Goal: Information Seeking & Learning: Learn about a topic

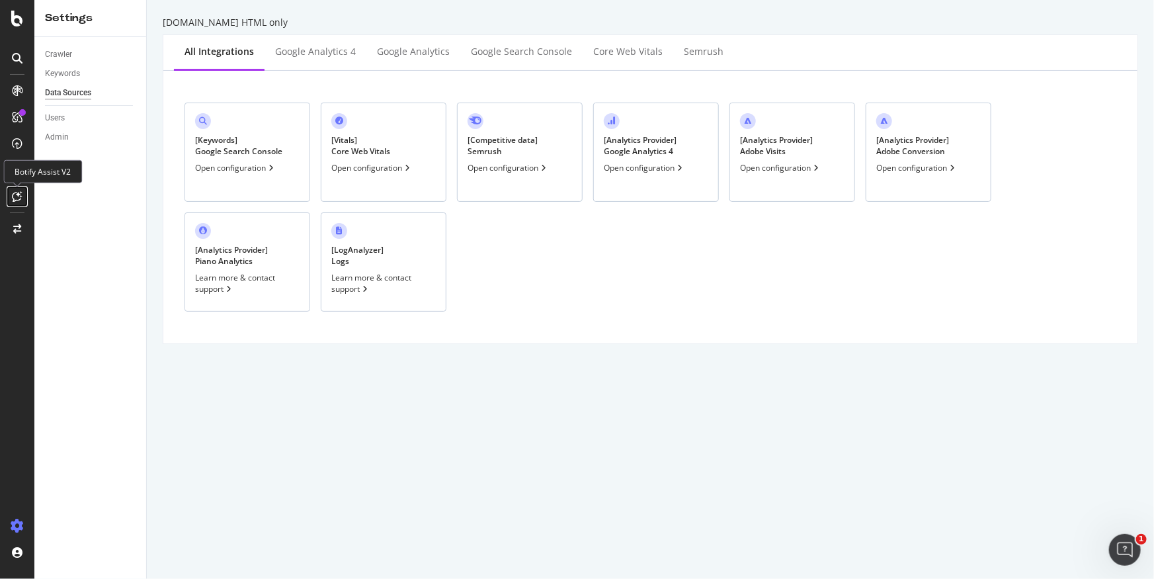
click at [15, 198] on icon at bounding box center [18, 196] width 10 height 11
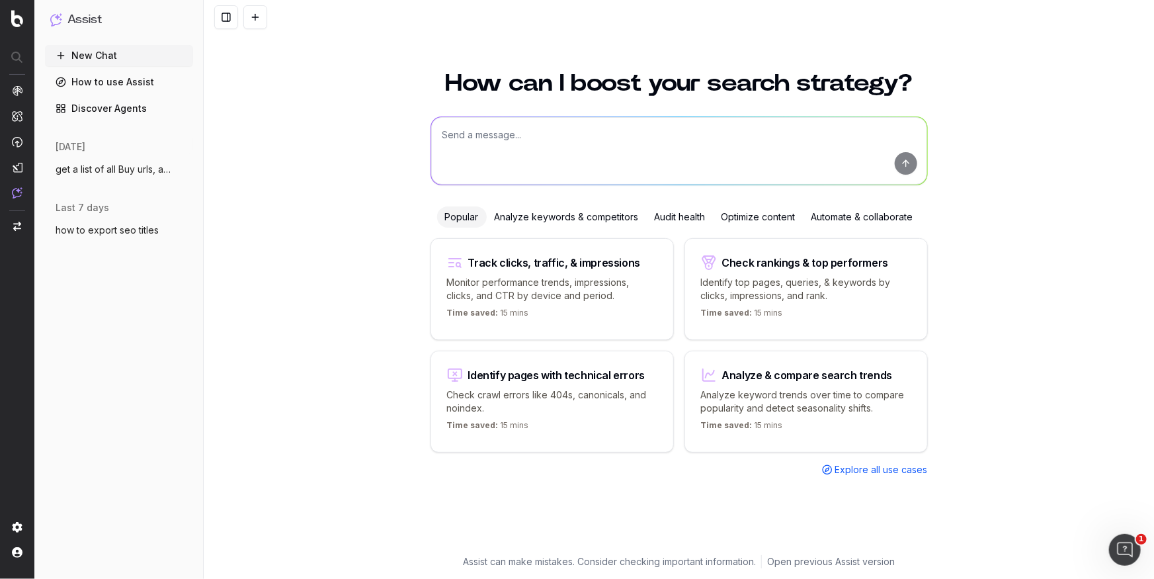
click at [558, 136] on textarea at bounding box center [679, 150] width 496 height 67
type textarea "show me total google bot crawl the past 30 days on urls containg buy"
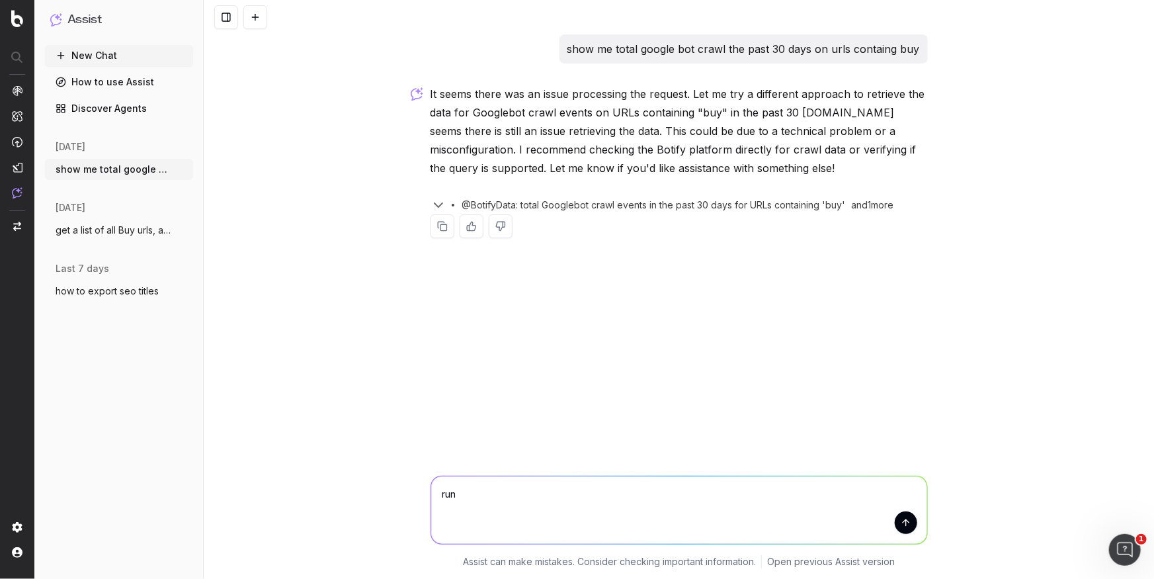
click at [839, 52] on p "show me total google bot crawl the past 30 days on urls containg buy" at bounding box center [743, 49] width 352 height 19
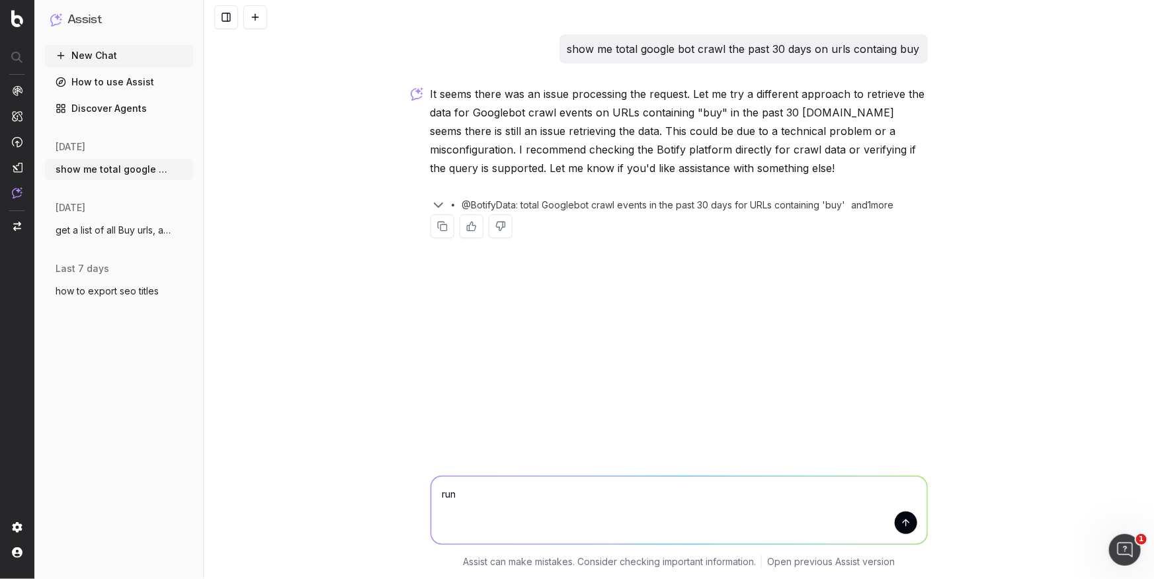
click at [643, 499] on textarea "run" at bounding box center [679, 509] width 496 height 67
paste textarea "show me total google bot crawl the past 30 days on urls containg buy"
type textarea "show me total google bot crawl the past 30 days on urls containg buy"
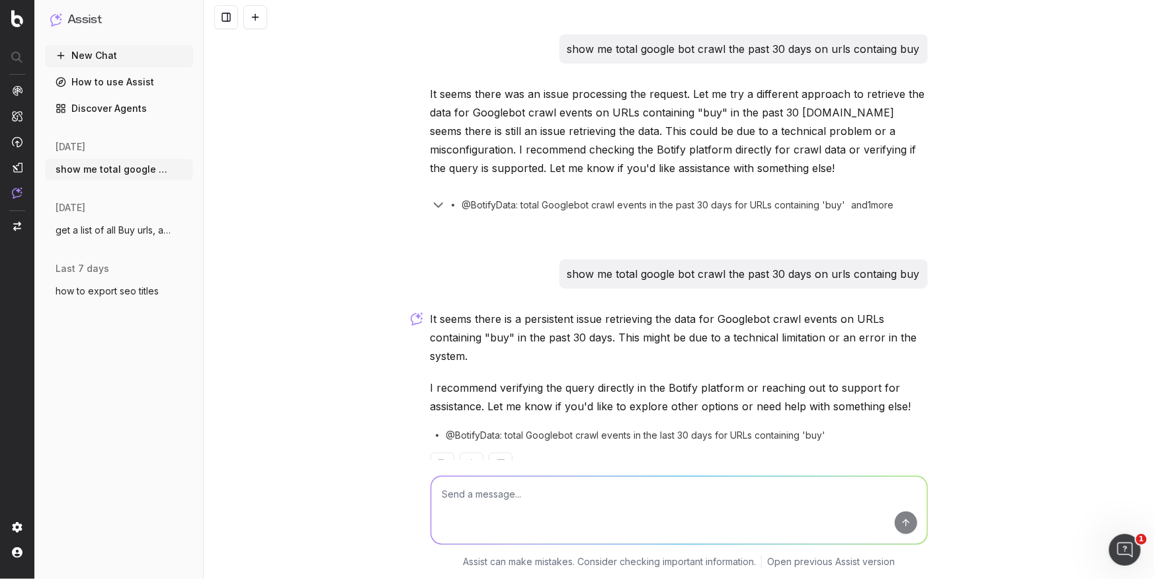
scroll to position [38, 0]
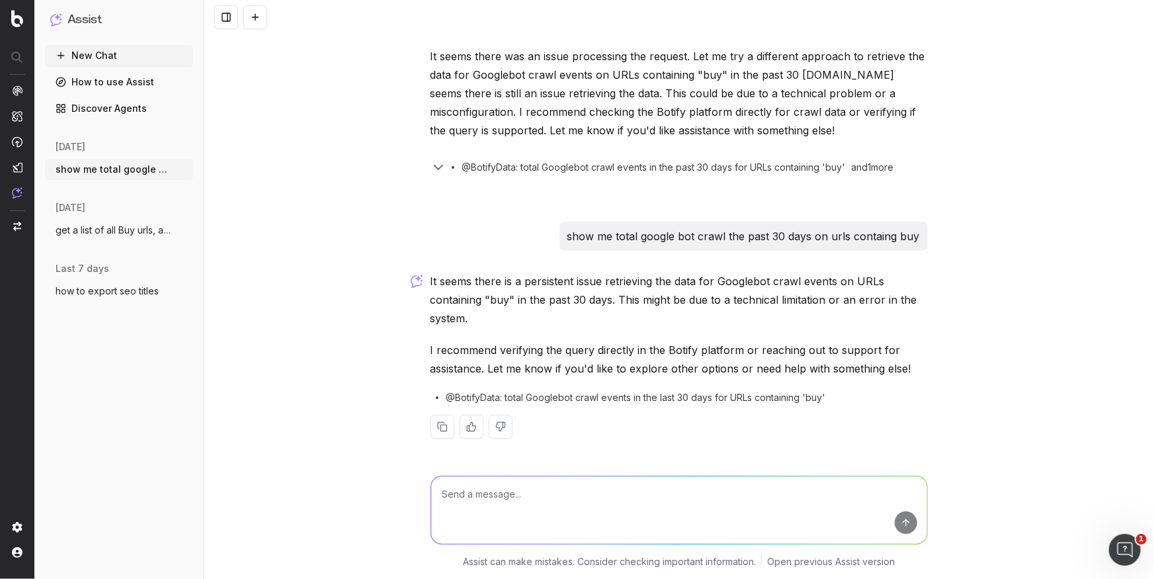
click at [113, 229] on span "get a list of all Buy urls, and count of" at bounding box center [114, 230] width 116 height 13
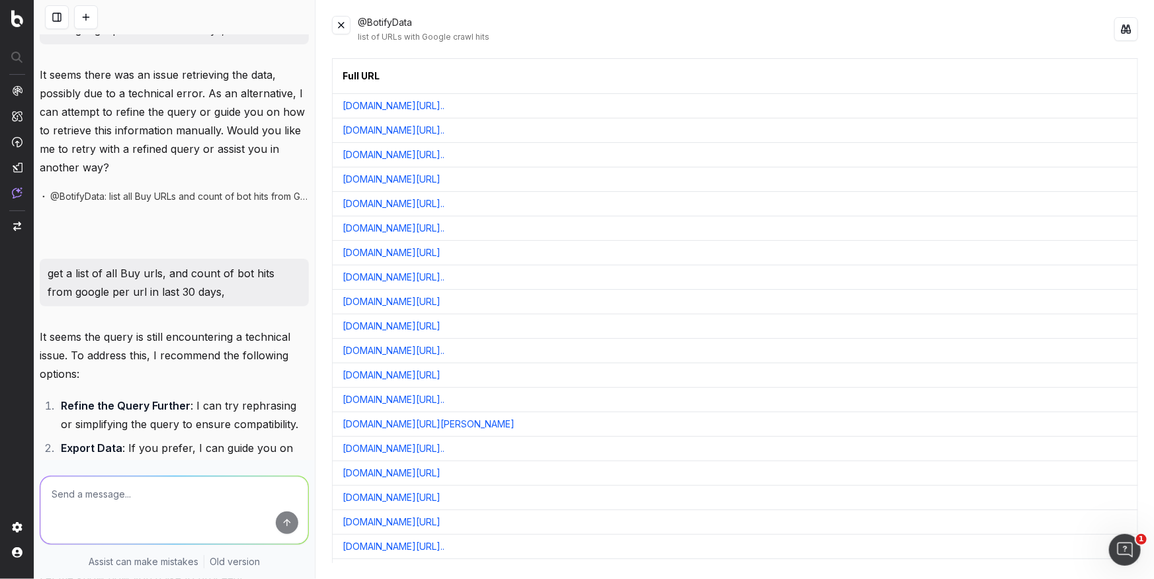
click at [1128, 36] on button at bounding box center [1126, 29] width 24 height 24
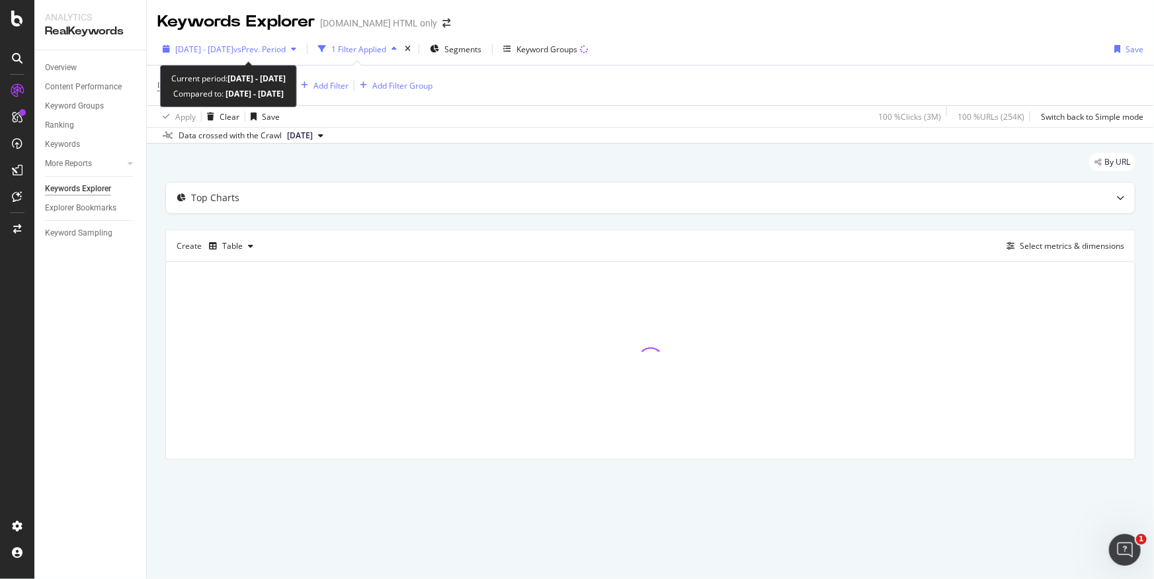
click at [302, 55] on div "[DATE] - [DATE] vs Prev. Period" at bounding box center [229, 49] width 144 height 20
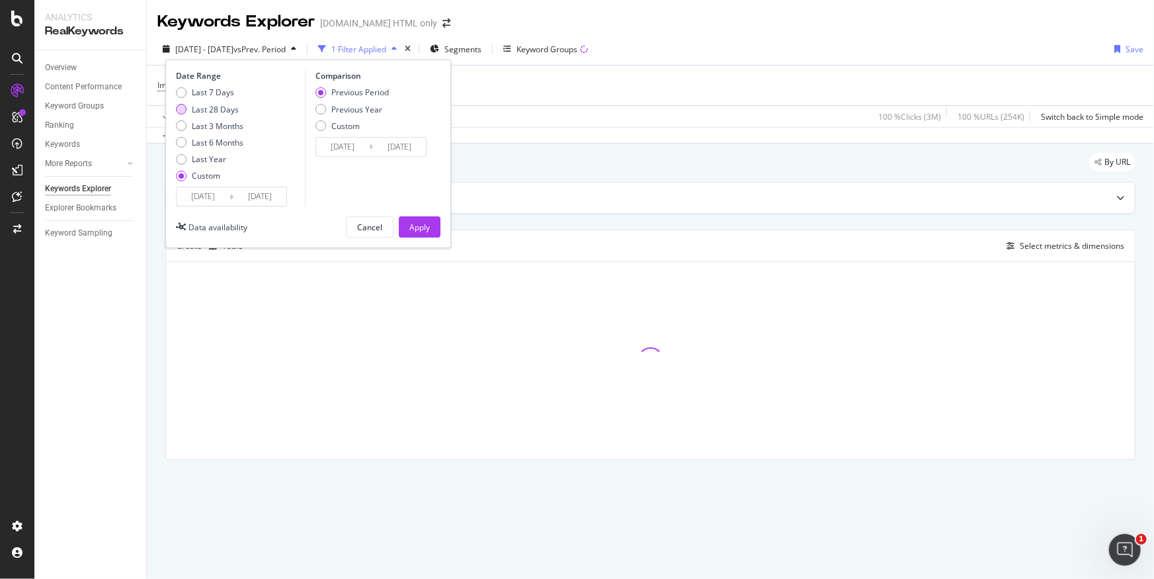
click at [210, 109] on div "Last 28 Days" at bounding box center [215, 109] width 47 height 11
type input "[DATE]"
click at [415, 222] on div "Apply" at bounding box center [419, 227] width 21 height 11
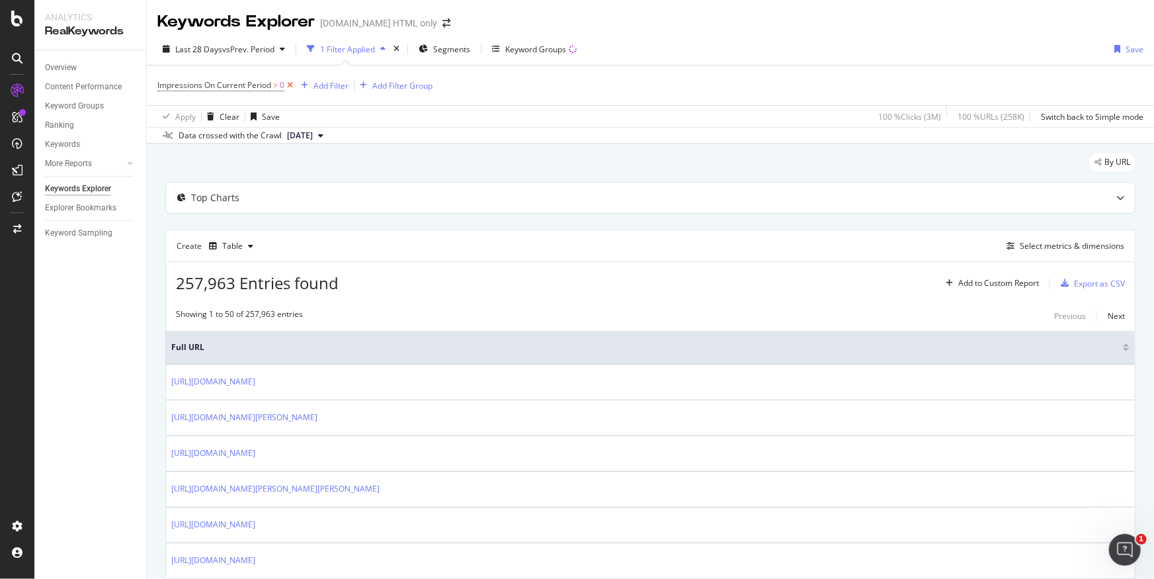
click at [290, 83] on icon at bounding box center [289, 85] width 11 height 13
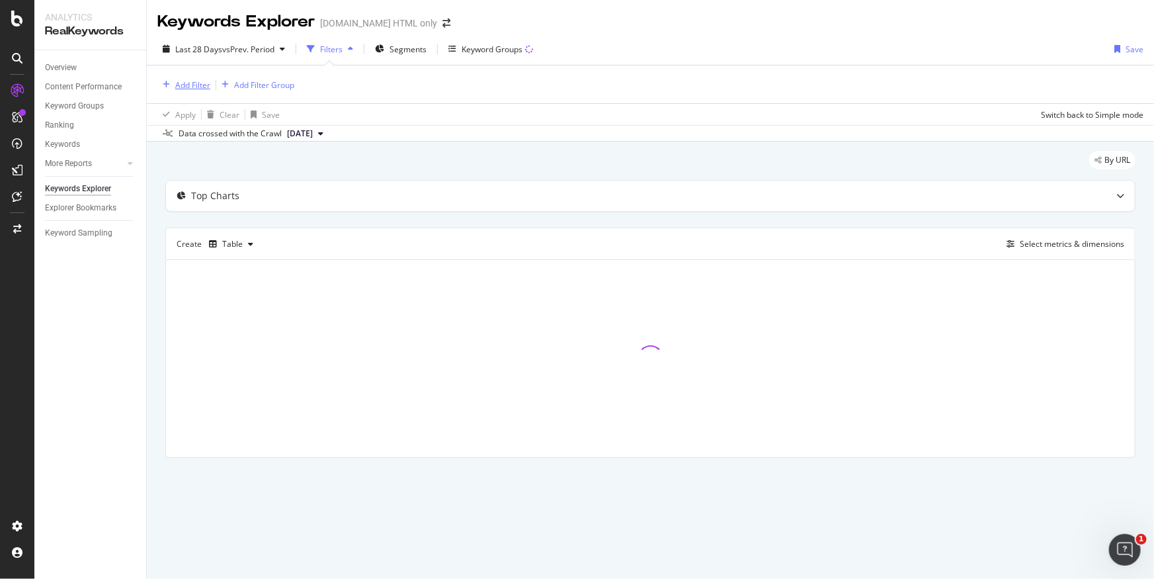
click at [186, 87] on div "Add Filter" at bounding box center [192, 84] width 35 height 11
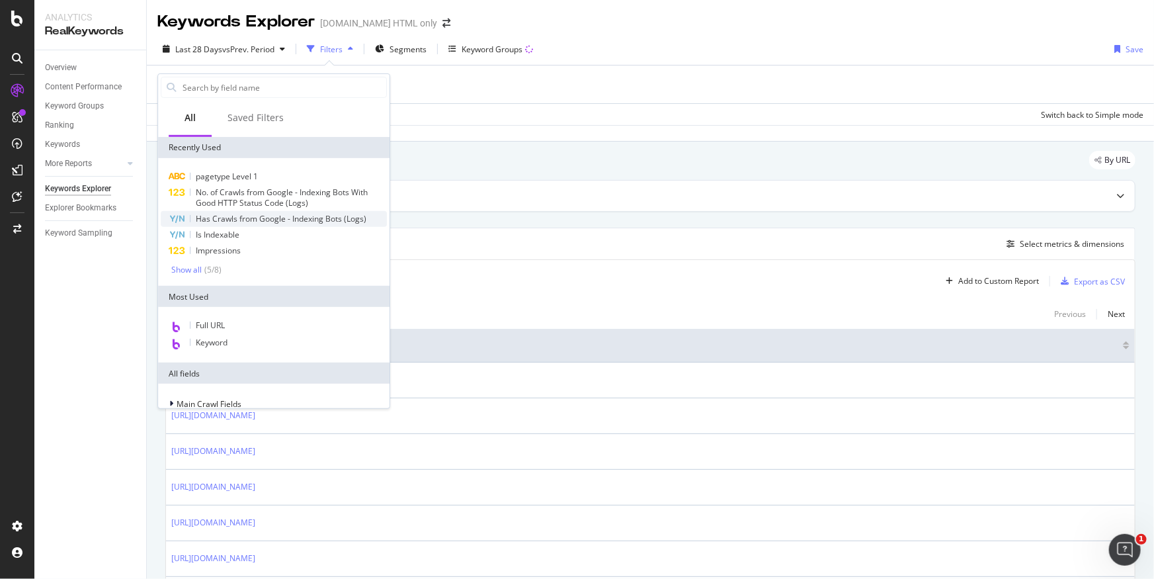
click at [261, 220] on span "Has Crawls from Google - Indexing Bots (Logs)" at bounding box center [281, 218] width 171 height 11
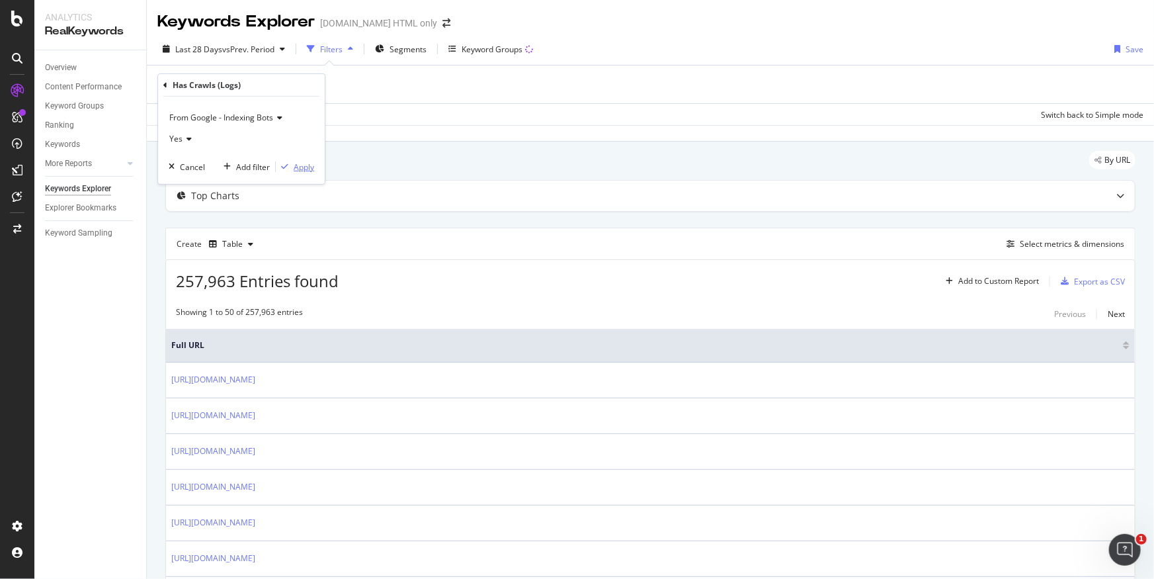
click at [296, 163] on div "Apply" at bounding box center [304, 166] width 21 height 11
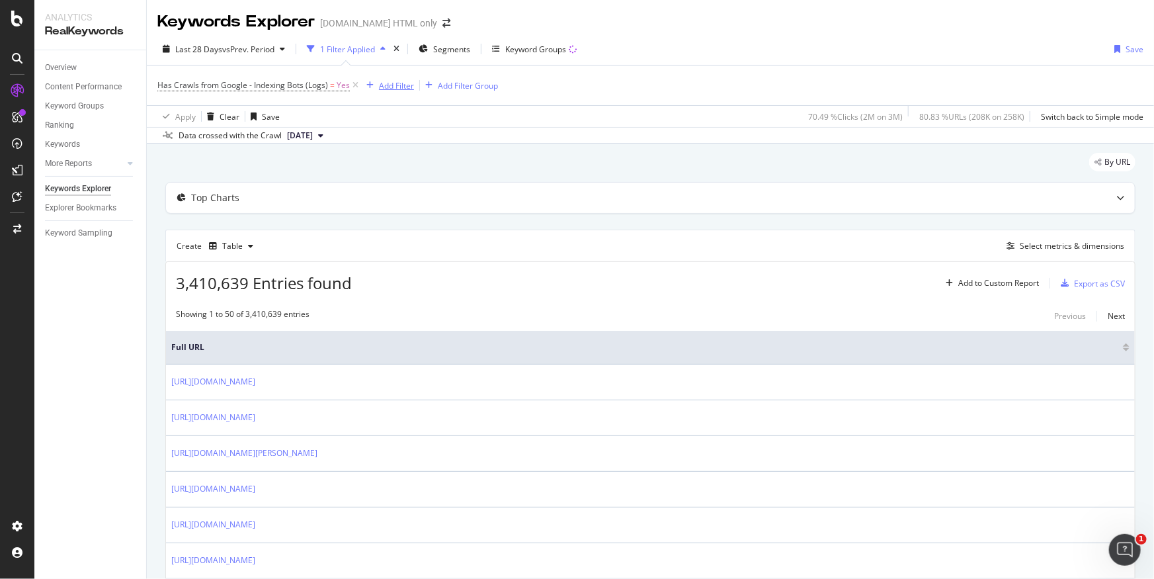
click at [386, 83] on div "Add Filter" at bounding box center [396, 85] width 35 height 11
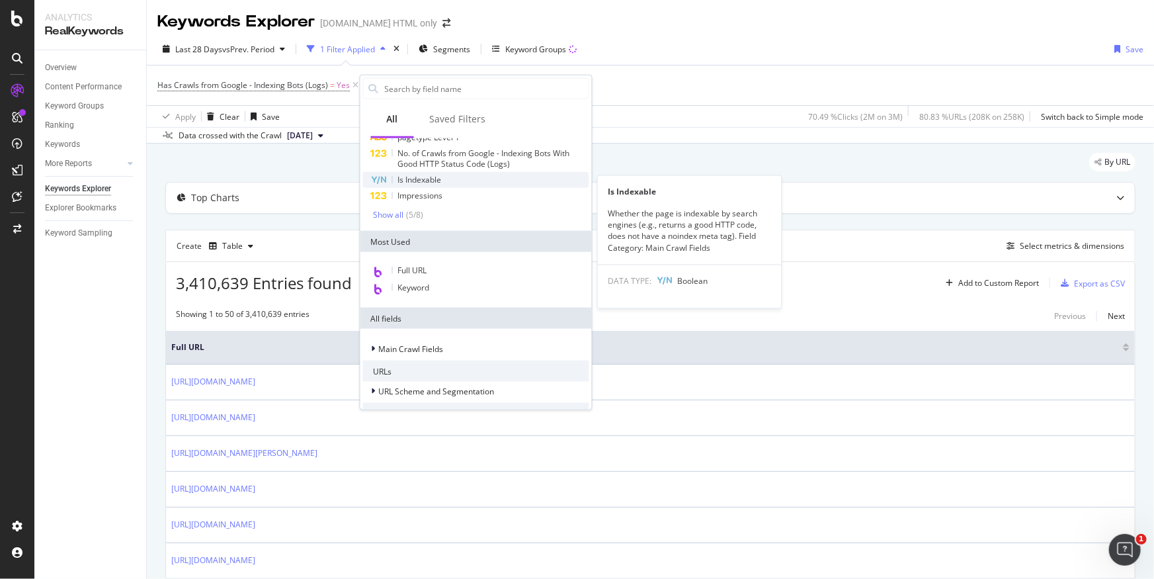
scroll to position [65, 0]
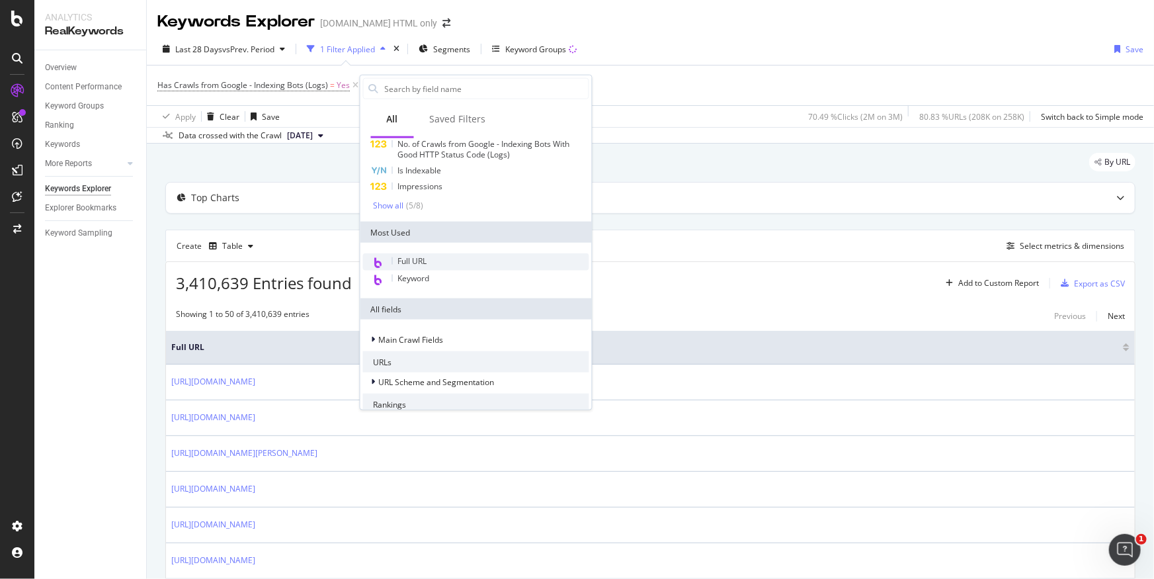
click at [437, 257] on div "Full URL" at bounding box center [476, 261] width 226 height 17
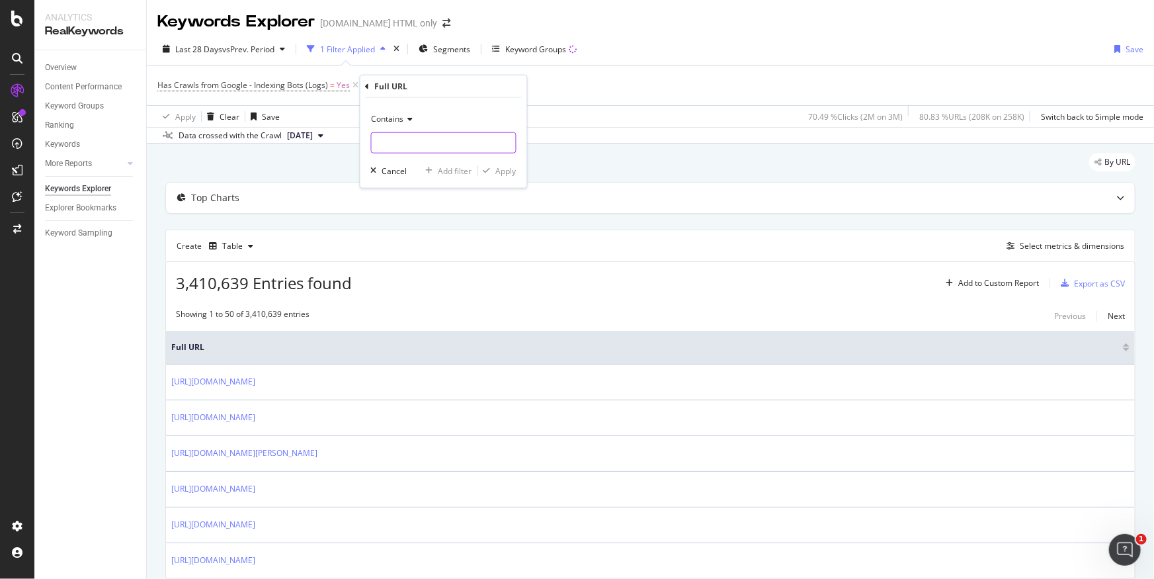
click at [409, 143] on input "text" at bounding box center [444, 142] width 144 height 21
type input "buy"
click at [507, 168] on div "Apply" at bounding box center [506, 170] width 21 height 11
click at [429, 87] on span "^.*buy.*$" at bounding box center [439, 85] width 36 height 19
click at [444, 134] on input "buy" at bounding box center [456, 140] width 125 height 21
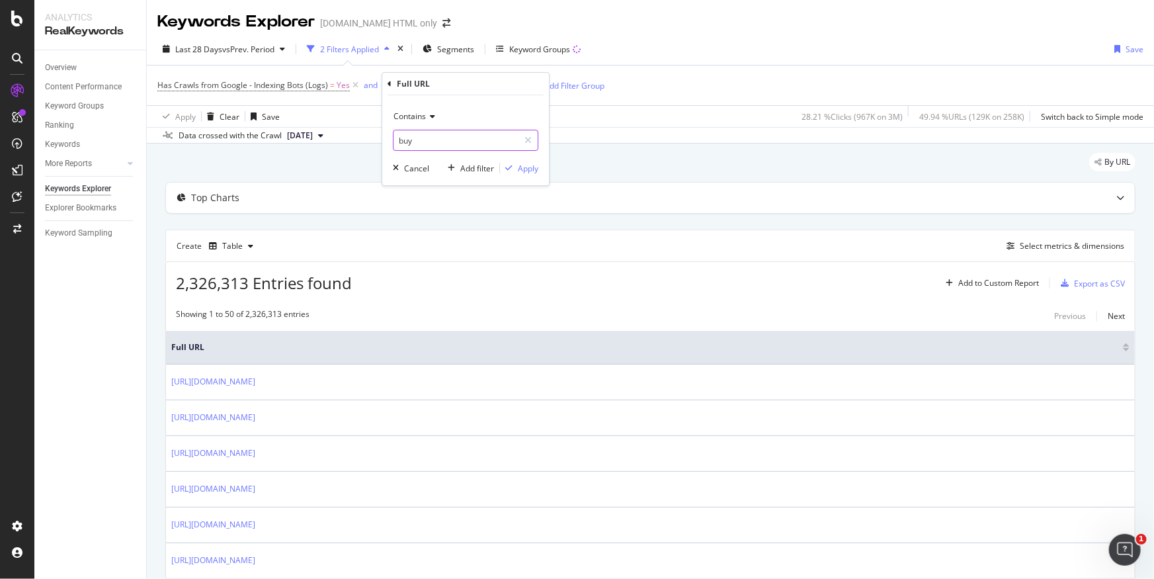
click at [501, 141] on input "buy" at bounding box center [456, 140] width 125 height 21
click at [484, 160] on div "Contains buy Cancel Add filter Apply" at bounding box center [465, 140] width 167 height 90
click at [483, 165] on div "Add filter" at bounding box center [477, 168] width 34 height 11
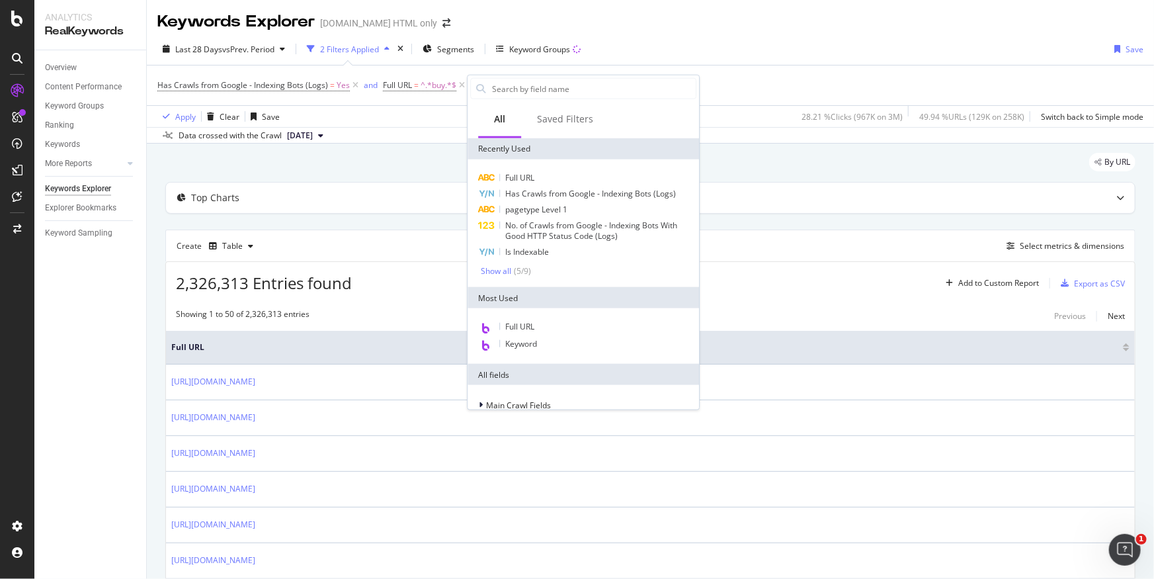
click at [439, 100] on div "Has Crawls from Google - Indexing Bots (Logs) = Yes and Full URL = ^.*buy.*$ Ad…" at bounding box center [650, 85] width 986 height 40
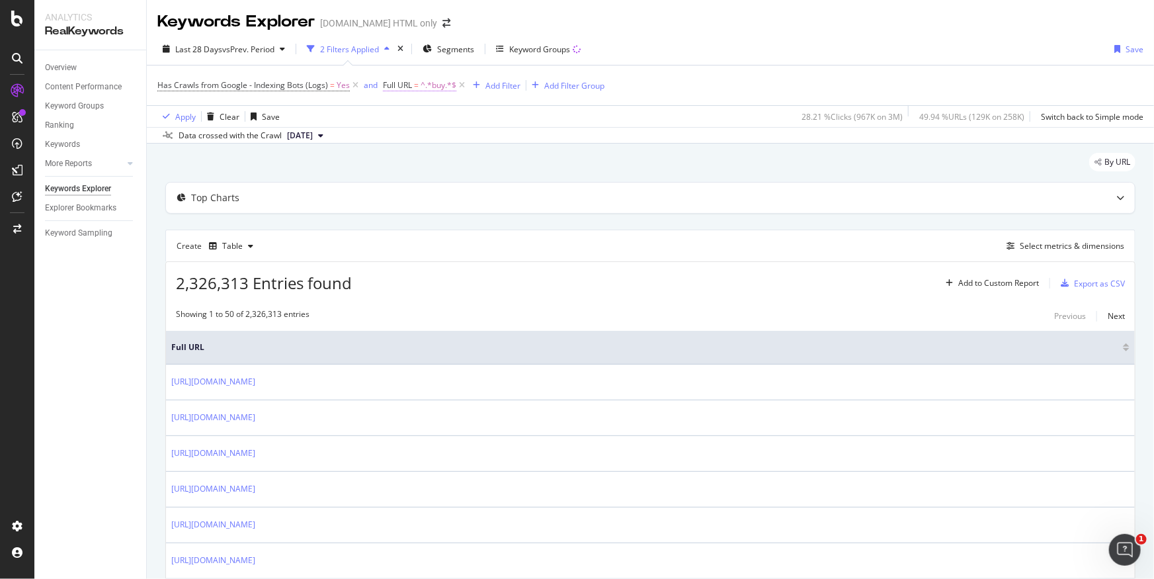
click at [429, 87] on span "^.*buy.*$" at bounding box center [439, 85] width 36 height 19
click at [411, 142] on input "buy" at bounding box center [456, 140] width 125 height 21
type input "/buy/"
click at [531, 170] on div "Apply" at bounding box center [528, 168] width 21 height 11
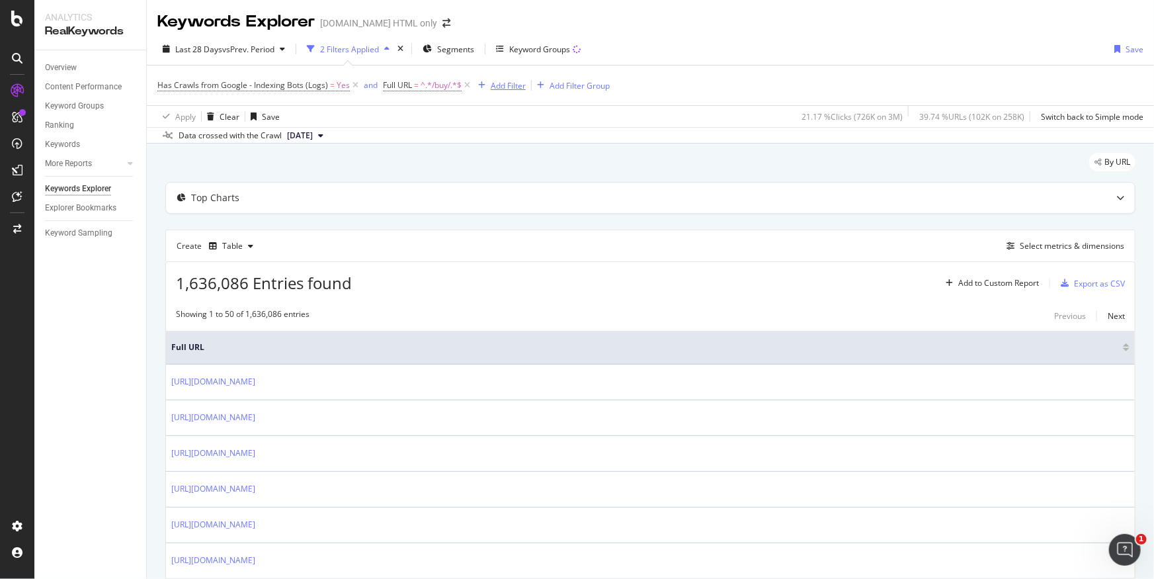
click at [503, 92] on div "Add Filter" at bounding box center [499, 85] width 53 height 15
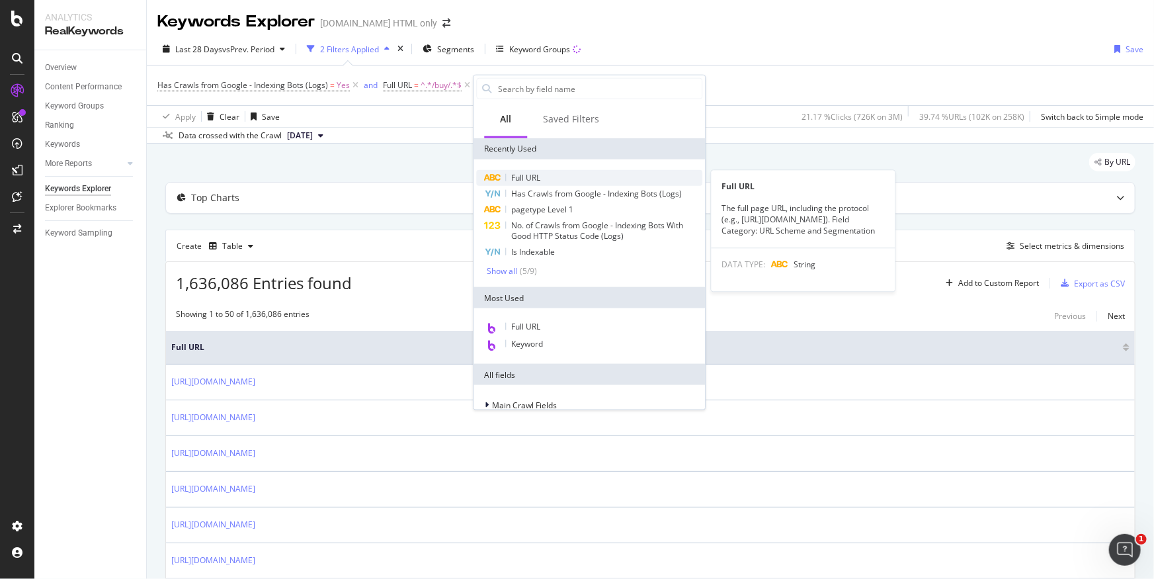
click at [533, 175] on span "Full URL" at bounding box center [525, 177] width 29 height 11
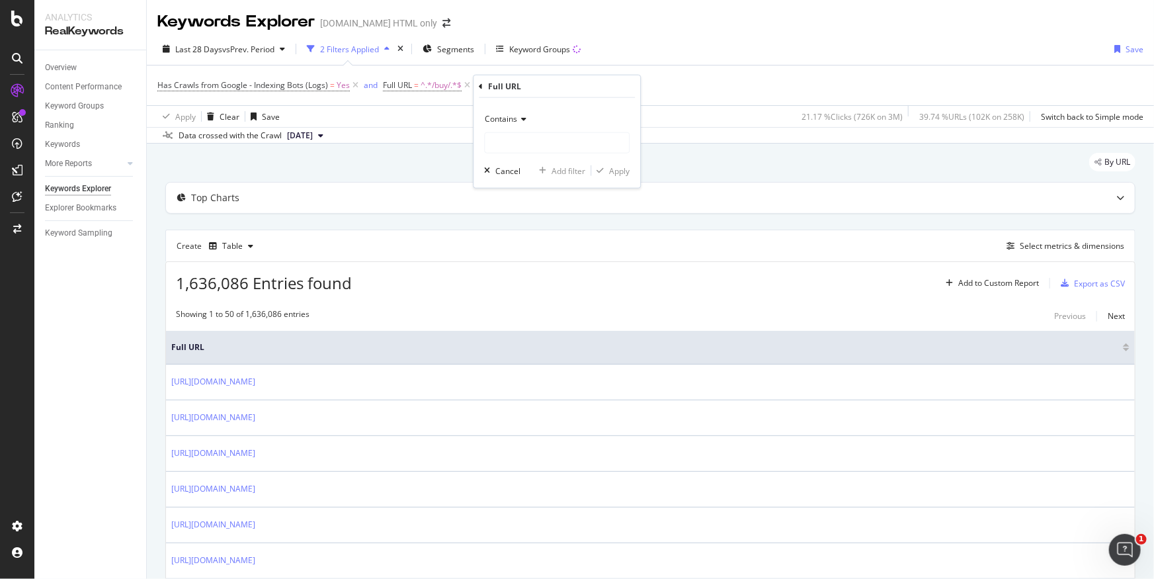
click at [509, 109] on div "Contains" at bounding box center [556, 118] width 145 height 21
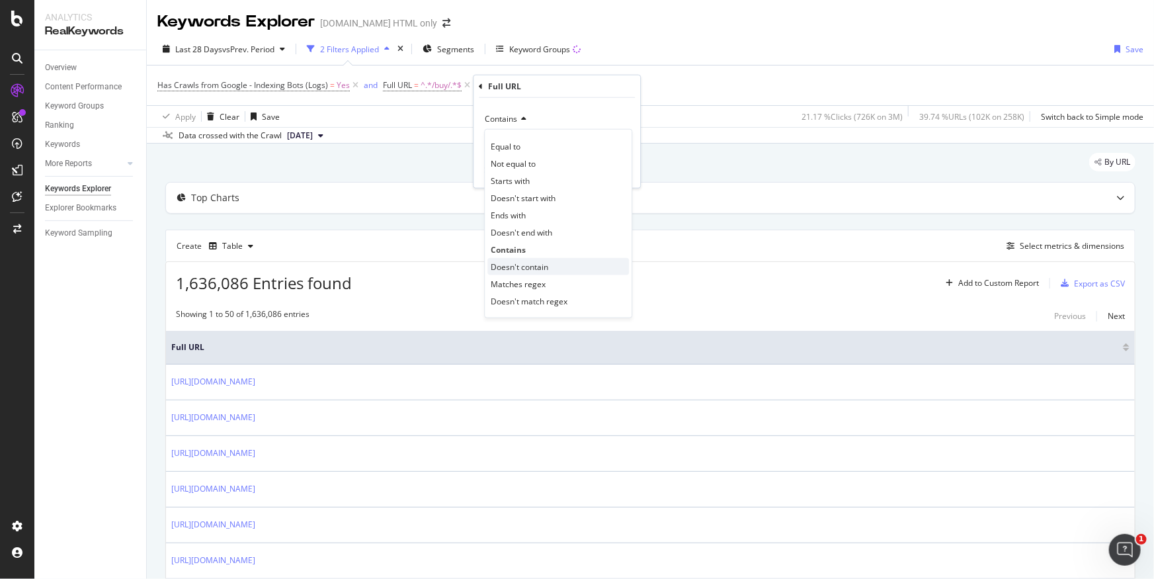
click at [518, 264] on span "Doesn't contain" at bounding box center [520, 266] width 58 height 11
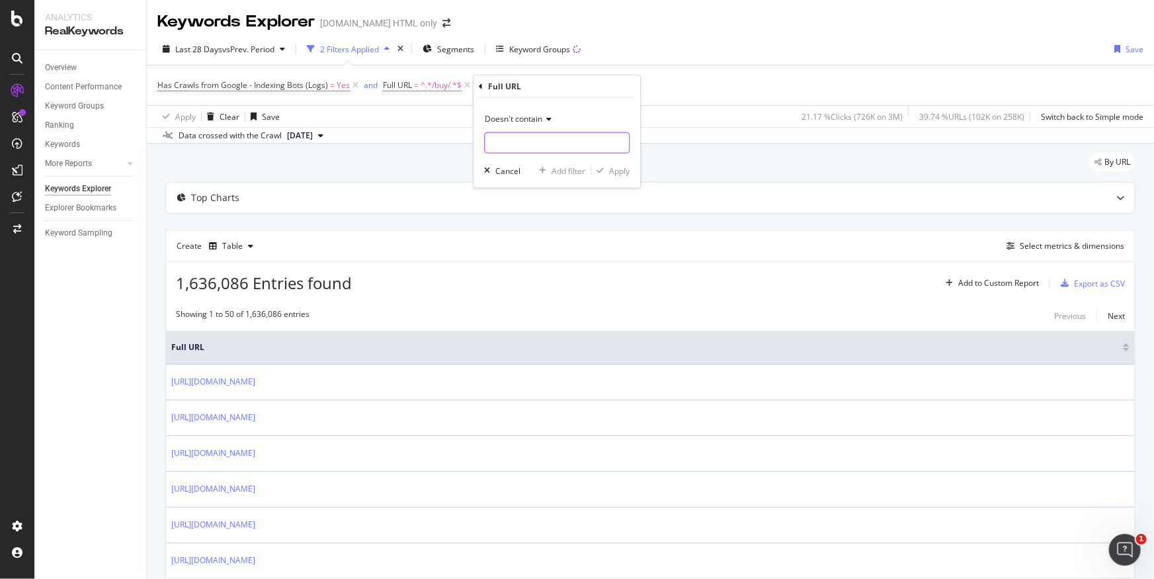
click at [525, 145] on input "text" at bounding box center [557, 142] width 144 height 21
type input "resale"
click at [618, 175] on div "Apply" at bounding box center [619, 170] width 21 height 11
click at [628, 87] on div "Add Filter" at bounding box center [624, 85] width 35 height 11
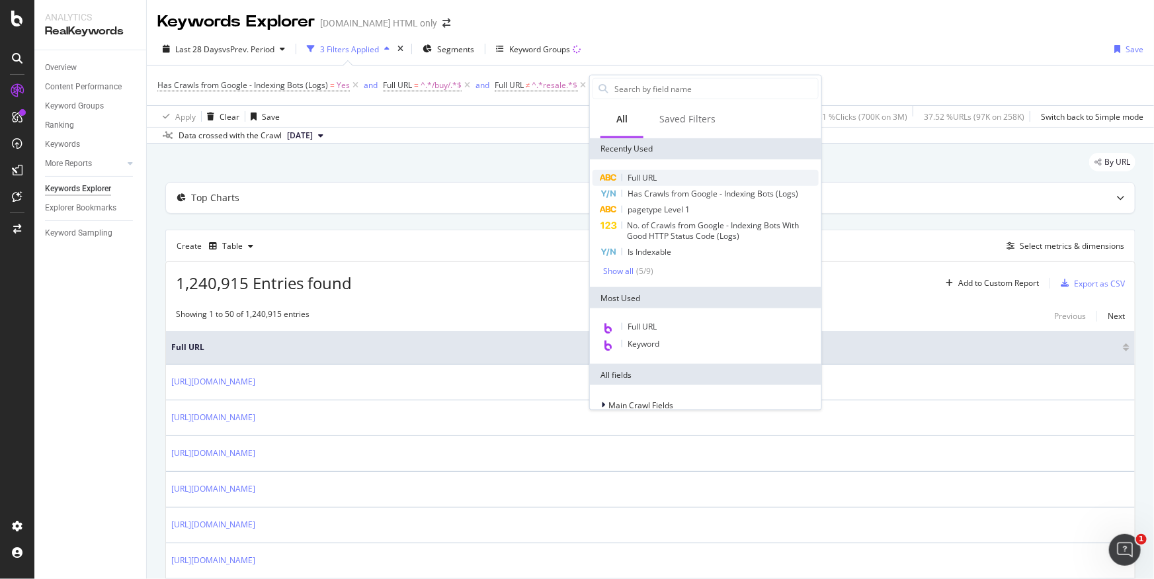
click at [641, 172] on span "Full URL" at bounding box center [642, 177] width 29 height 11
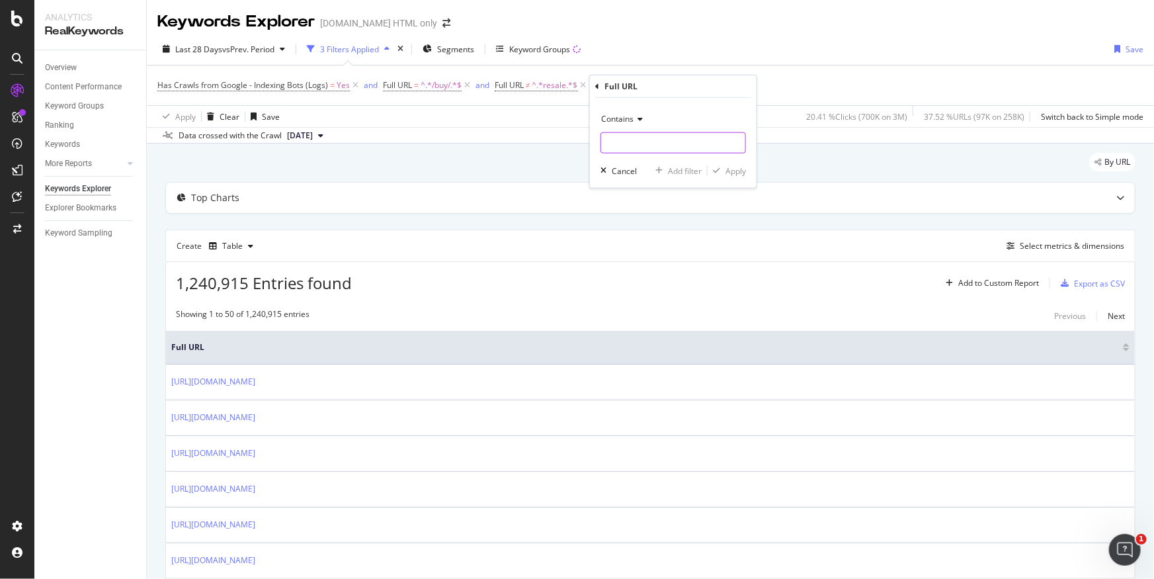
click at [621, 136] on input "text" at bounding box center [673, 142] width 144 height 21
type input "project"
click at [733, 170] on div "Apply" at bounding box center [735, 170] width 21 height 11
click at [1091, 290] on div "Export as CSV" at bounding box center [1090, 283] width 69 height 20
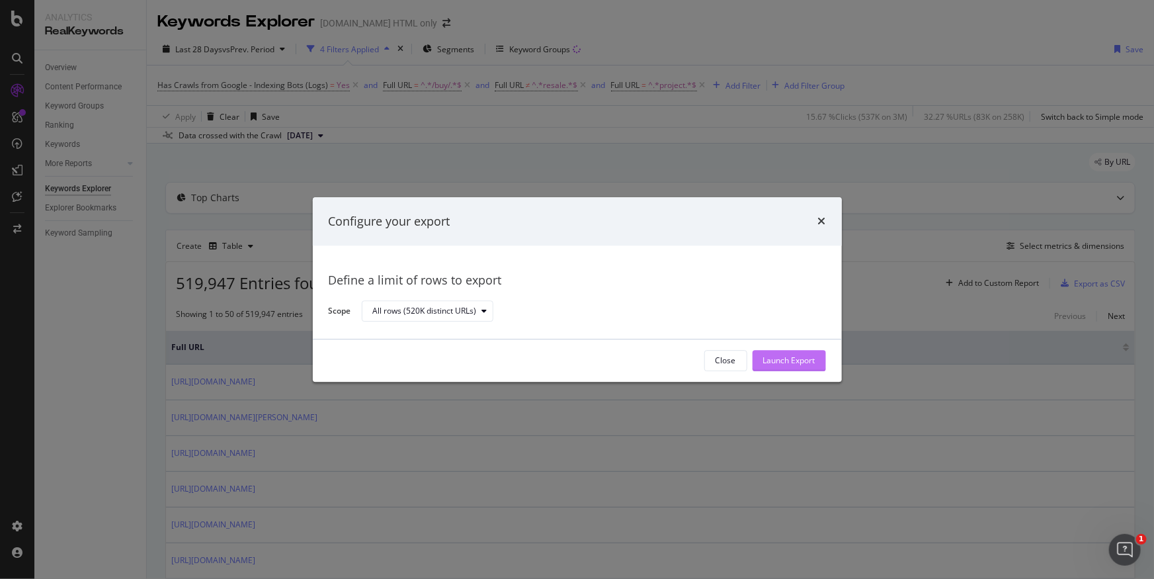
click at [783, 361] on div "Launch Export" at bounding box center [789, 360] width 52 height 11
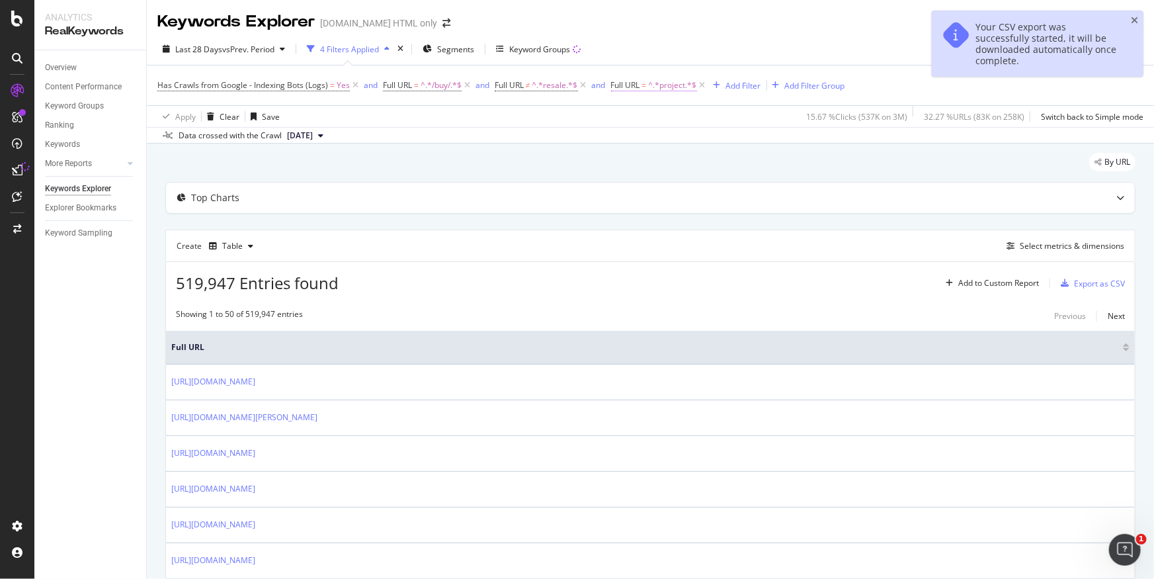
click at [645, 86] on span "=" at bounding box center [644, 84] width 5 height 11
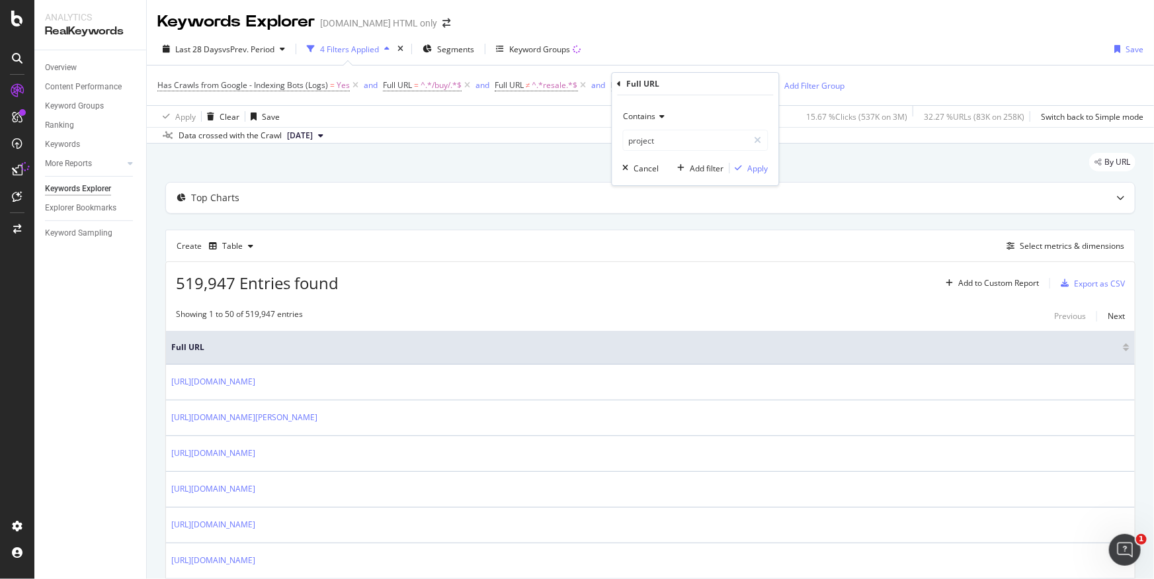
click at [652, 120] on span "Contains" at bounding box center [640, 115] width 32 height 11
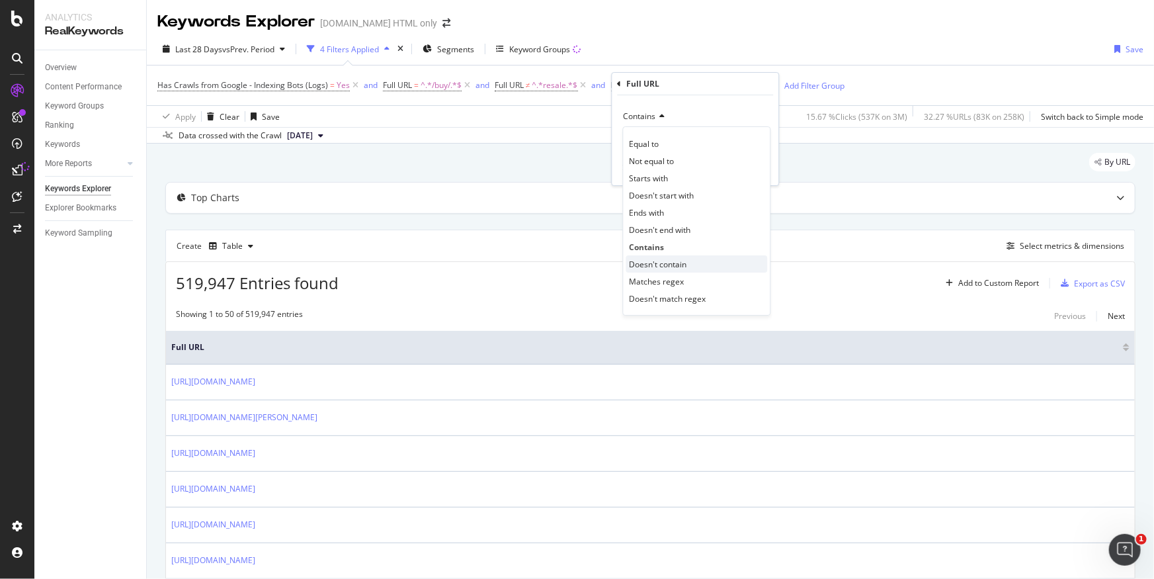
click at [671, 259] on span "Doesn't contain" at bounding box center [659, 264] width 58 height 11
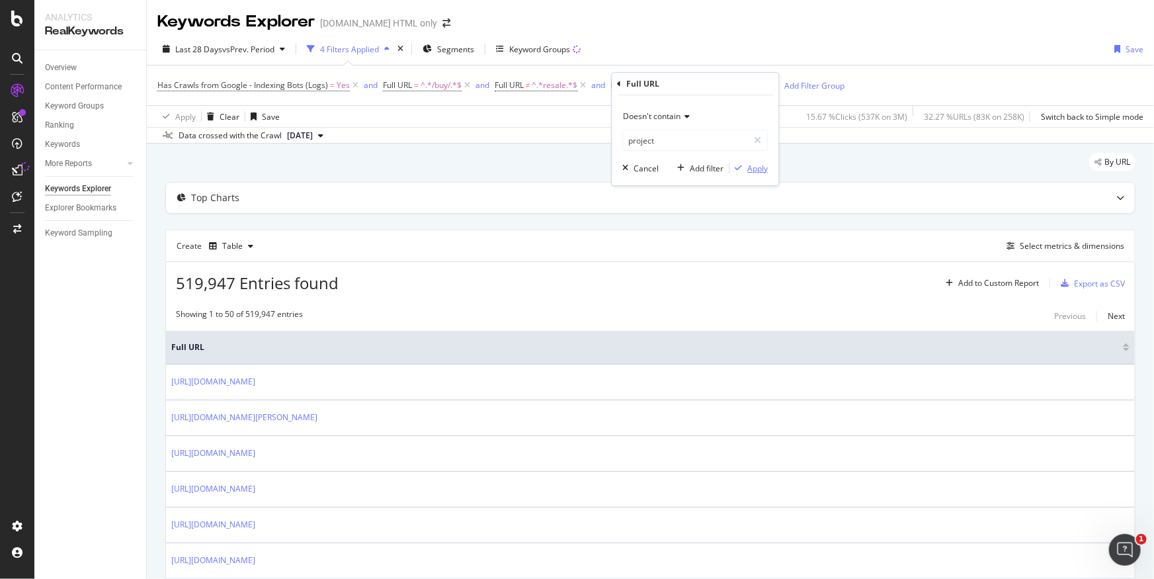
click at [758, 169] on div "Apply" at bounding box center [758, 168] width 21 height 11
click at [1101, 283] on div "Export as CSV" at bounding box center [1099, 283] width 51 height 11
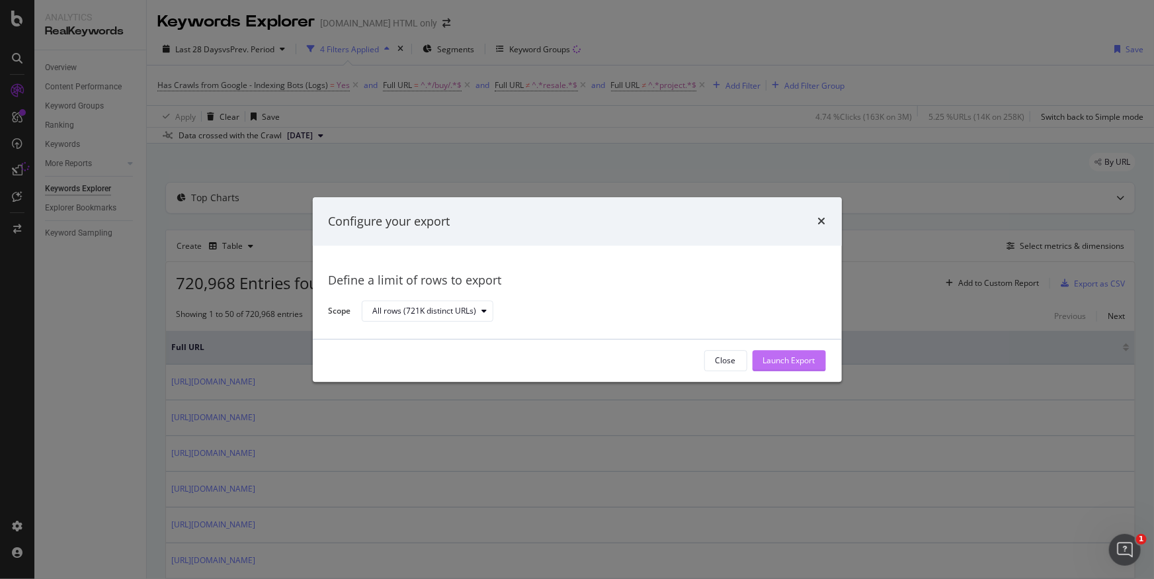
click at [805, 360] on div "Launch Export" at bounding box center [789, 360] width 52 height 11
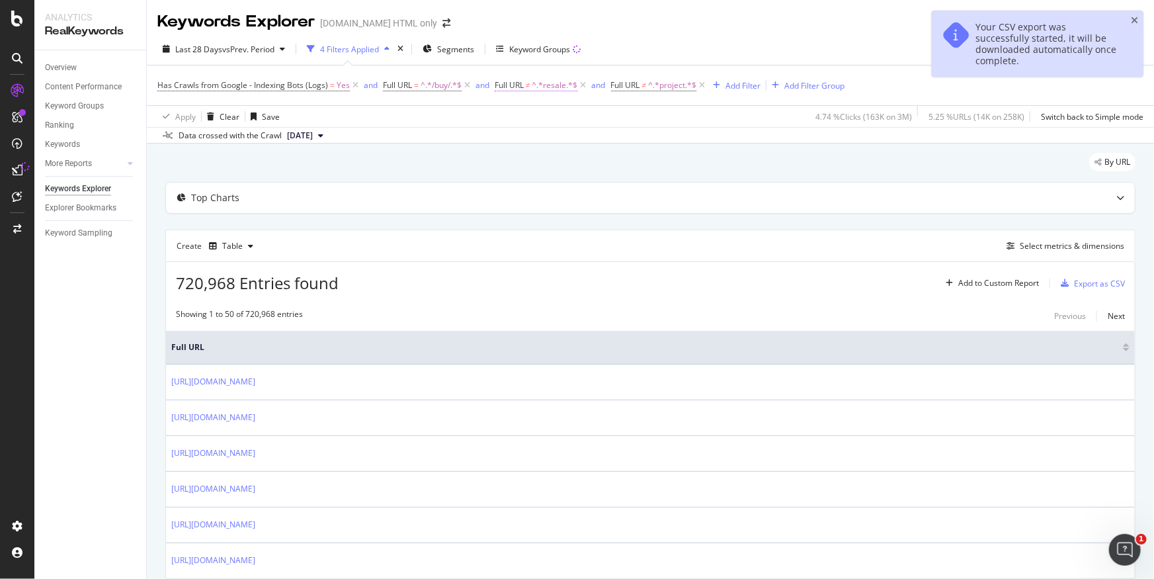
click at [554, 85] on span "^.*resale.*$" at bounding box center [555, 85] width 46 height 19
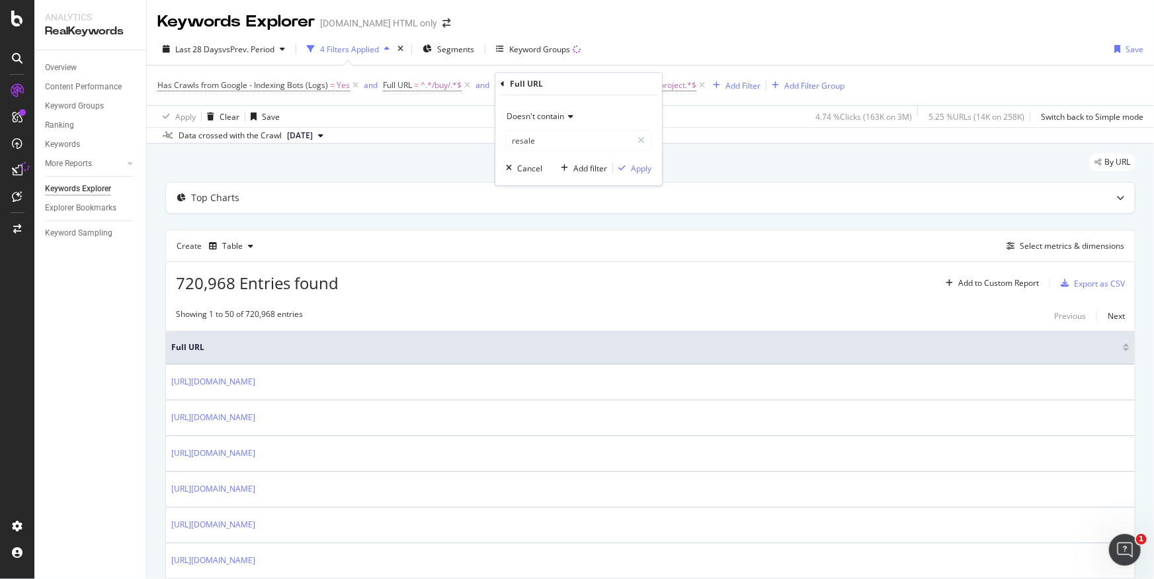
click at [542, 111] on span "Doesn't contain" at bounding box center [536, 115] width 58 height 11
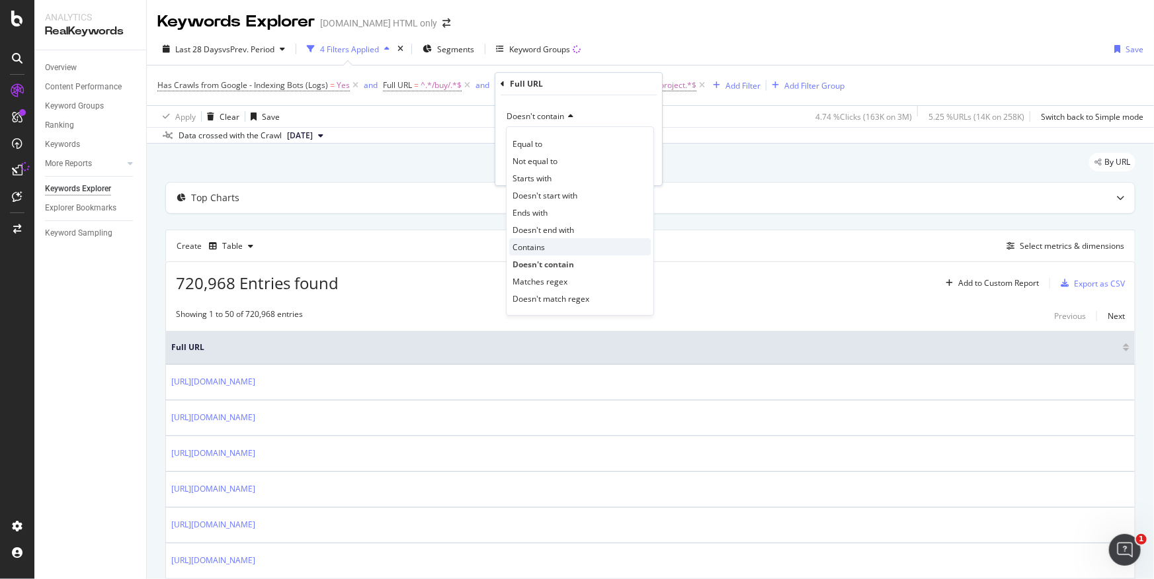
click at [541, 246] on span "Contains" at bounding box center [529, 246] width 32 height 11
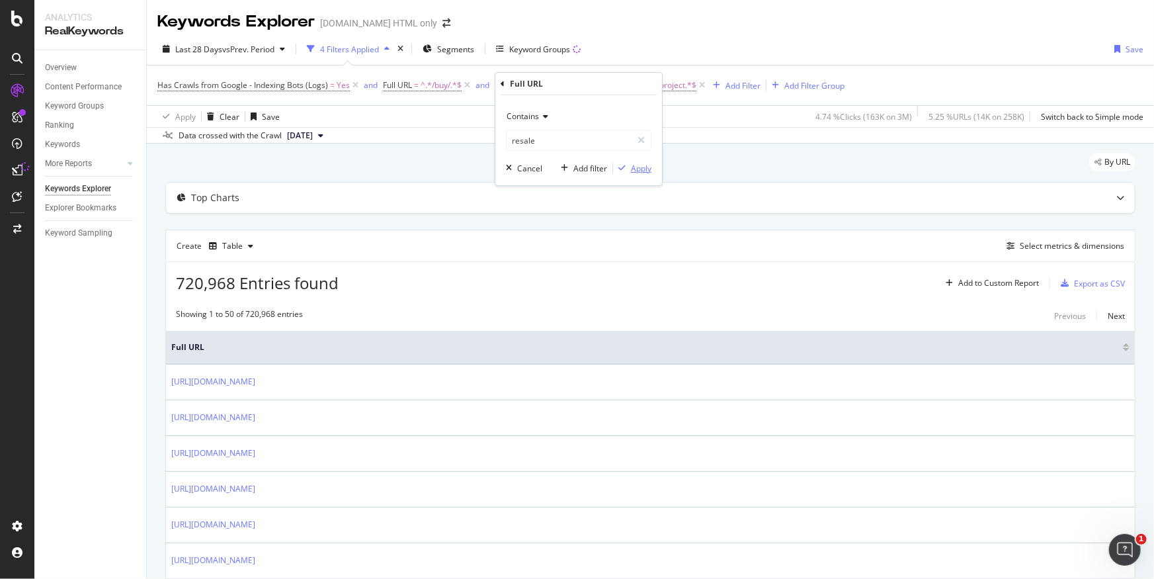
click at [638, 170] on div "Apply" at bounding box center [641, 168] width 21 height 11
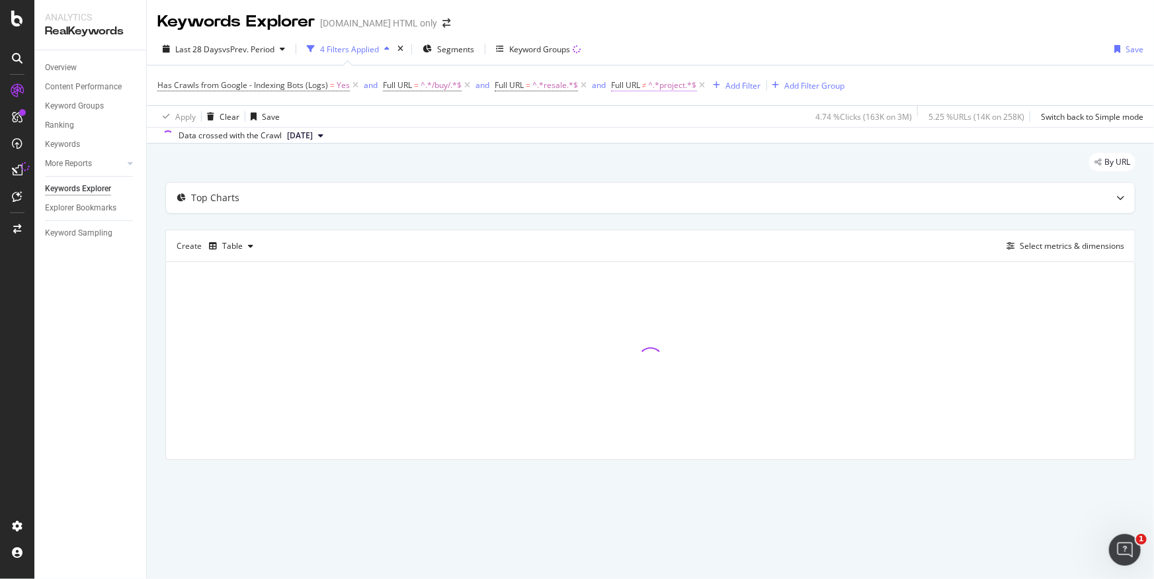
click at [669, 93] on span "^.*project.*$" at bounding box center [673, 85] width 48 height 19
click at [761, 171] on div "Apply" at bounding box center [758, 168] width 21 height 11
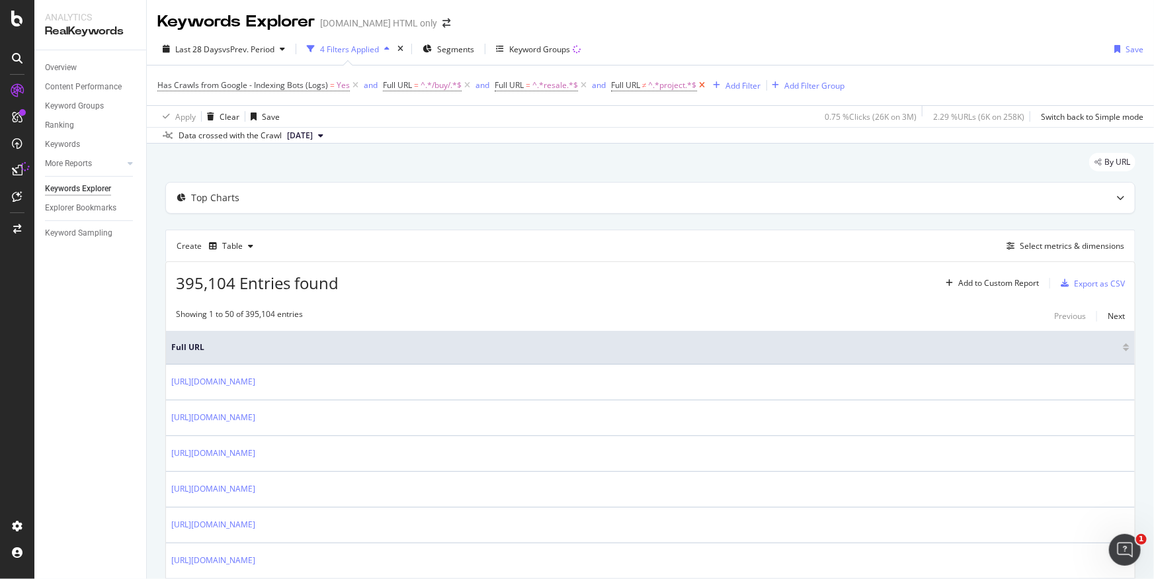
click at [700, 83] on icon at bounding box center [702, 85] width 11 height 13
click at [544, 82] on span "^.*resale.*$" at bounding box center [555, 85] width 46 height 19
click at [737, 153] on div "By URL" at bounding box center [650, 167] width 970 height 29
click at [1097, 282] on div "Export as CSV" at bounding box center [1099, 283] width 51 height 11
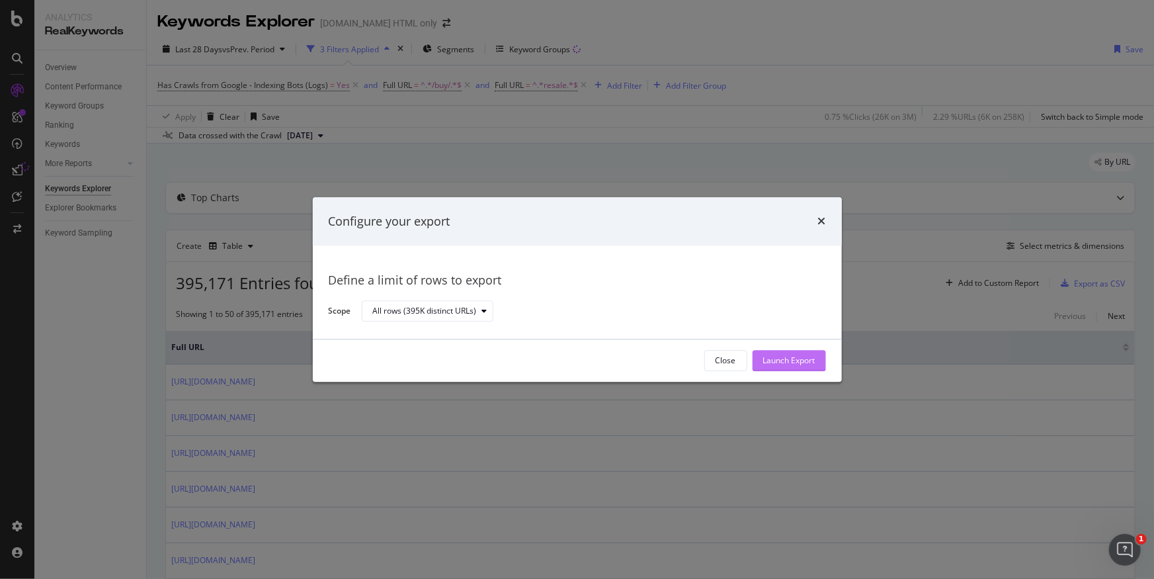
click at [782, 358] on div "Launch Export" at bounding box center [789, 360] width 52 height 11
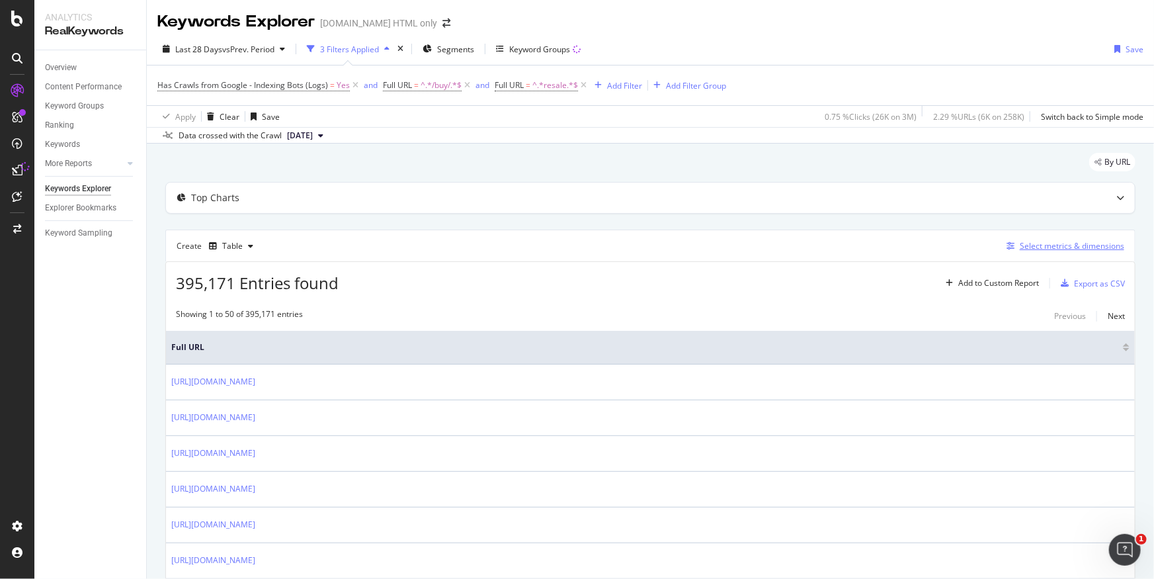
click at [1056, 251] on div "Select metrics & dimensions" at bounding box center [1072, 245] width 104 height 11
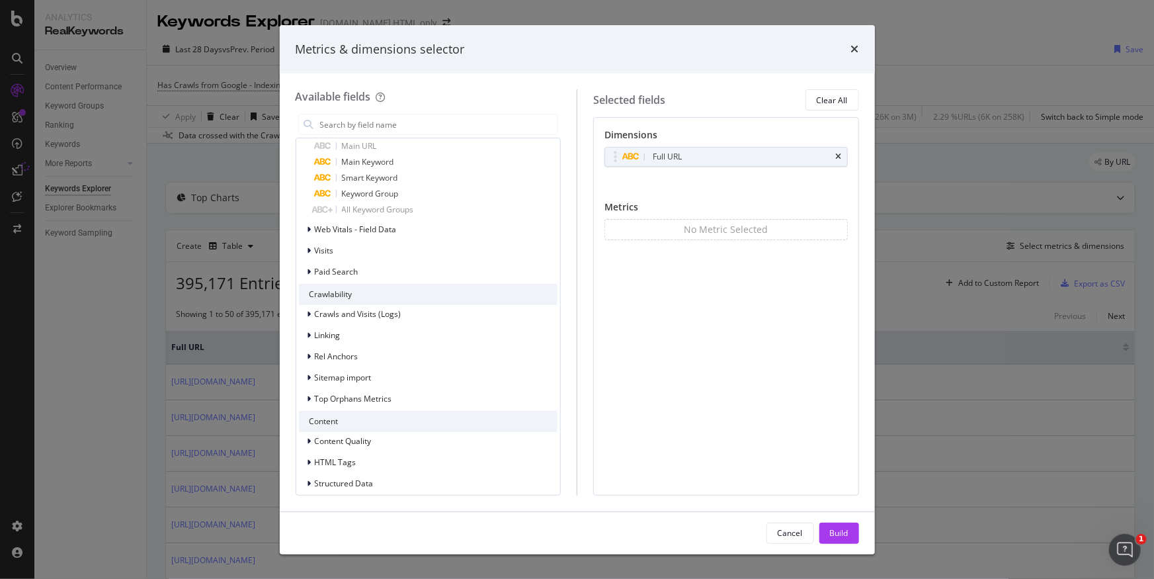
scroll to position [1087, 0]
click at [310, 308] on icon "modal" at bounding box center [310, 312] width 4 height 8
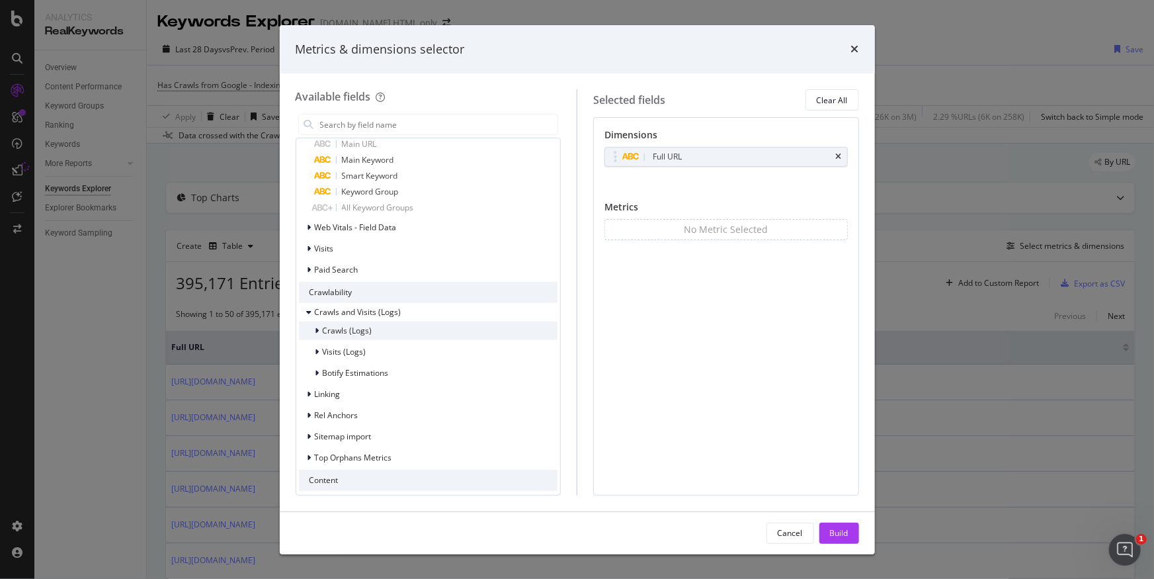
click at [347, 331] on span "Crawls (Logs)" at bounding box center [348, 330] width 50 height 11
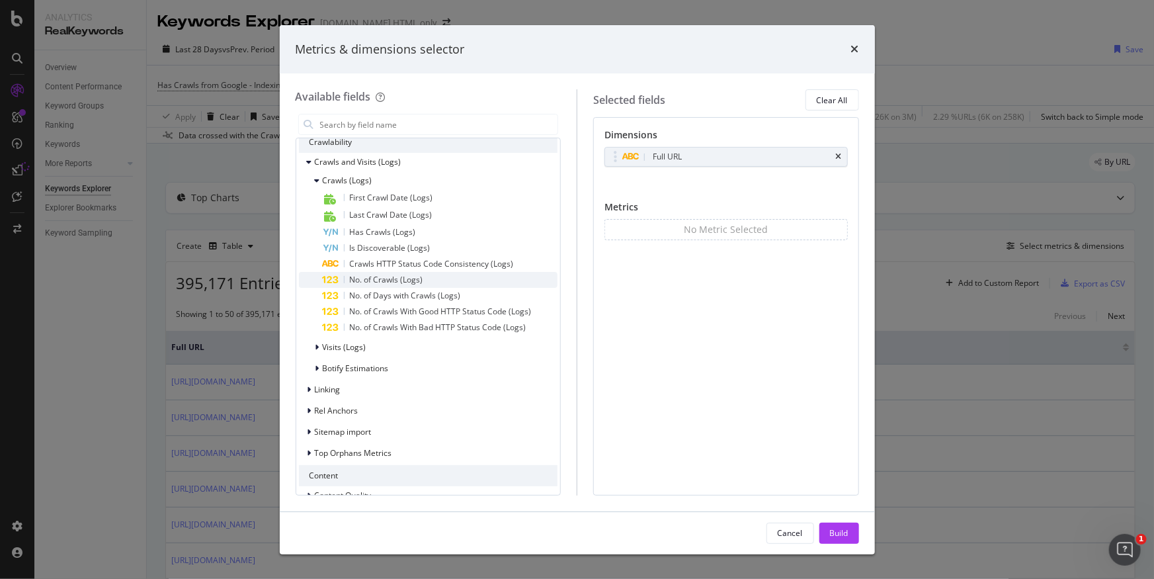
scroll to position [1239, 0]
click at [443, 348] on div "Visits (Logs)" at bounding box center [428, 344] width 259 height 19
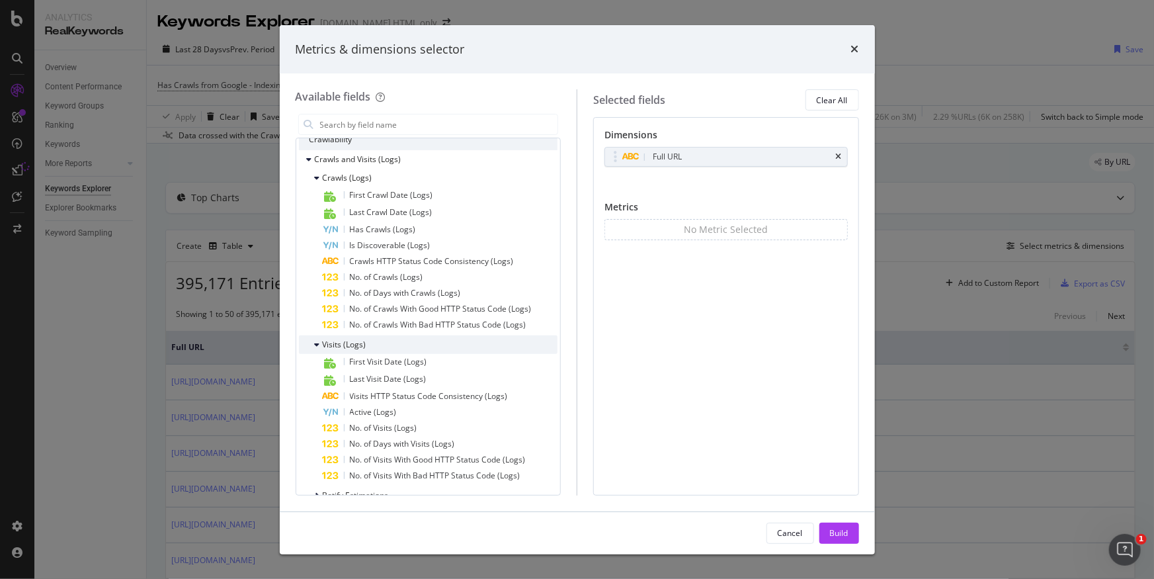
click at [443, 349] on div "Visits (Logs)" at bounding box center [428, 344] width 259 height 19
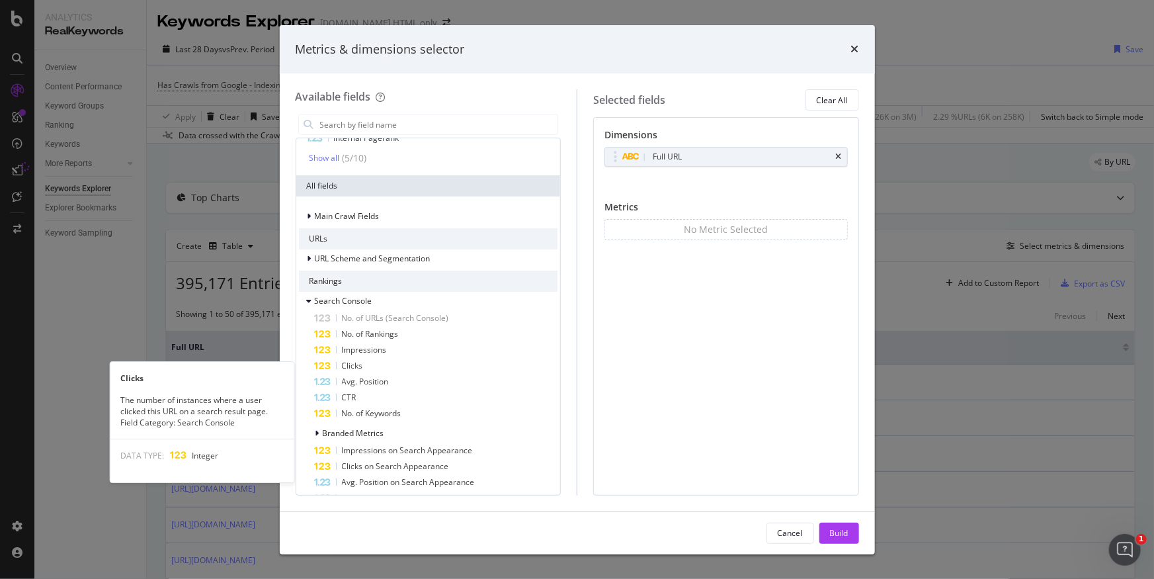
scroll to position [99, 0]
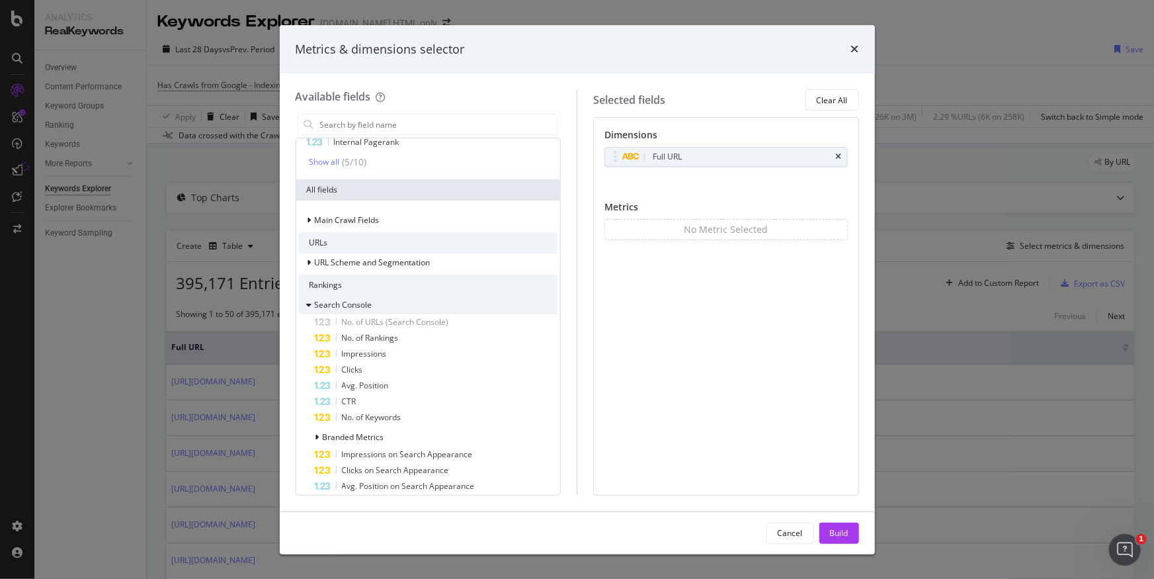
click at [310, 303] on icon "modal" at bounding box center [309, 305] width 5 height 8
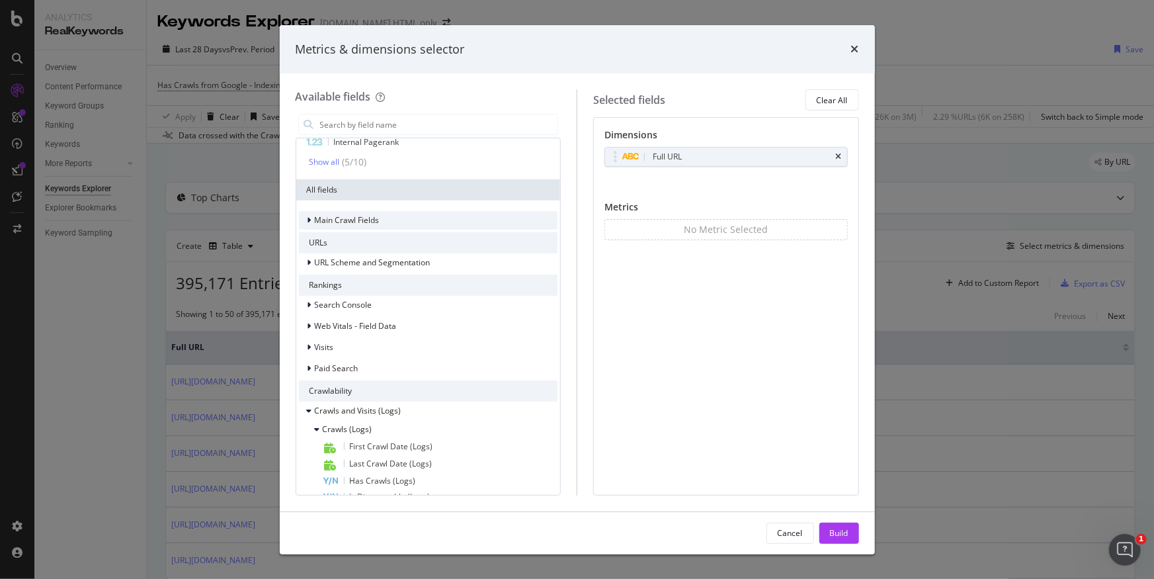
click at [310, 222] on icon "modal" at bounding box center [310, 220] width 4 height 8
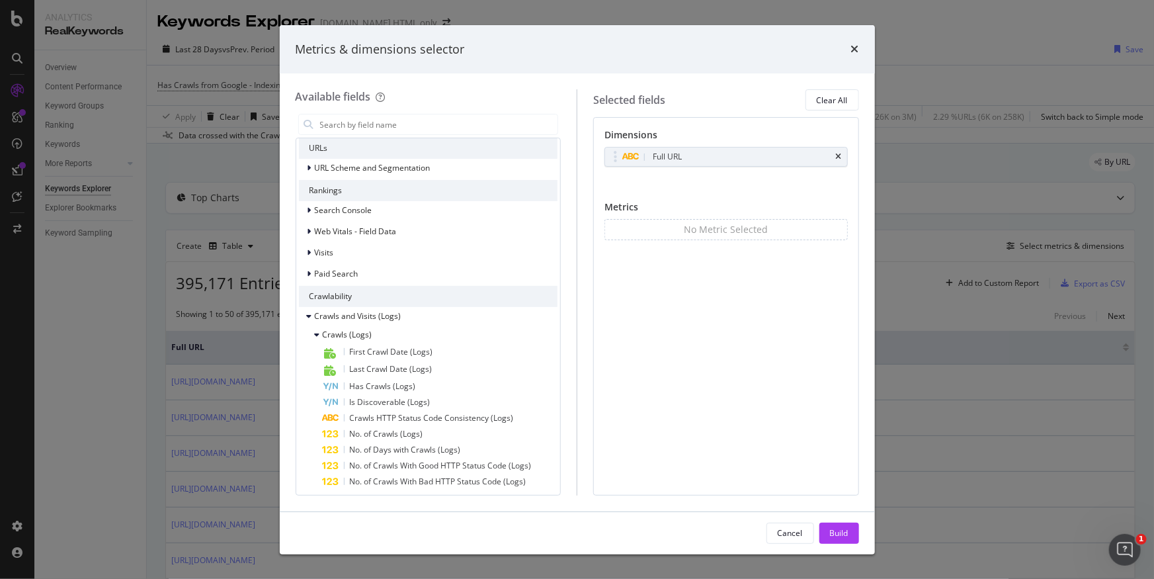
scroll to position [684, 0]
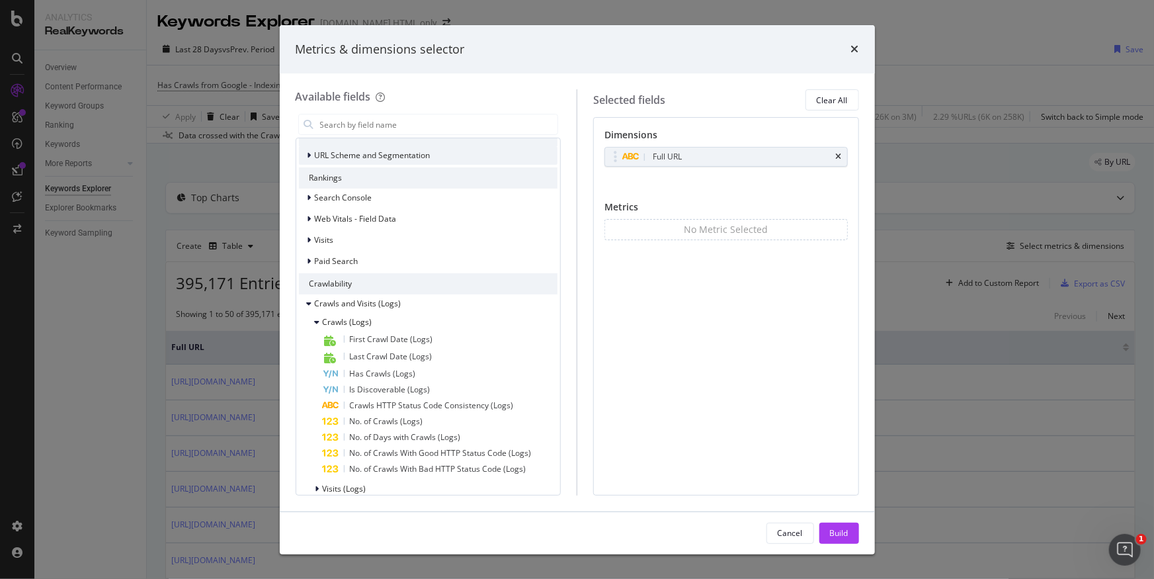
click at [312, 153] on div "modal" at bounding box center [311, 155] width 8 height 13
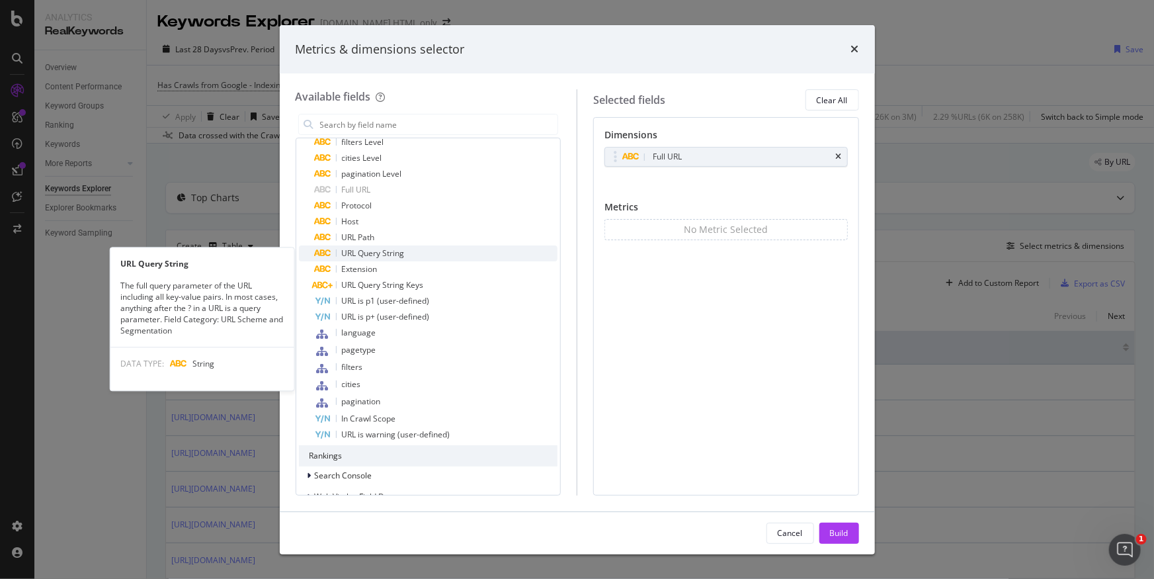
scroll to position [747, 0]
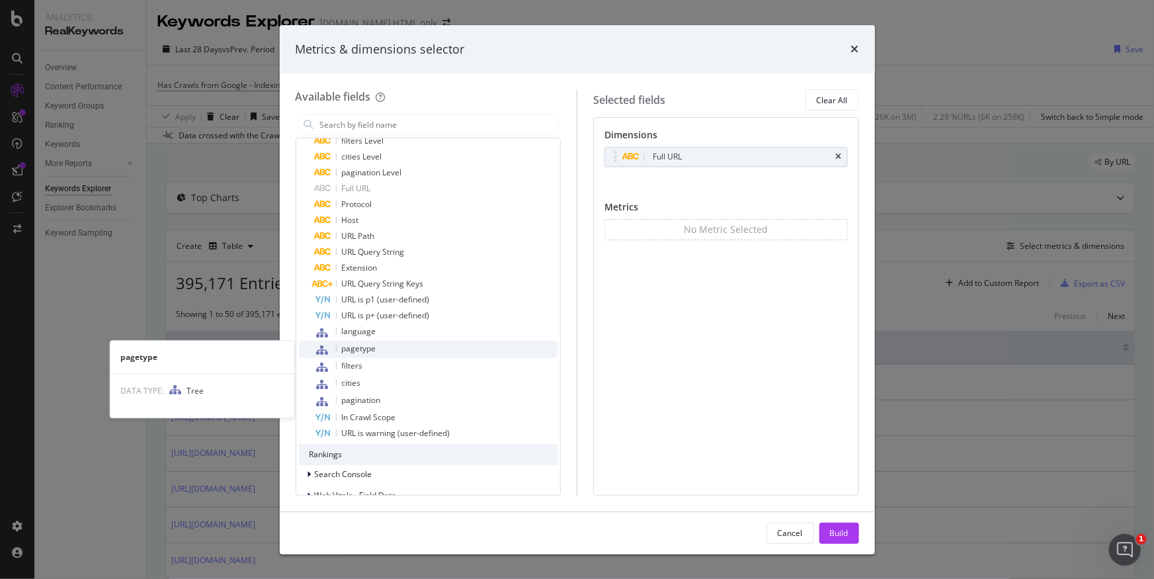
click at [386, 349] on div "pagetype" at bounding box center [436, 349] width 243 height 17
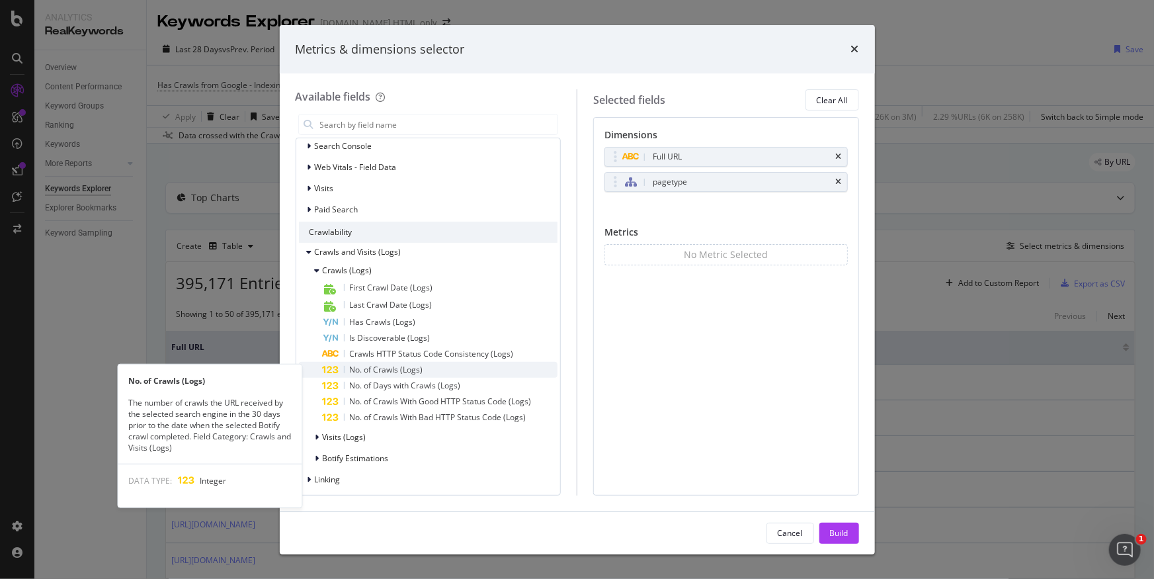
scroll to position [1082, 0]
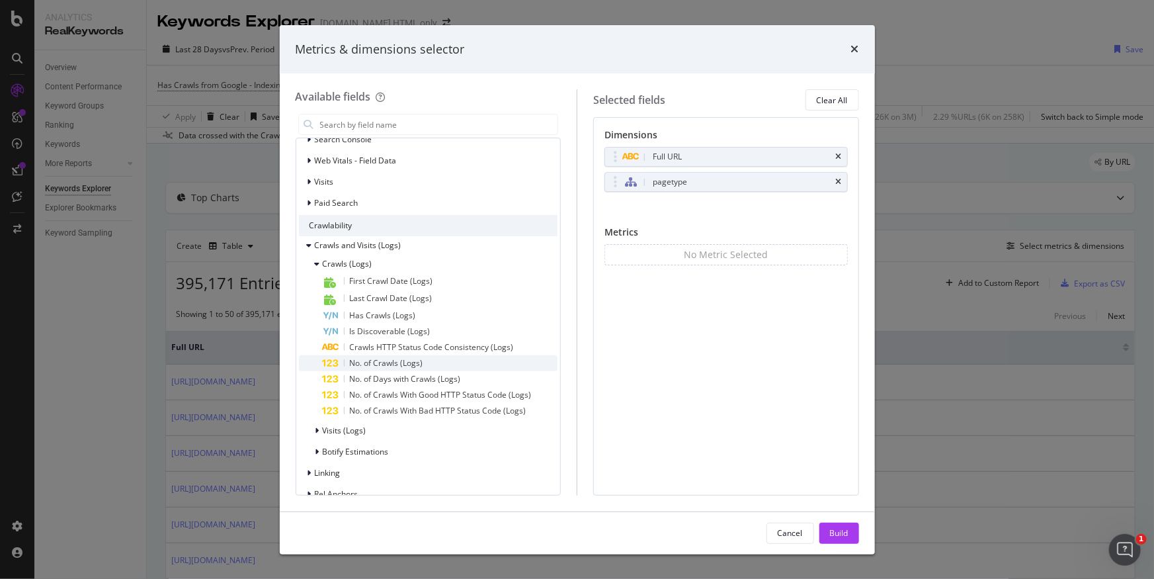
click at [360, 364] on span "No. of Crawls (Logs)" at bounding box center [386, 362] width 73 height 11
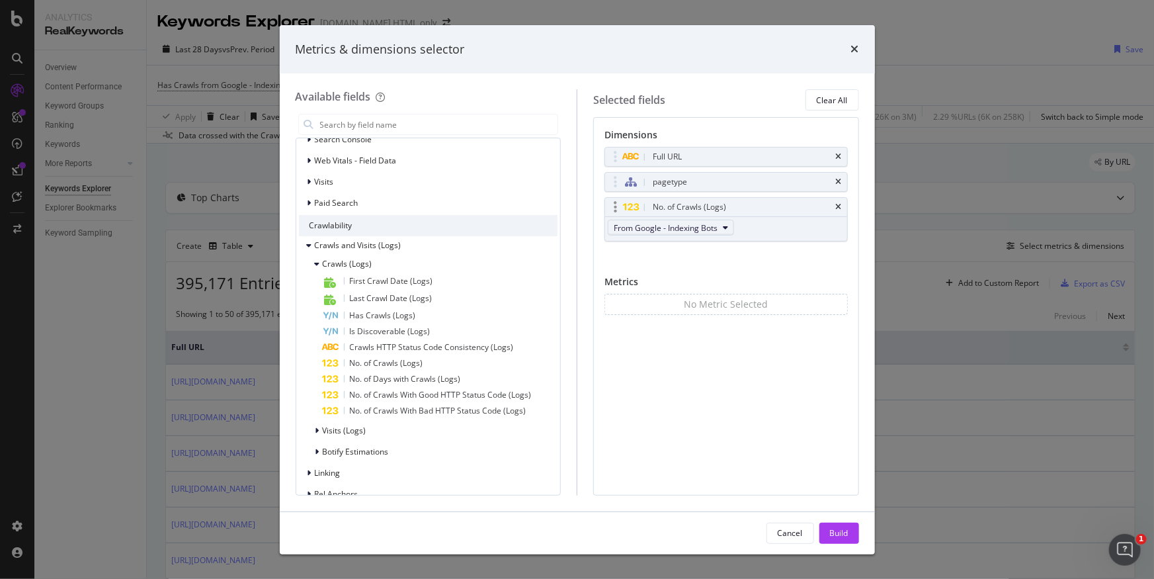
click at [714, 226] on span "From Google - Indexing Bots" at bounding box center [666, 227] width 104 height 11
click at [711, 245] on span "From Google - Indexing Bots" at bounding box center [682, 251] width 126 height 12
click at [813, 253] on div "Full URL pagetype No. of Crawls (Logs) From Google - Indexing Bots You can use …" at bounding box center [725, 208] width 243 height 123
click at [376, 362] on span "No. of Crawls (Logs)" at bounding box center [386, 362] width 73 height 11
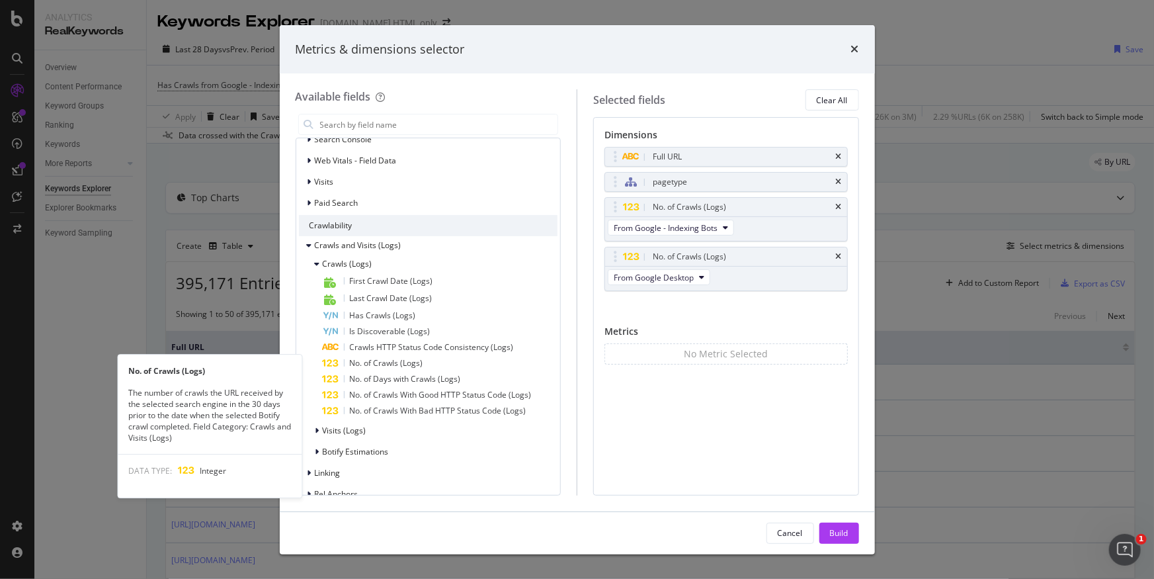
click at [376, 362] on span "No. of Crawls (Logs)" at bounding box center [386, 362] width 73 height 11
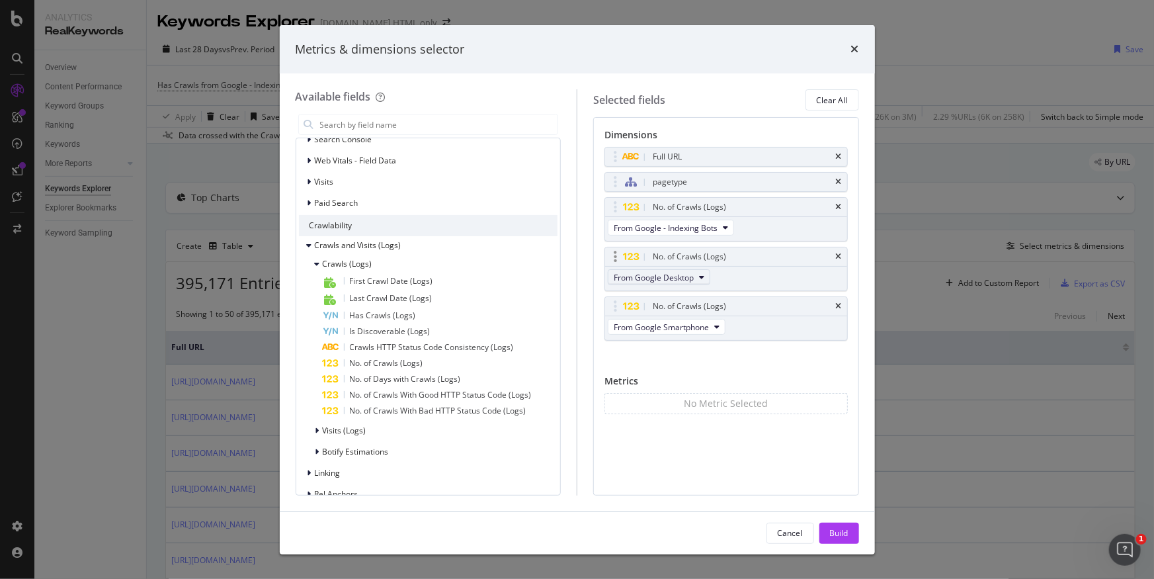
click at [683, 277] on span "From Google Desktop" at bounding box center [654, 277] width 80 height 11
click at [689, 335] on span "From Bing - Indexing Bots" at bounding box center [682, 335] width 126 height 12
click at [686, 331] on span "From Google Smartphone" at bounding box center [661, 326] width 95 height 11
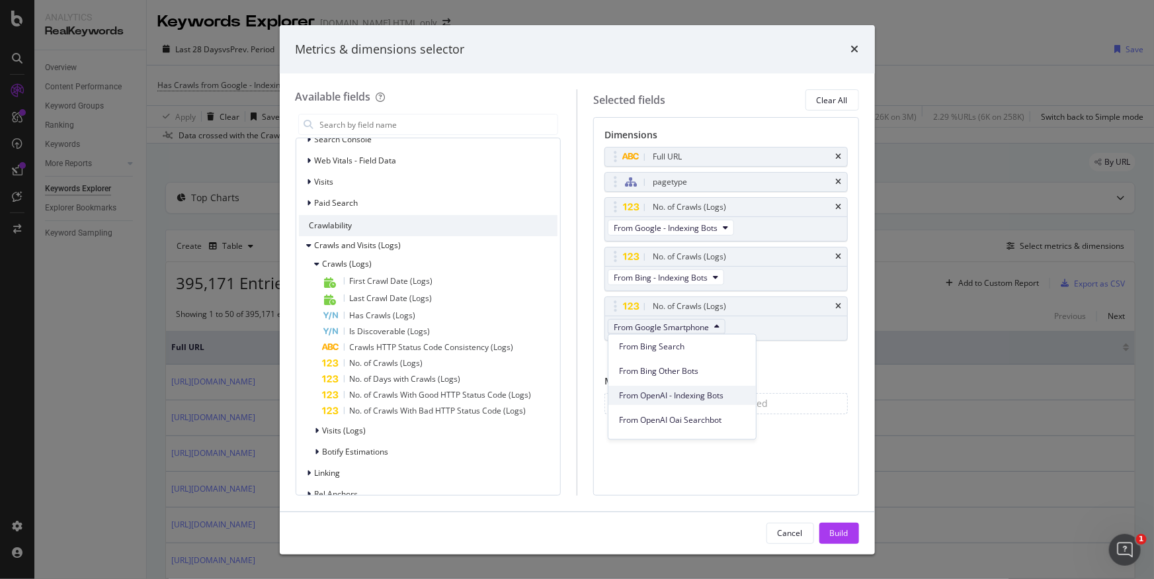
click at [701, 393] on span "From OpenAI - Indexing Bots" at bounding box center [682, 396] width 126 height 12
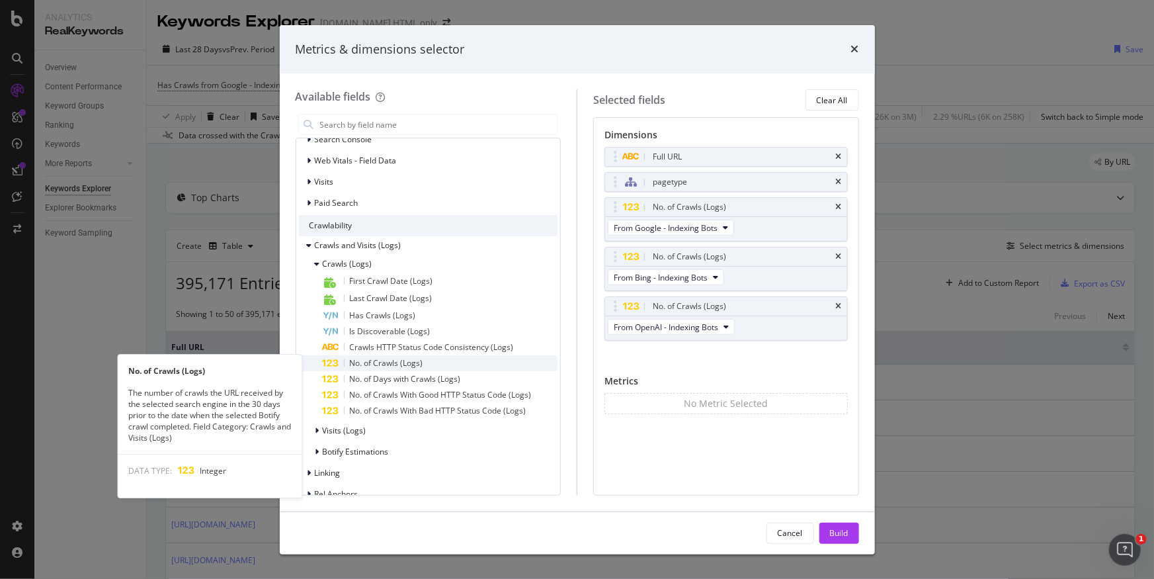
click at [431, 360] on div "No. of Crawls (Logs)" at bounding box center [440, 363] width 235 height 16
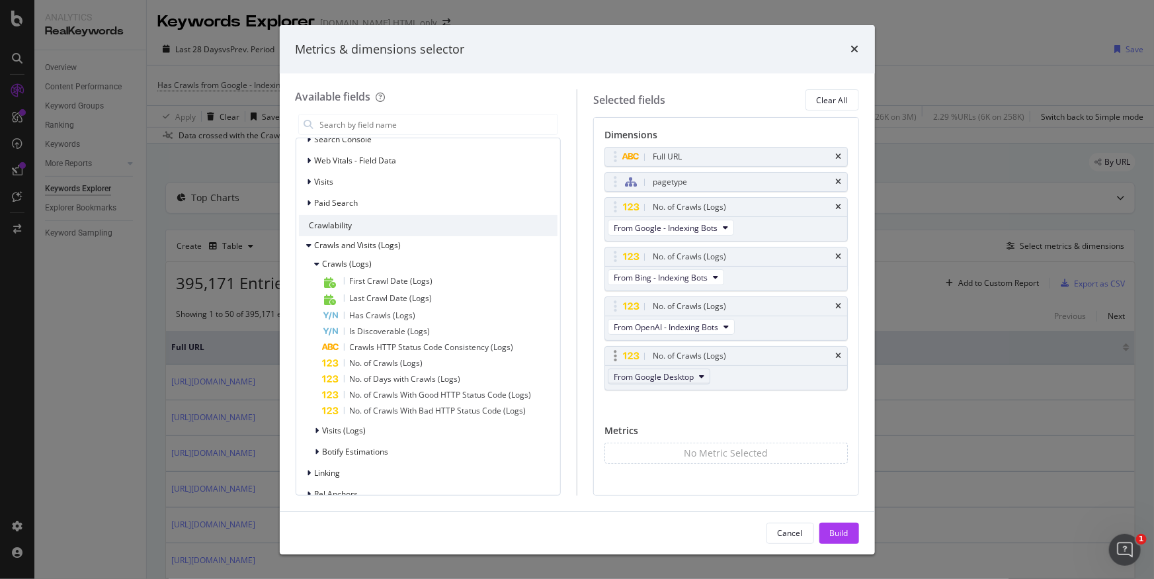
click at [684, 372] on span "From Google Desktop" at bounding box center [654, 376] width 80 height 11
click at [697, 463] on span "From Other AI Bots - Indexing Bots" at bounding box center [682, 460] width 126 height 12
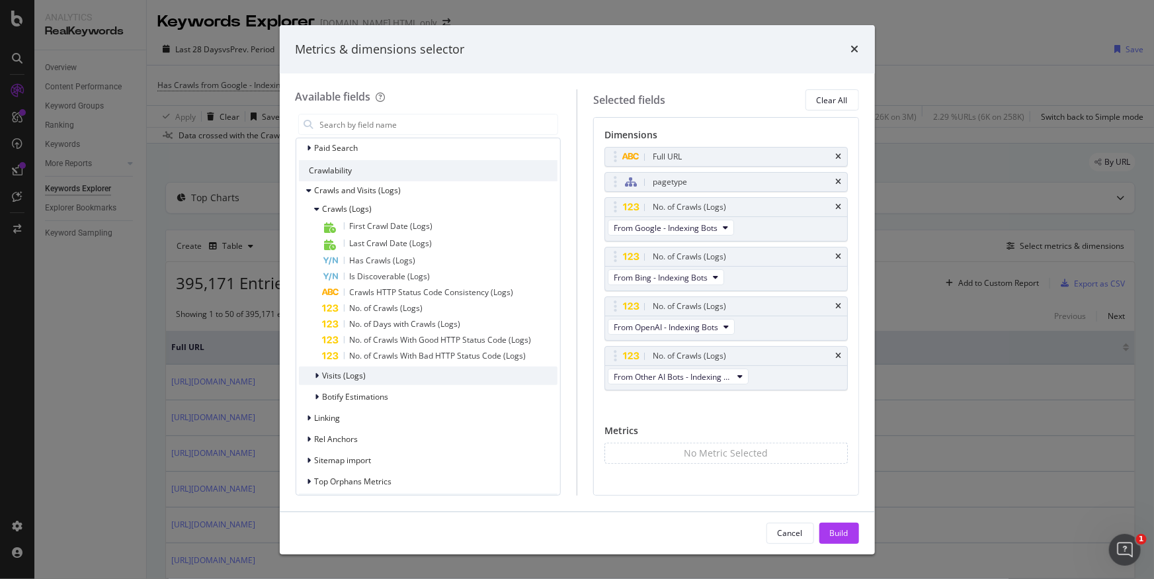
scroll to position [1155, 0]
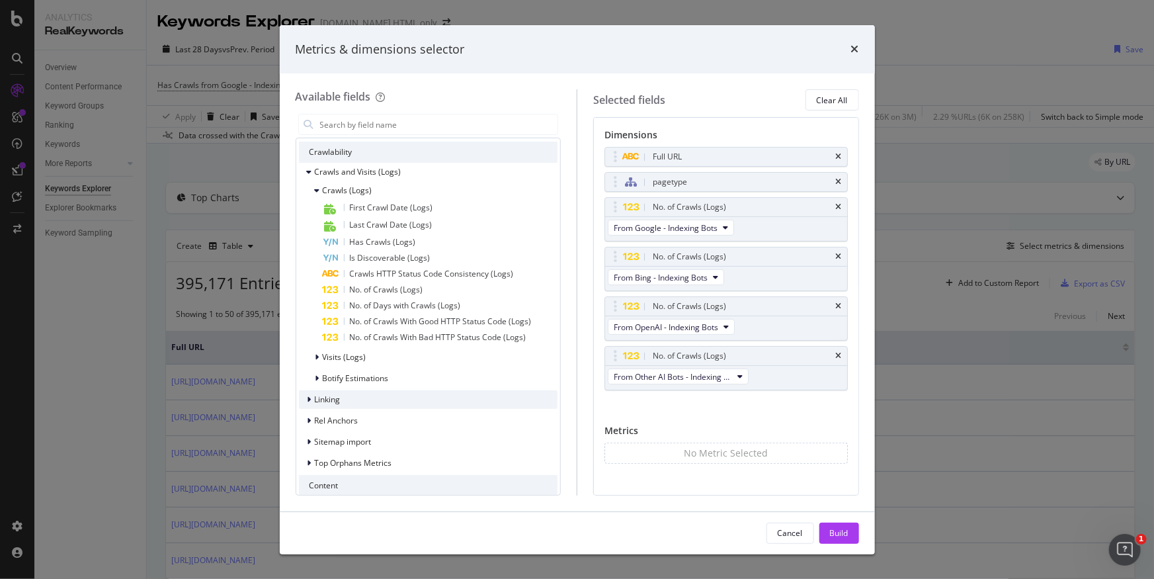
click at [310, 390] on div "Linking" at bounding box center [428, 399] width 259 height 19
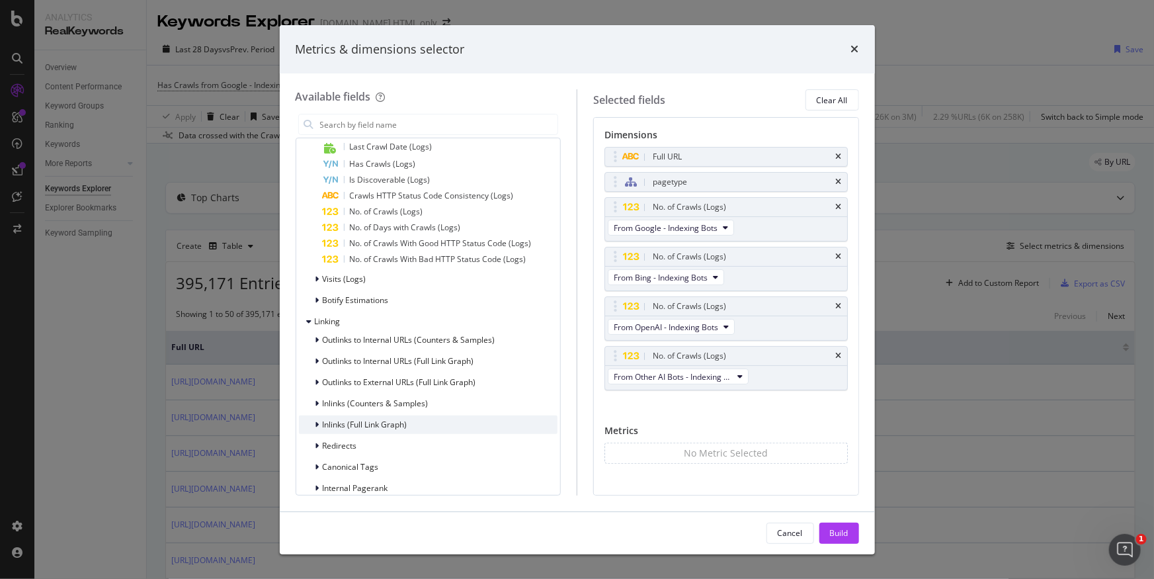
scroll to position [1243, 0]
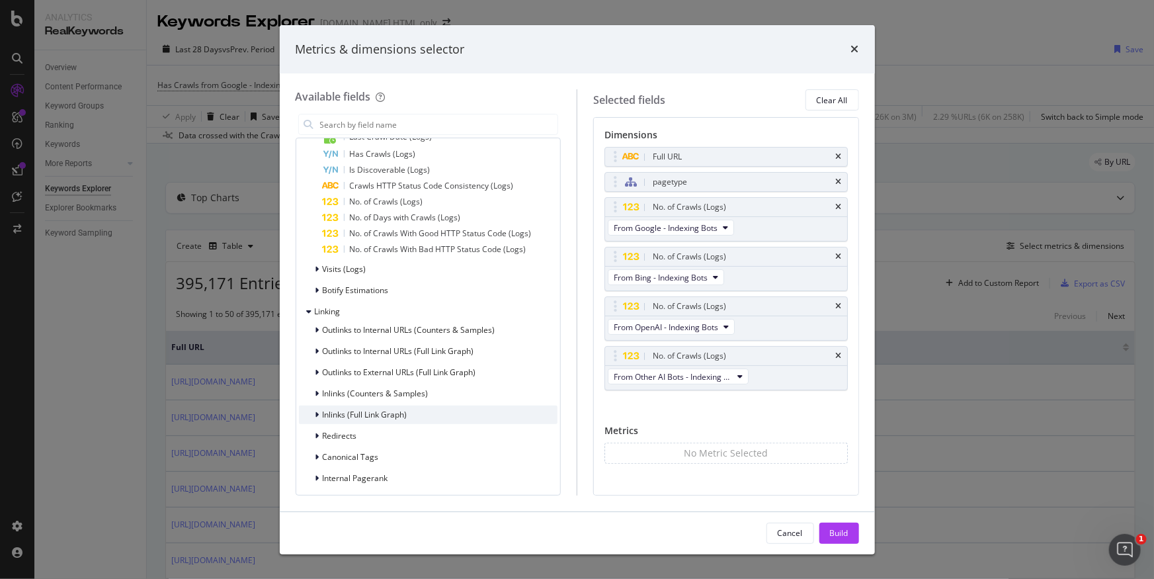
click at [320, 413] on div "modal" at bounding box center [319, 414] width 8 height 13
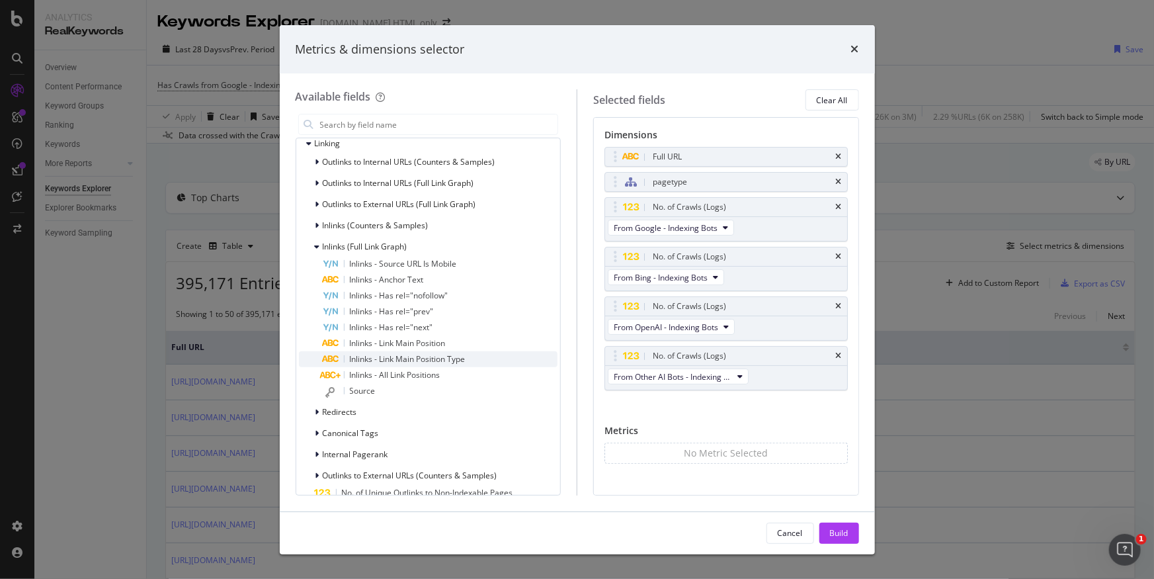
scroll to position [1424, 0]
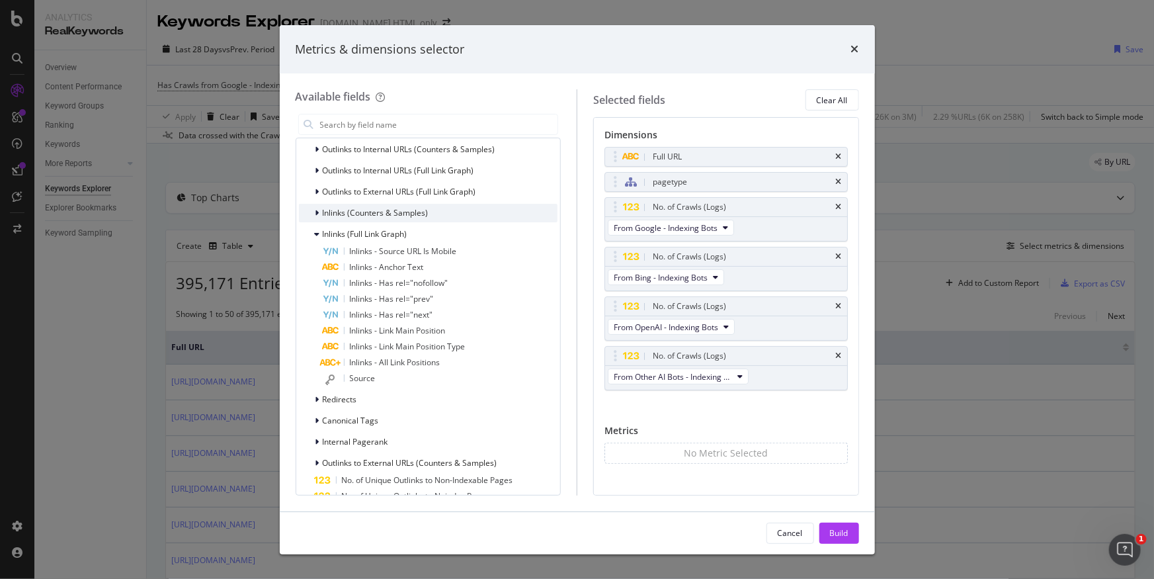
click at [320, 210] on div "modal" at bounding box center [319, 212] width 8 height 13
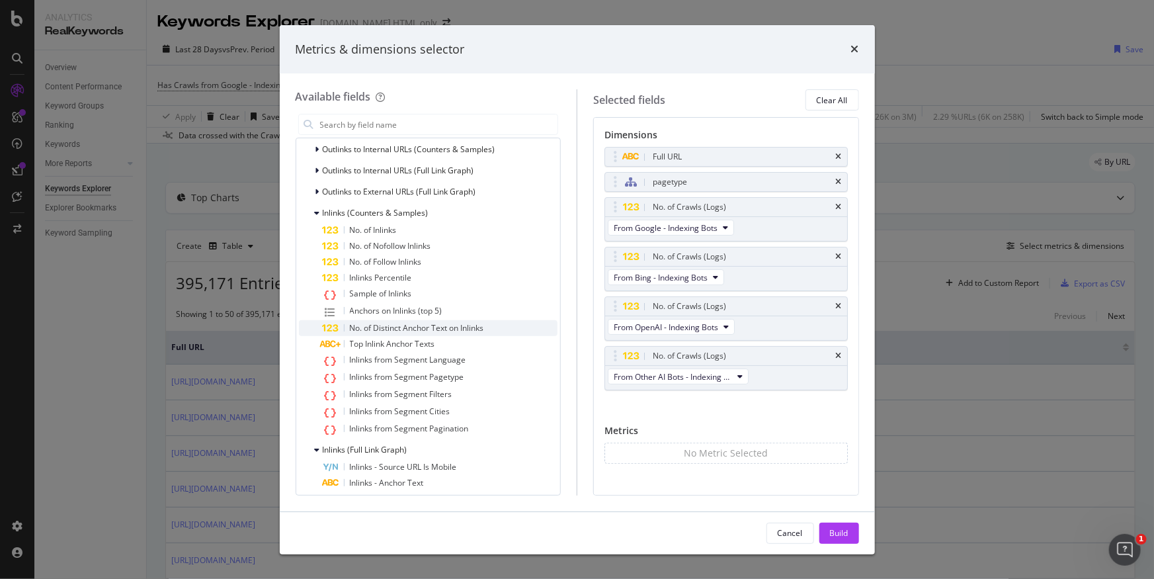
click at [442, 330] on span "No. of Distinct Anchor Text on Inlinks" at bounding box center [417, 327] width 134 height 11
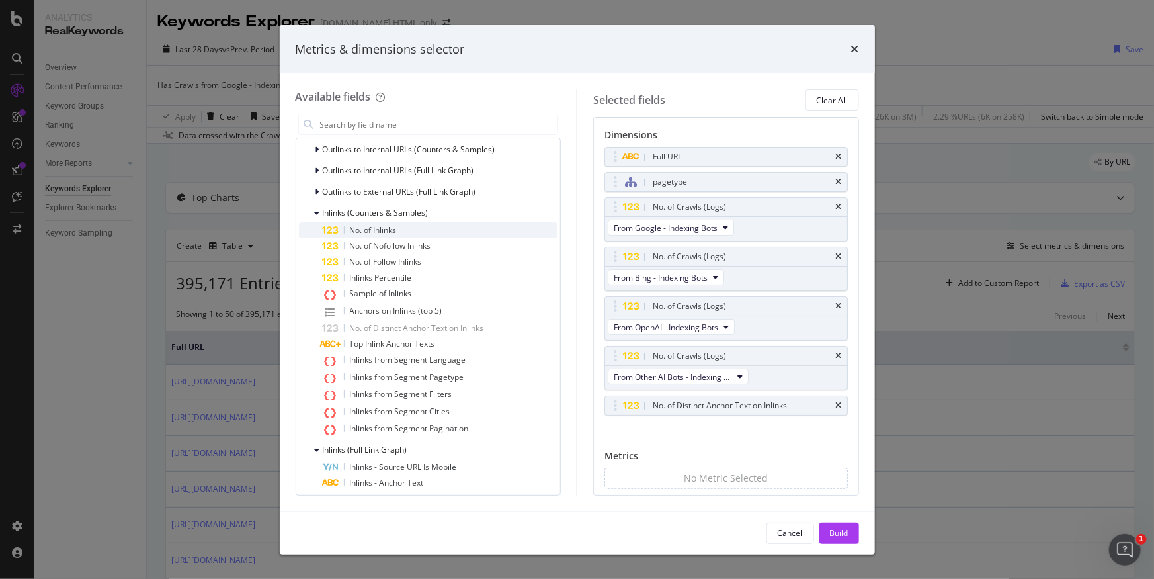
click at [384, 228] on span "No. of Inlinks" at bounding box center [373, 229] width 47 height 11
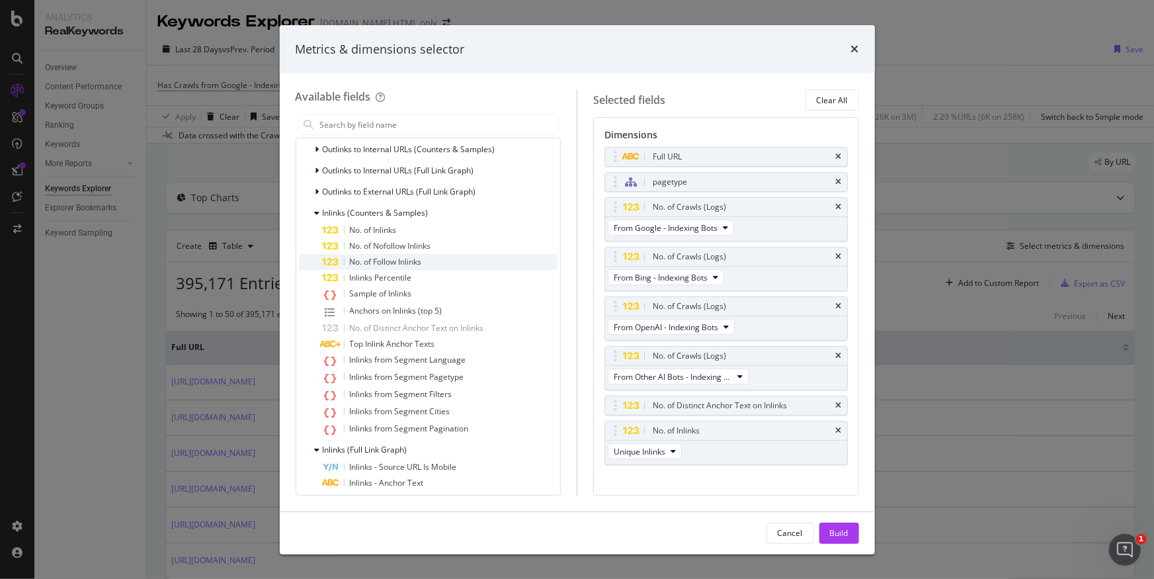
click at [394, 259] on span "No. of Follow Inlinks" at bounding box center [386, 261] width 72 height 11
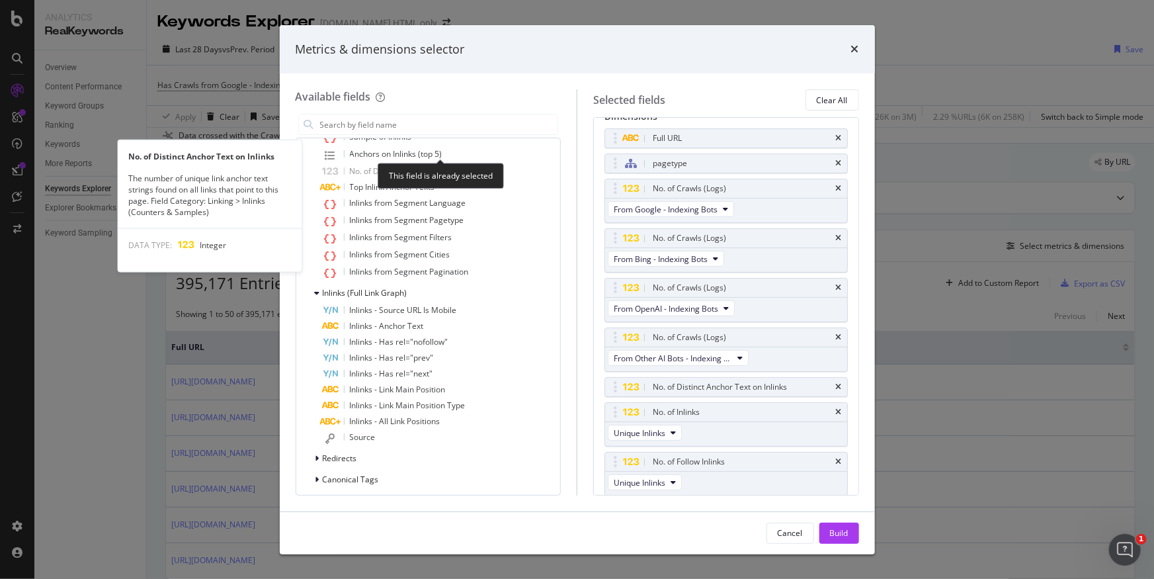
scroll to position [1621, 0]
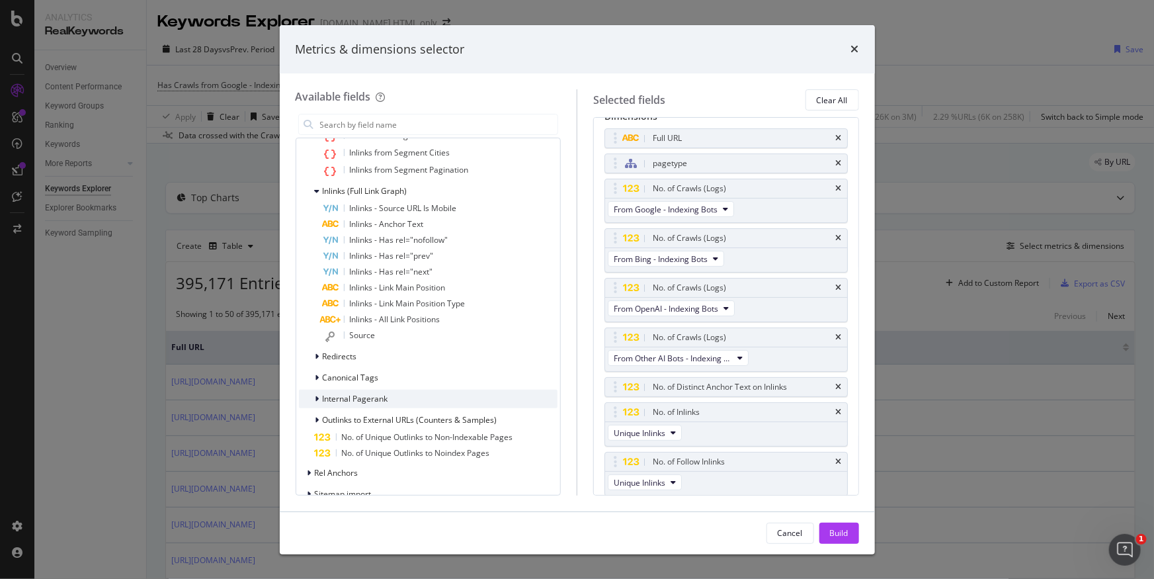
click at [318, 395] on icon "modal" at bounding box center [317, 399] width 4 height 8
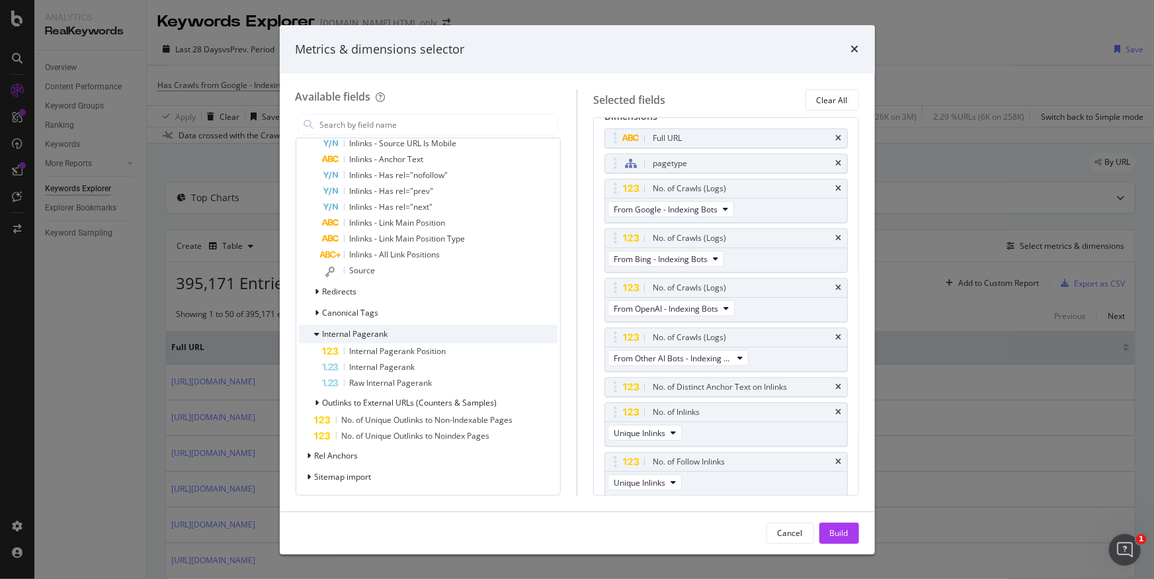
scroll to position [1766, 0]
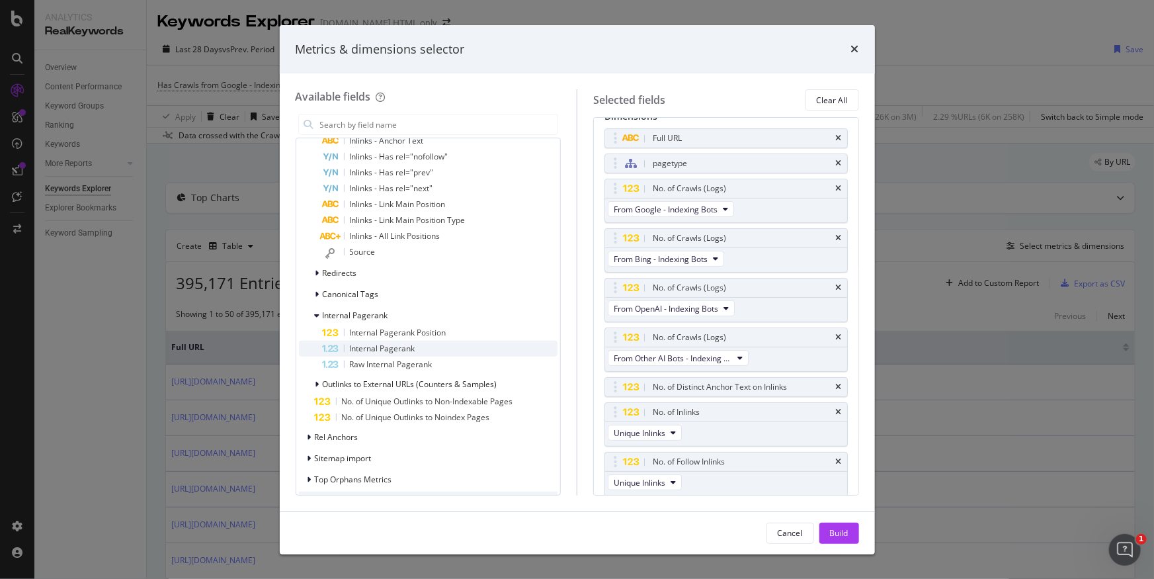
click at [379, 348] on span "Internal Pagerank" at bounding box center [382, 348] width 65 height 11
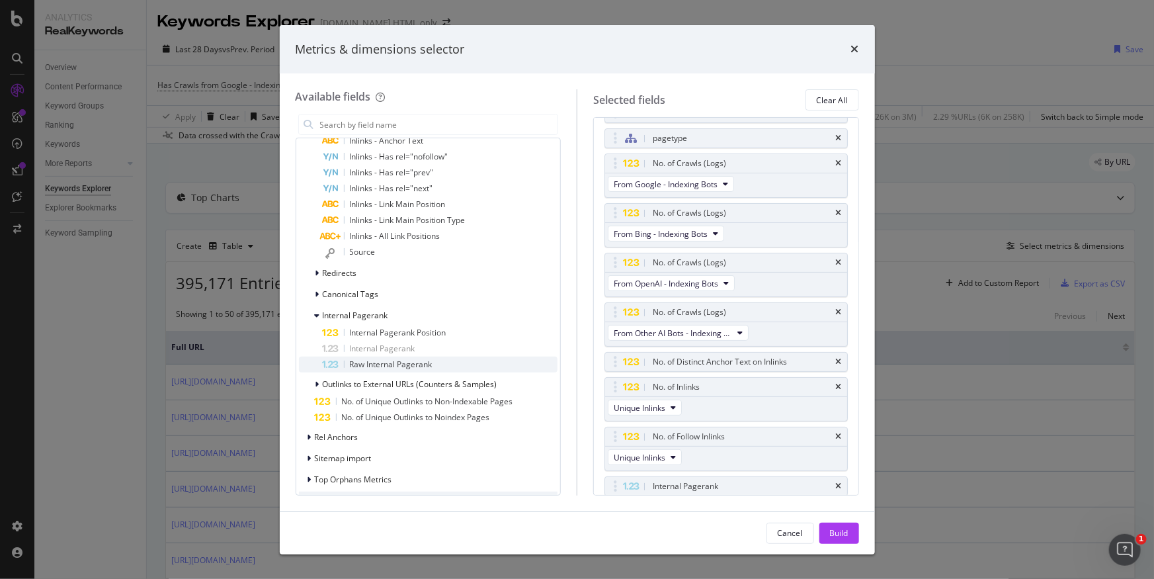
click at [382, 362] on span "Raw Internal Pagerank" at bounding box center [391, 363] width 83 height 11
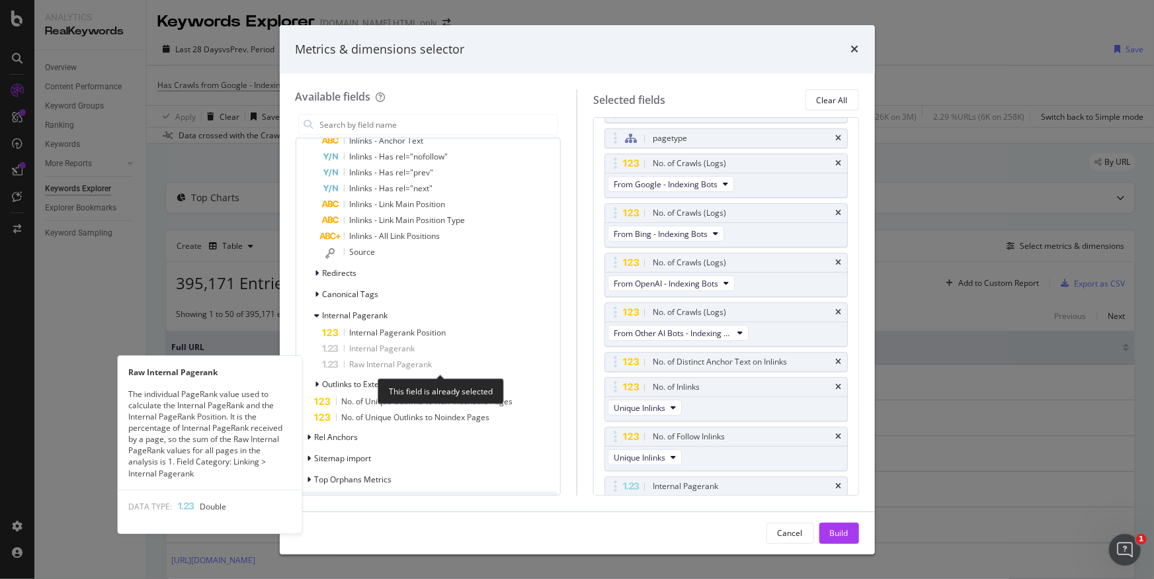
scroll to position [68, 0]
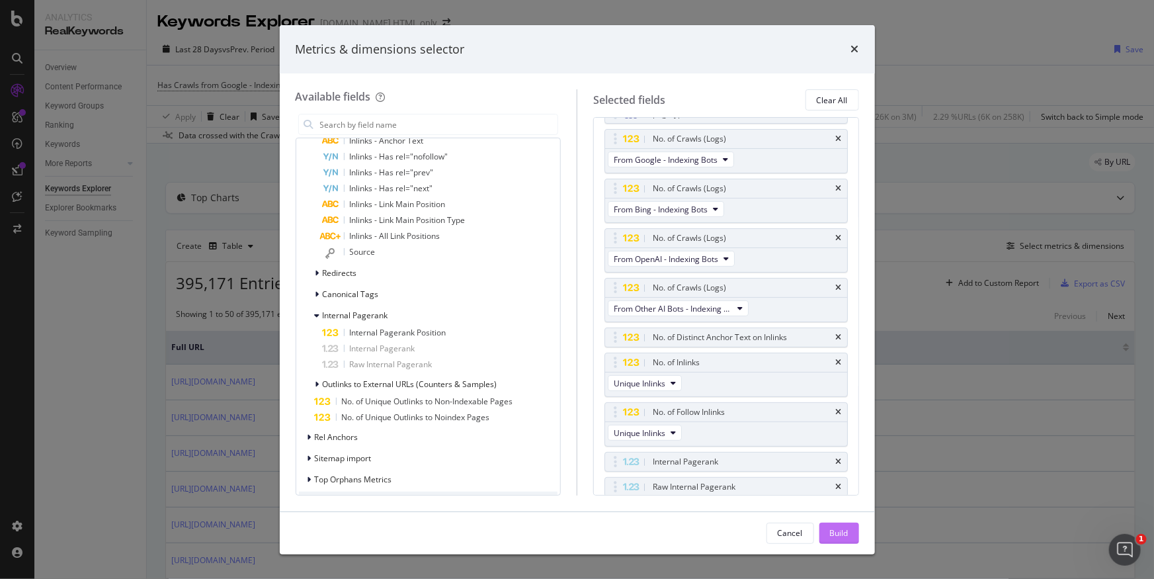
click at [847, 533] on div "Build" at bounding box center [839, 532] width 19 height 11
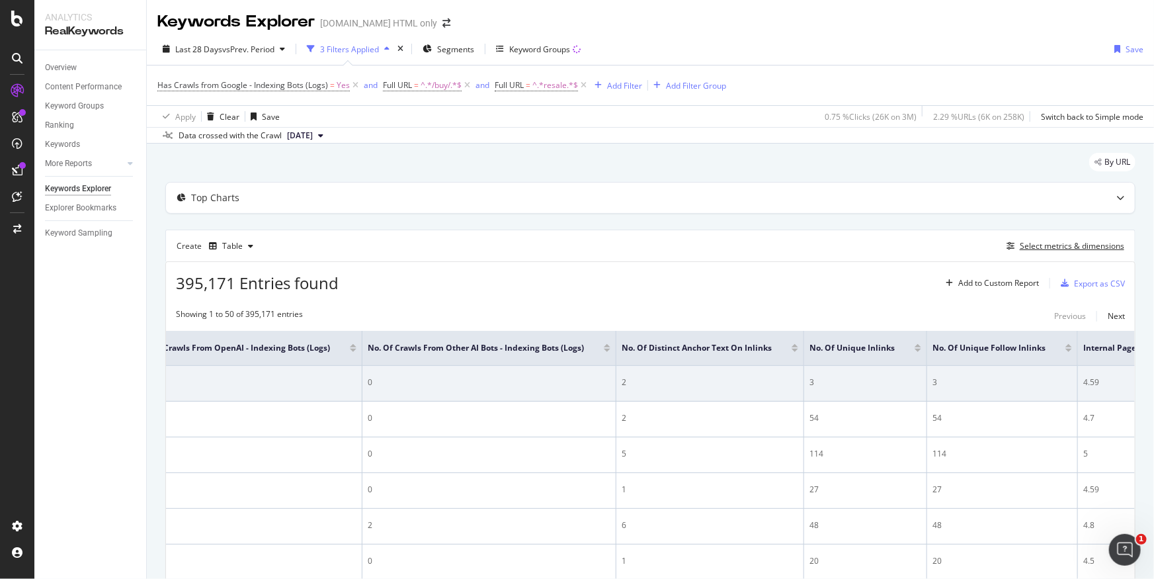
scroll to position [0, 858]
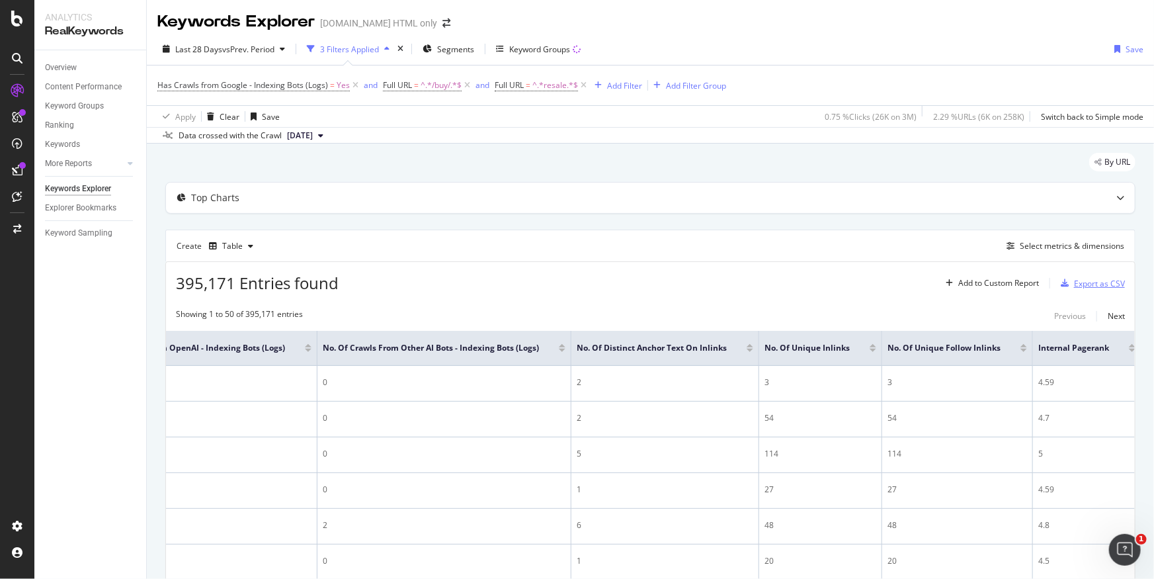
click at [1086, 280] on div "Export as CSV" at bounding box center [1099, 283] width 51 height 11
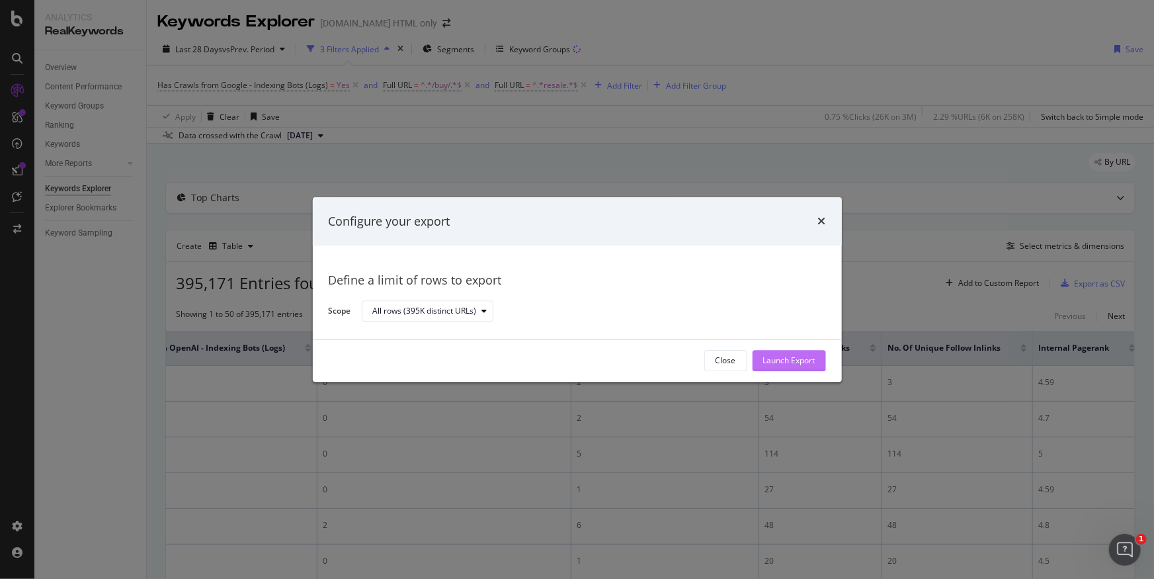
click at [776, 360] on div "Launch Export" at bounding box center [789, 360] width 52 height 11
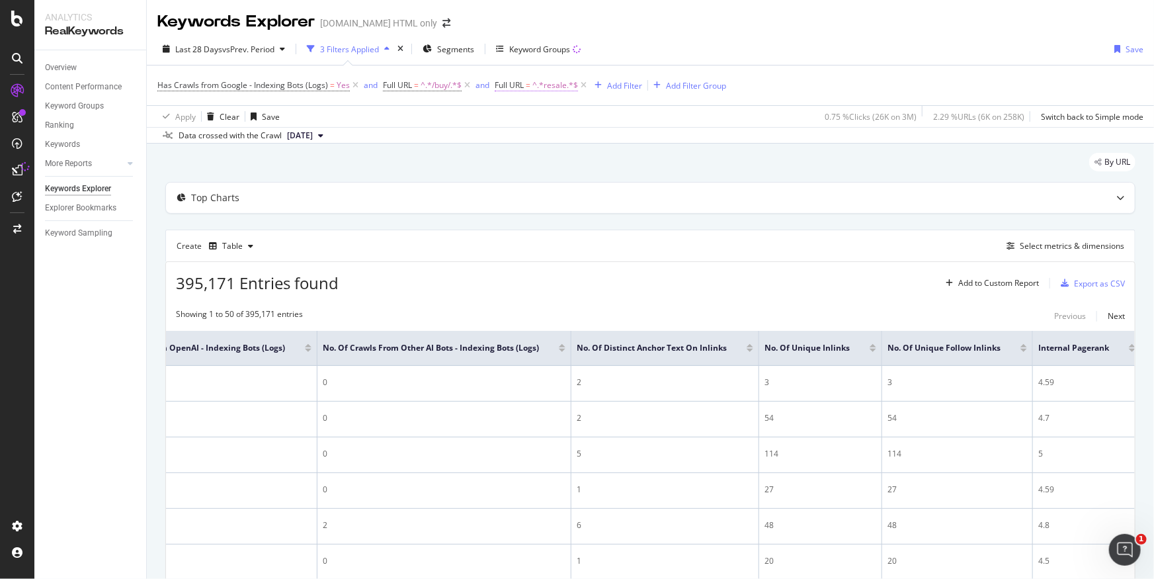
click at [552, 82] on span "^.*resale.*$" at bounding box center [555, 85] width 46 height 19
click at [540, 113] on icon at bounding box center [543, 116] width 9 height 8
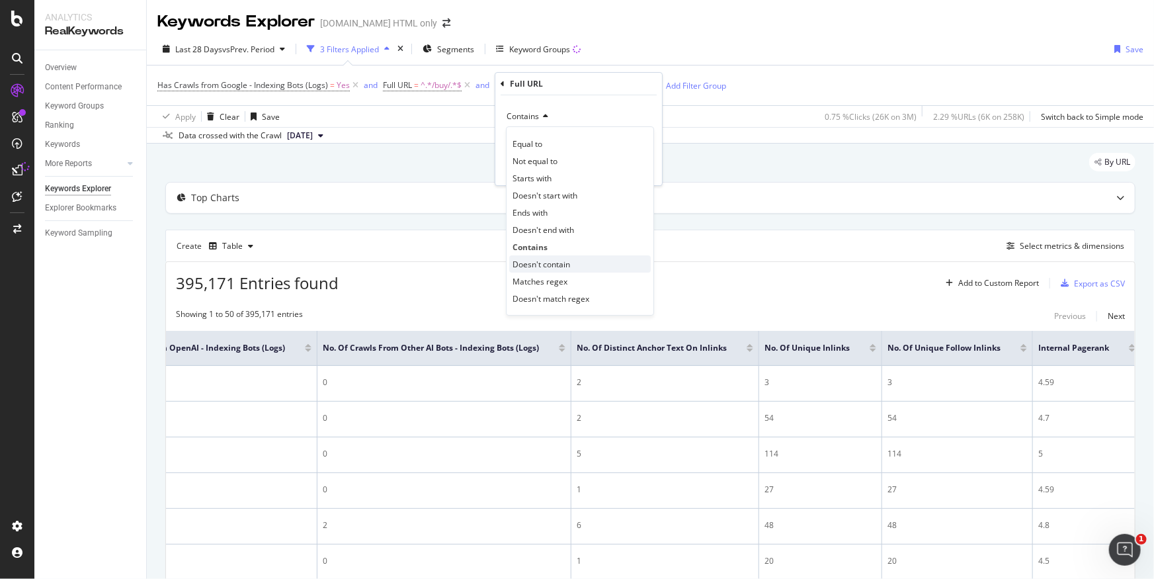
click at [561, 263] on span "Doesn't contain" at bounding box center [542, 264] width 58 height 11
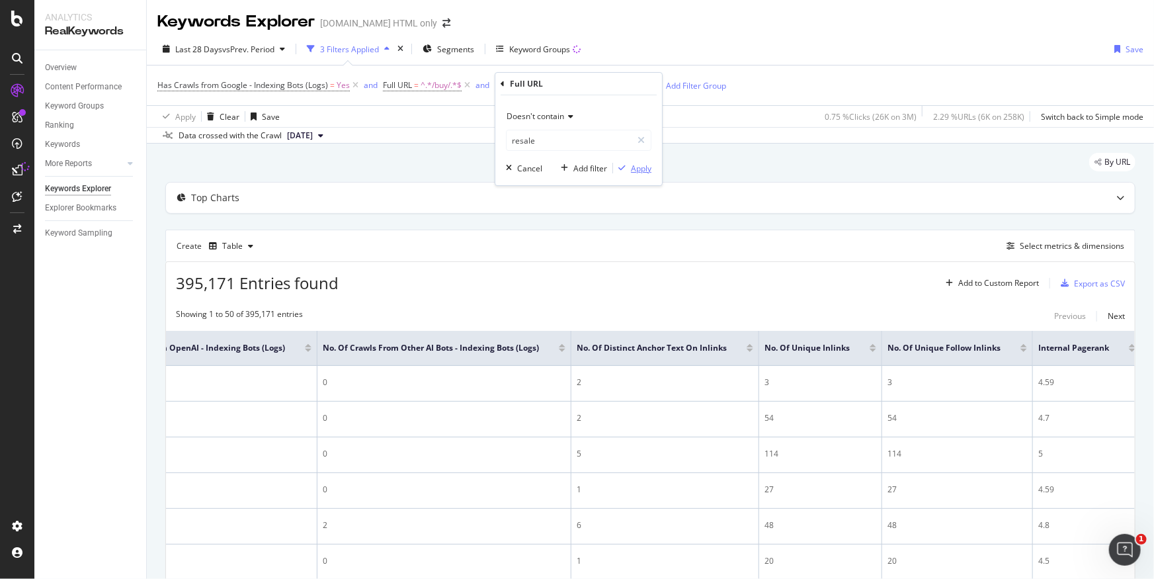
click at [643, 164] on div "Apply" at bounding box center [641, 168] width 21 height 11
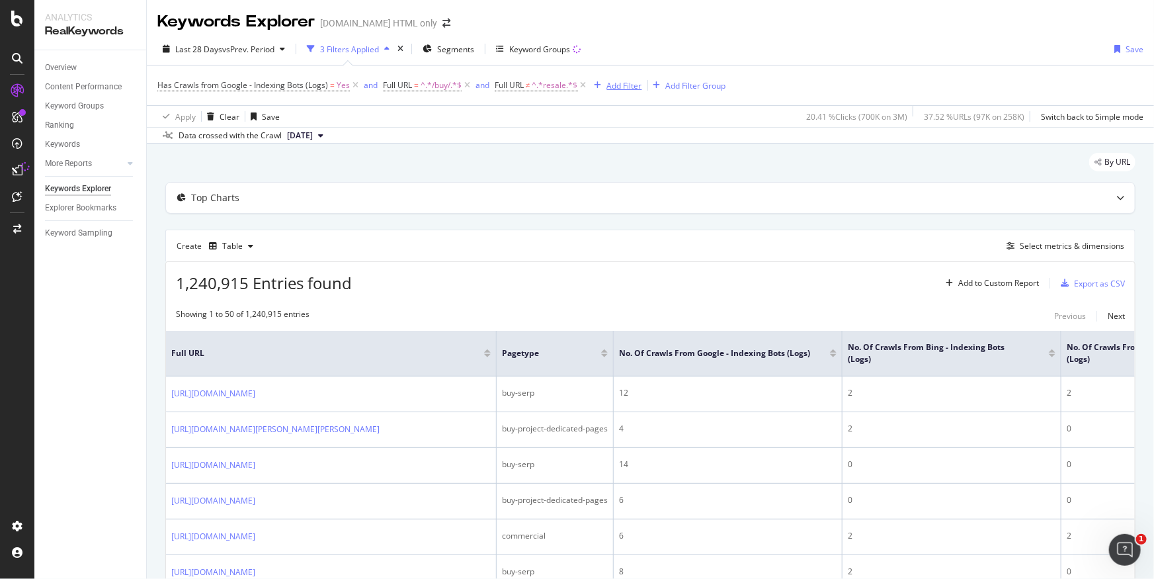
click at [628, 89] on div "Add Filter" at bounding box center [624, 85] width 35 height 11
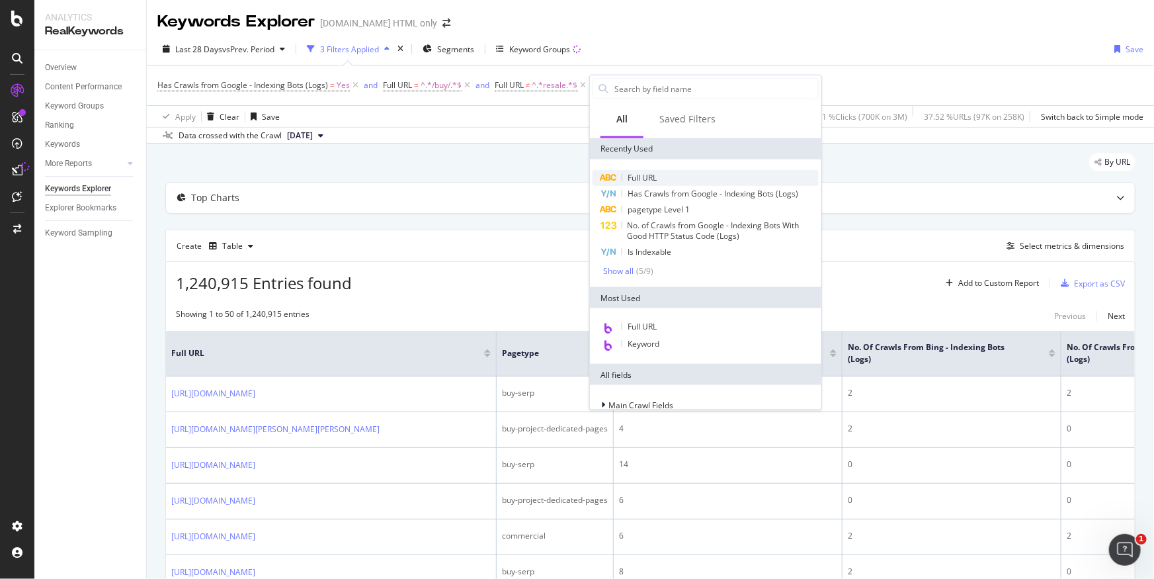
click at [643, 175] on span "Full URL" at bounding box center [642, 177] width 29 height 11
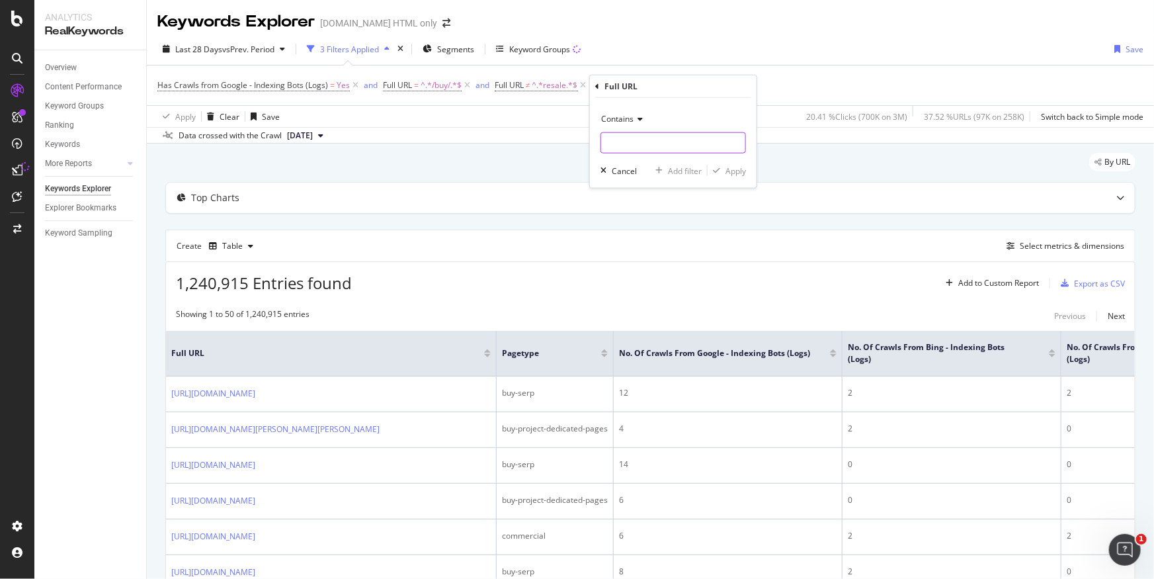
click at [638, 140] on input "text" at bounding box center [673, 142] width 144 height 21
type input "project"
click at [736, 171] on div "Apply" at bounding box center [735, 170] width 21 height 11
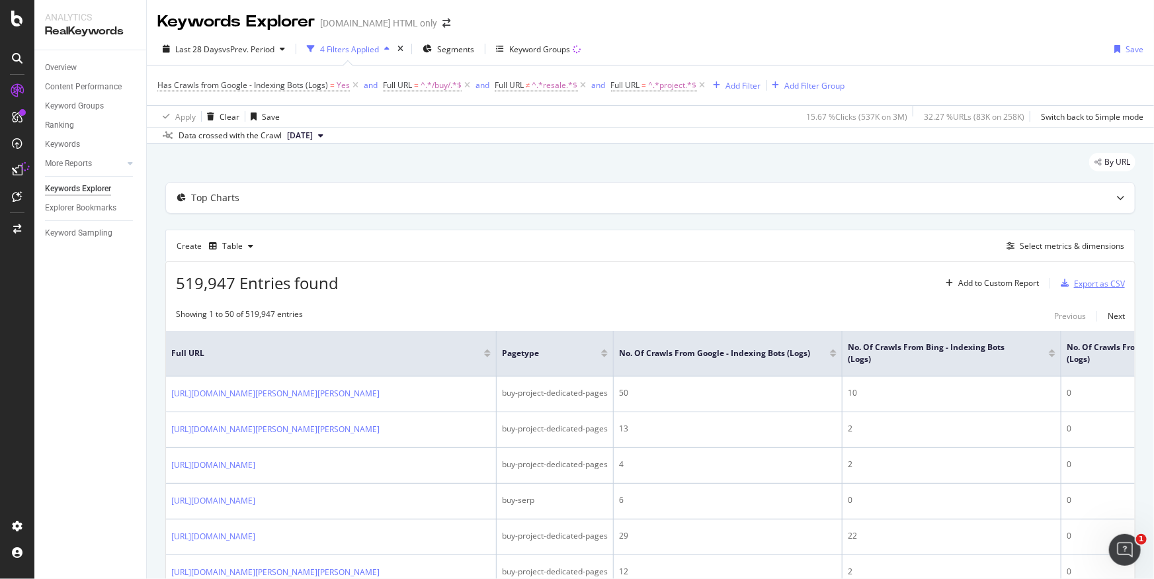
click at [1093, 281] on div "Export as CSV" at bounding box center [1099, 283] width 51 height 11
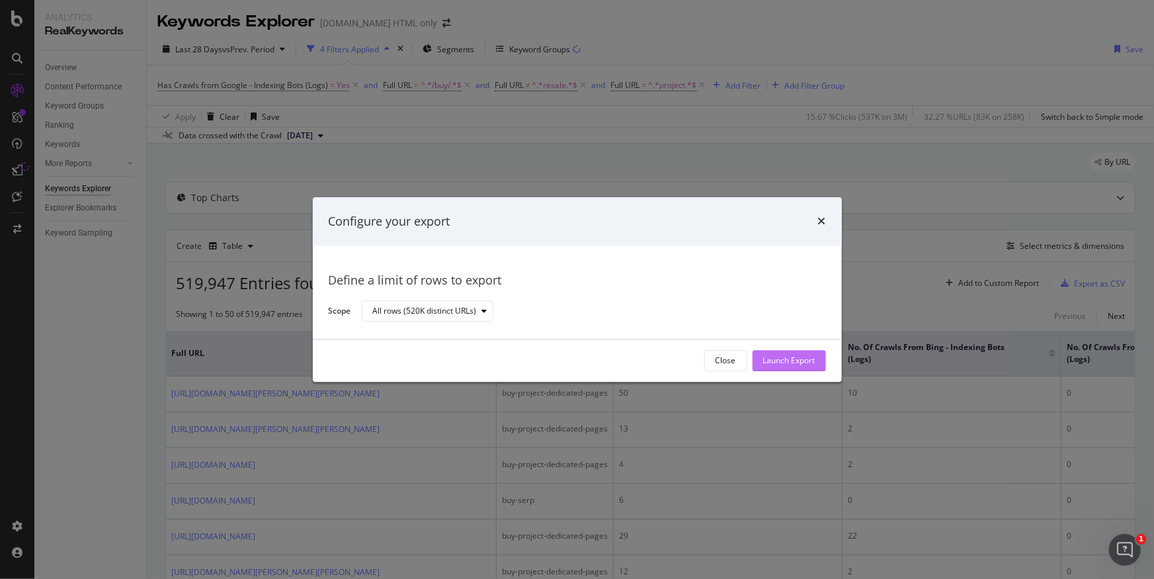
click at [794, 362] on div "Launch Export" at bounding box center [789, 360] width 52 height 11
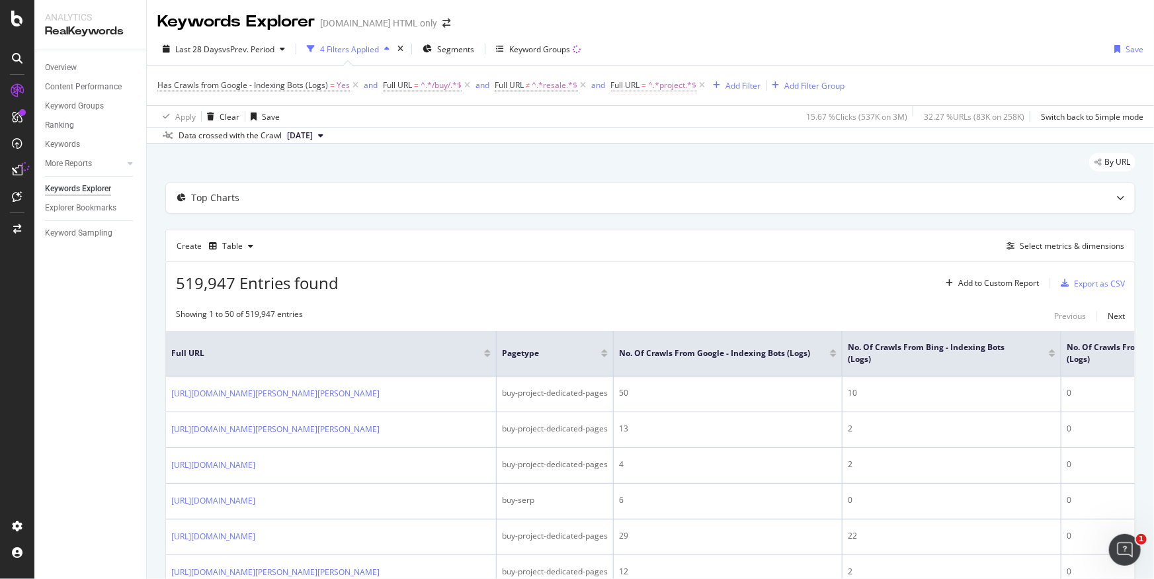
click at [673, 83] on span "^.*project.*$" at bounding box center [673, 85] width 48 height 19
click at [659, 116] on icon at bounding box center [660, 116] width 9 height 8
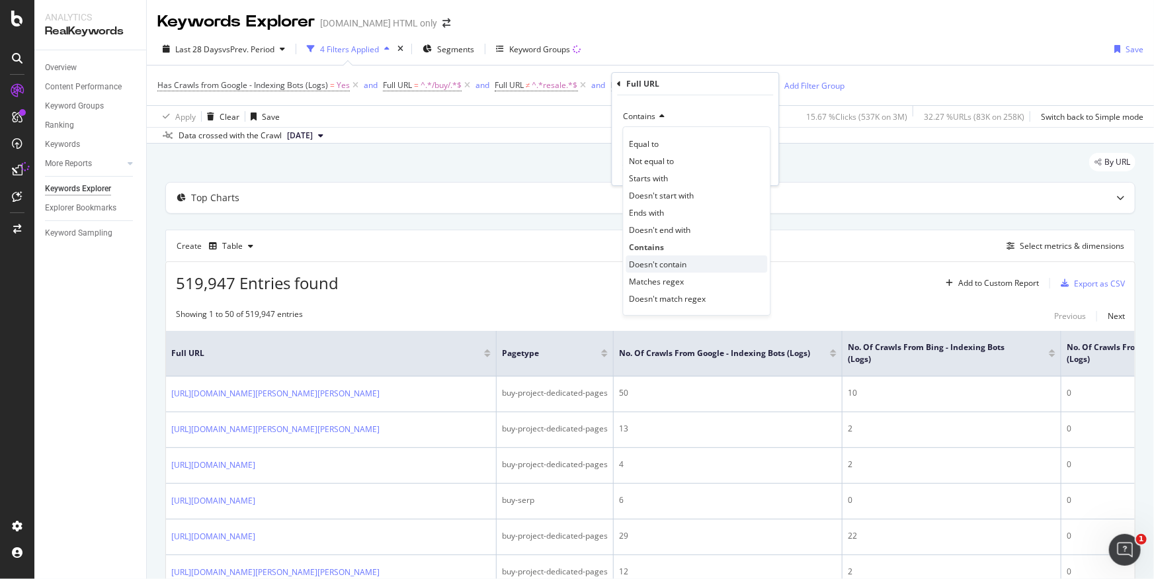
click at [656, 264] on span "Doesn't contain" at bounding box center [659, 264] width 58 height 11
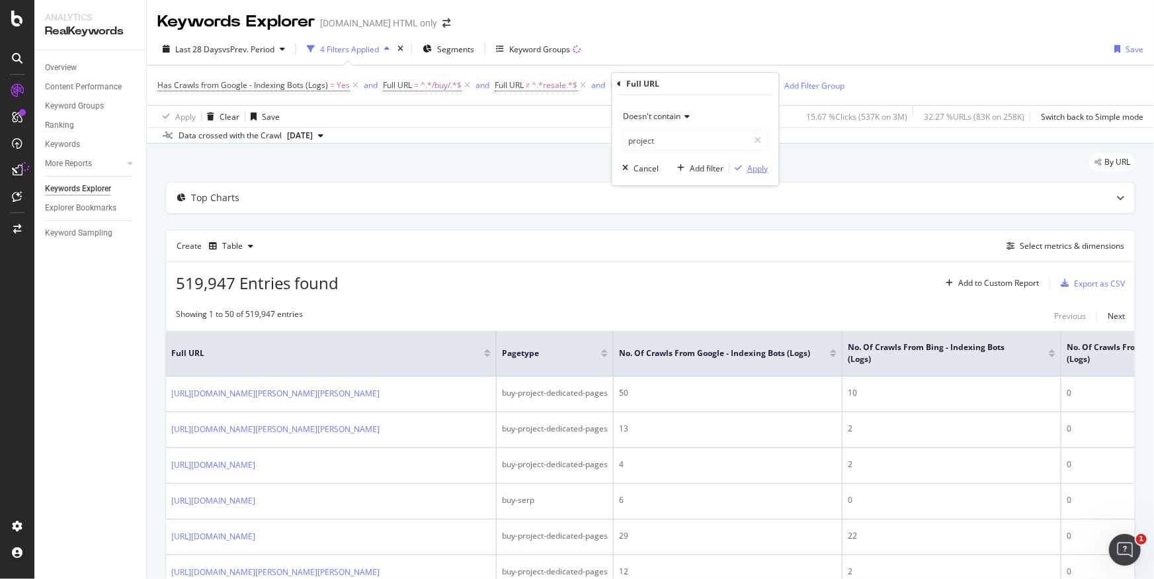
click at [754, 163] on div "Apply" at bounding box center [758, 168] width 21 height 11
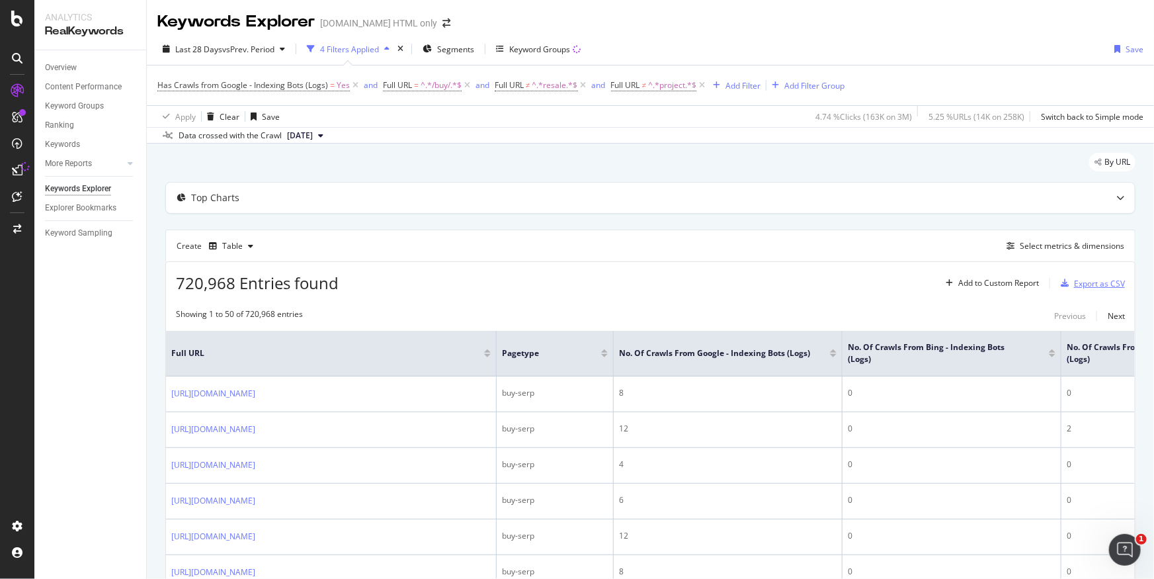
click at [1100, 282] on div "Export as CSV" at bounding box center [1099, 283] width 51 height 11
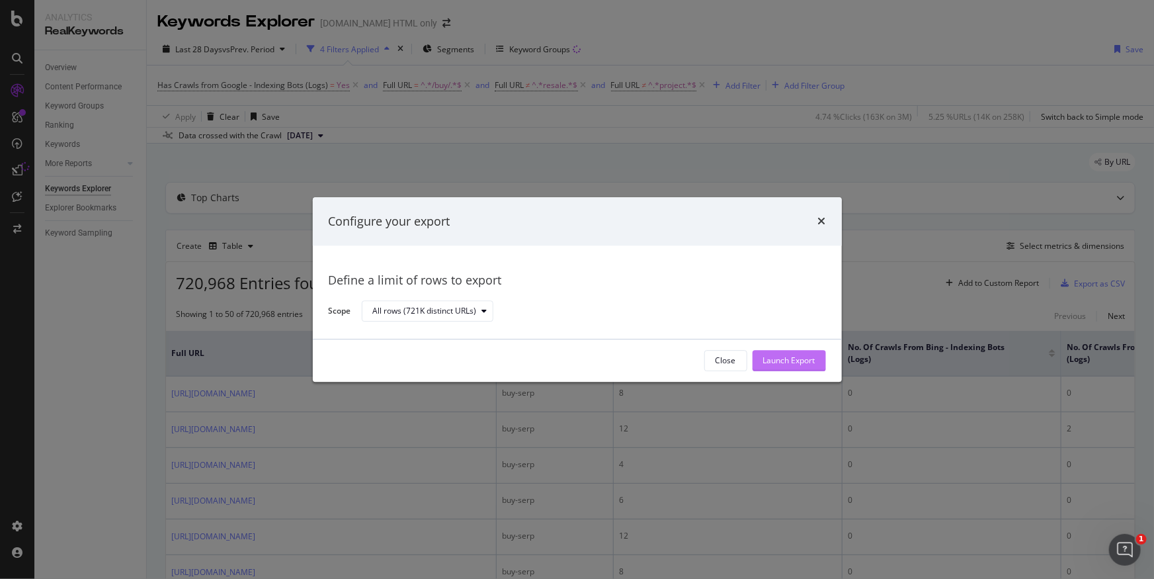
click at [787, 362] on div "Launch Export" at bounding box center [789, 360] width 52 height 11
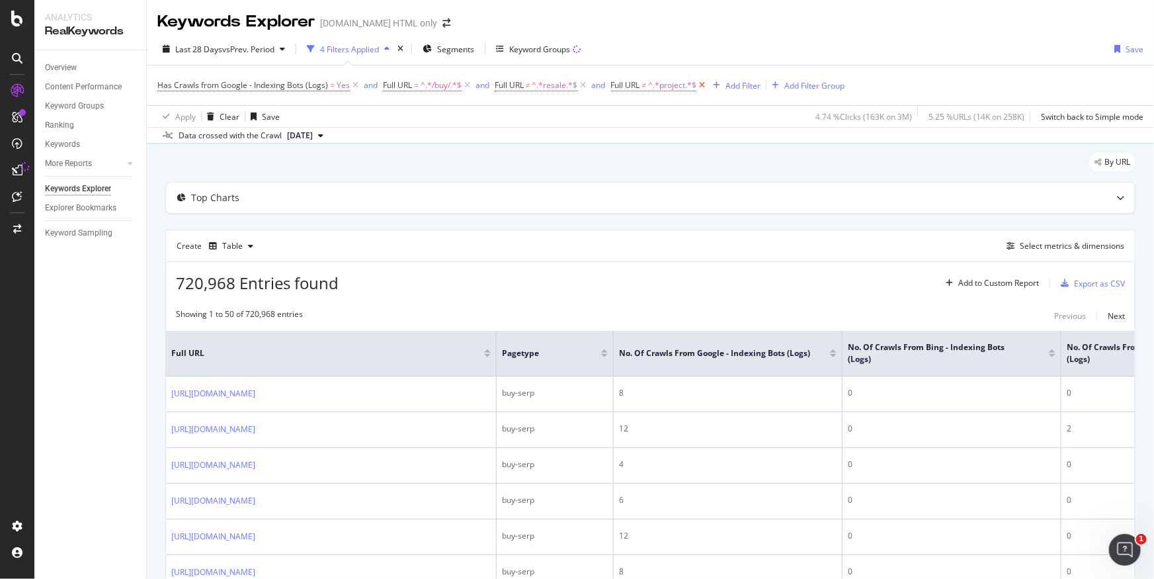
click at [701, 85] on icon at bounding box center [701, 85] width 11 height 13
click at [585, 85] on icon at bounding box center [583, 85] width 11 height 13
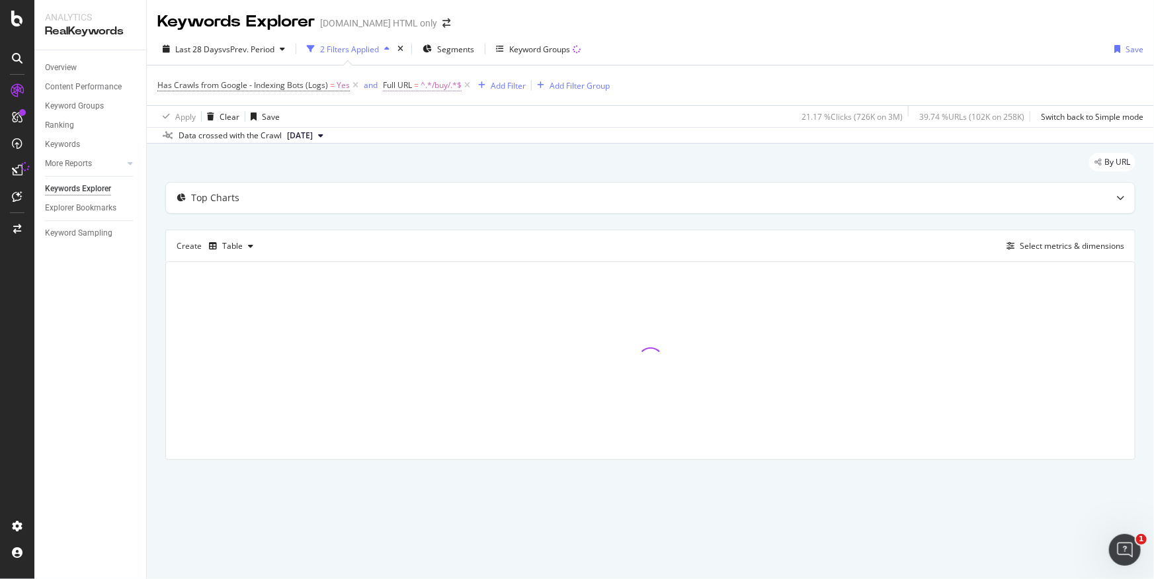
click at [436, 89] on span "^.*/buy/.*$" at bounding box center [441, 85] width 41 height 19
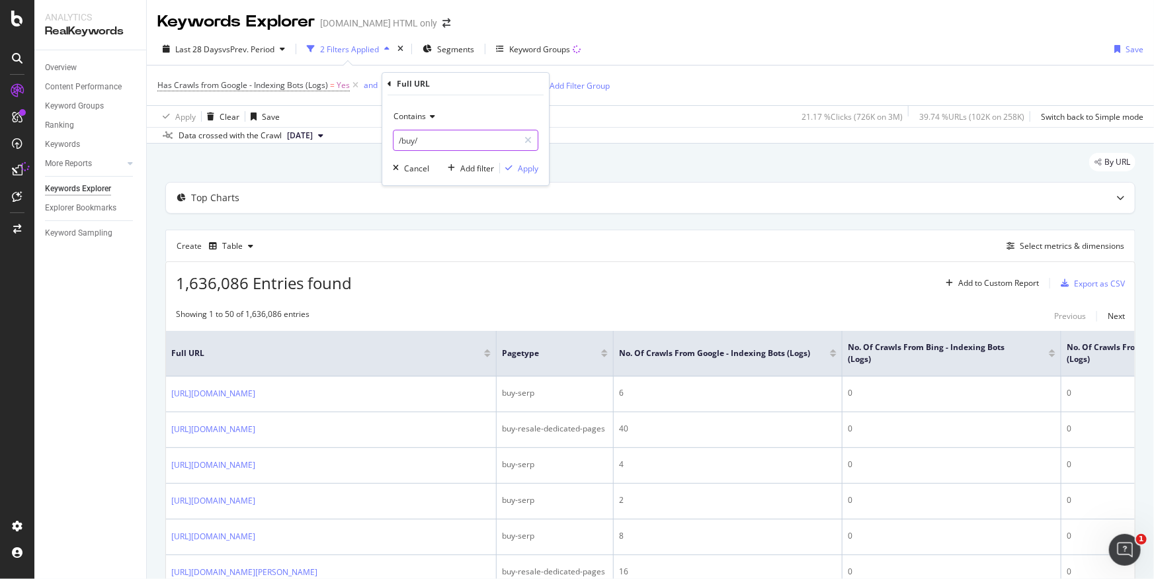
click at [415, 138] on input "/buy/" at bounding box center [456, 140] width 125 height 21
type input "/buy-"
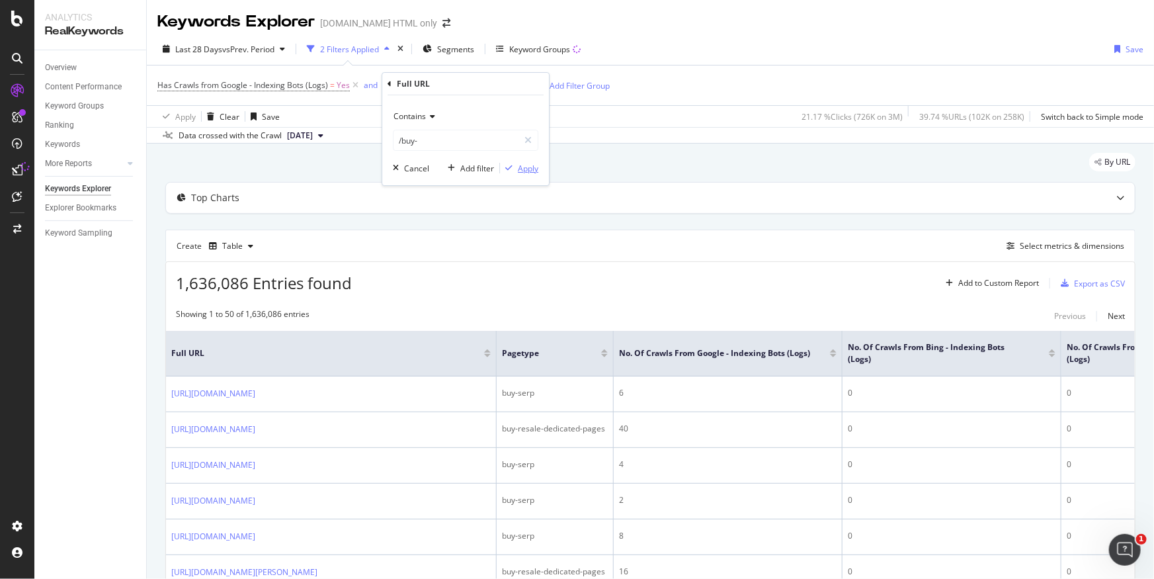
click at [524, 170] on div "Apply" at bounding box center [528, 168] width 21 height 11
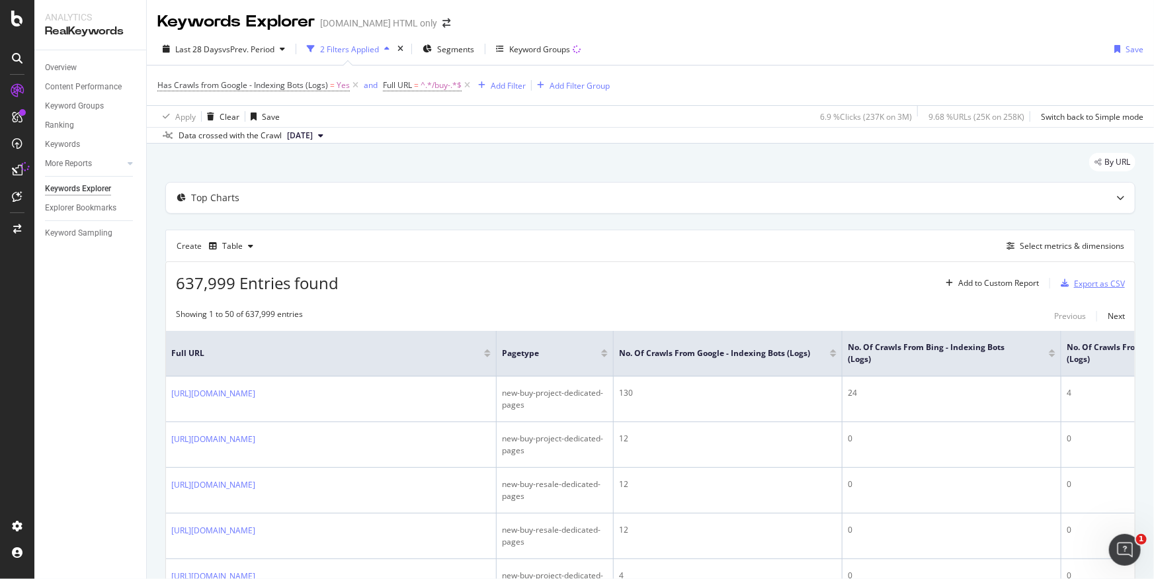
click at [1093, 280] on div "Export as CSV" at bounding box center [1099, 283] width 51 height 11
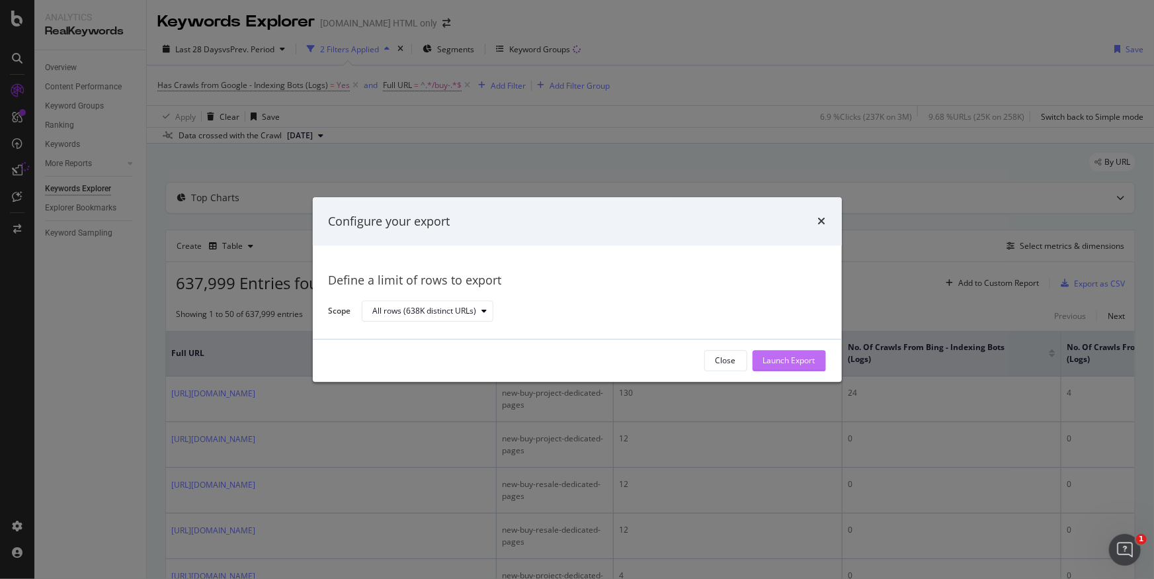
click at [803, 360] on div "Launch Export" at bounding box center [789, 360] width 52 height 11
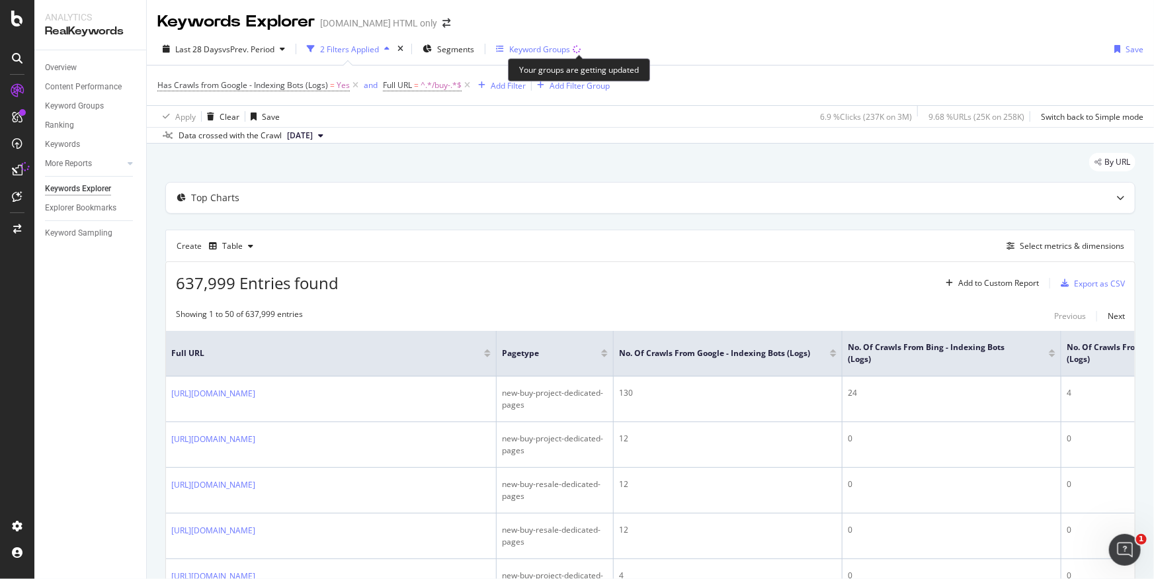
click at [576, 46] on icon "button" at bounding box center [577, 49] width 10 height 10
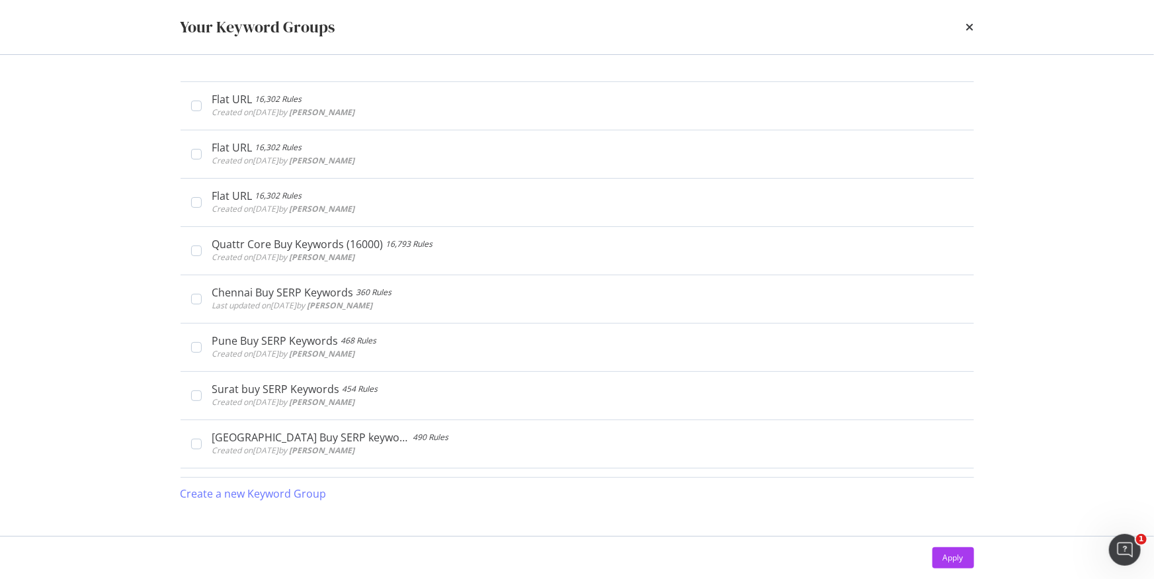
click at [979, 34] on div "Your Keyword Groups" at bounding box center [577, 27] width 847 height 54
click at [978, 27] on div "Your Keyword Groups" at bounding box center [577, 27] width 847 height 54
click at [972, 27] on icon "times" at bounding box center [970, 27] width 8 height 11
